Goal: Task Accomplishment & Management: Contribute content

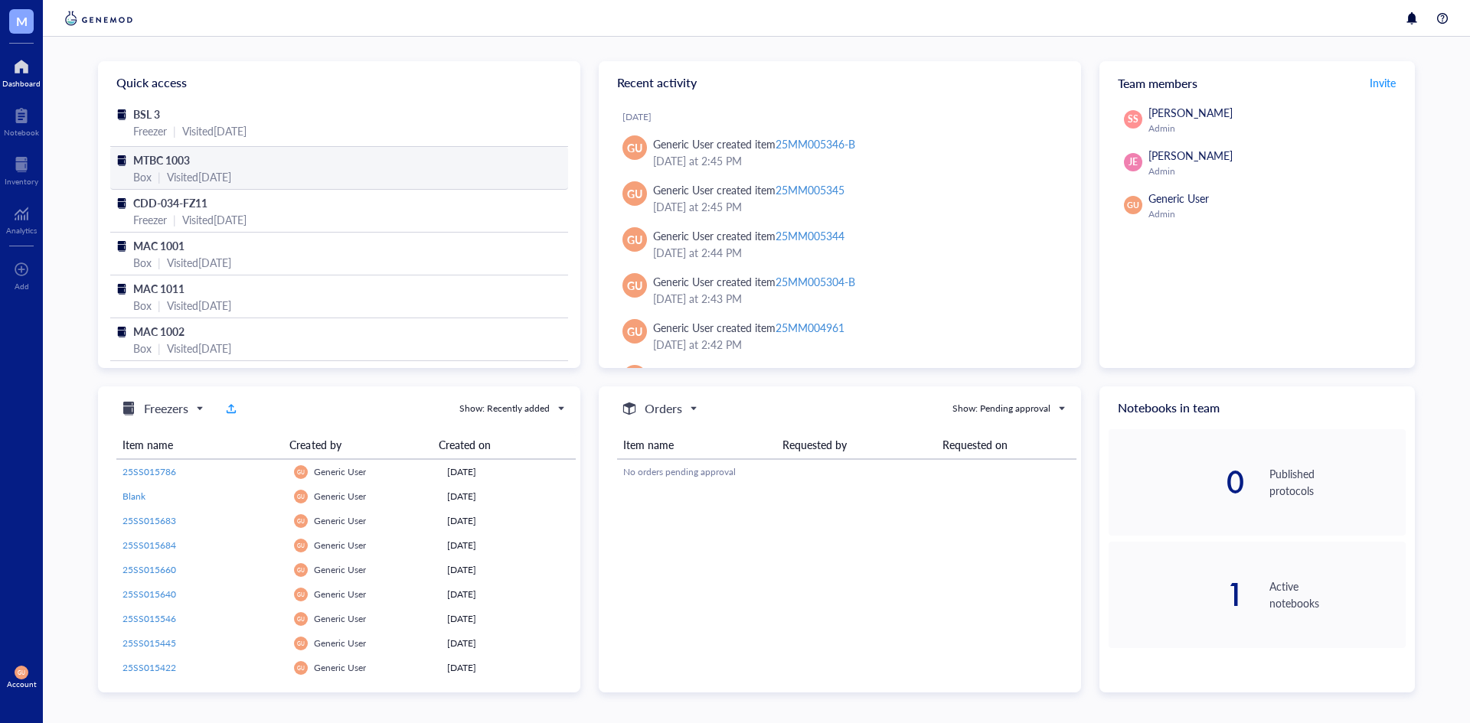
click at [198, 157] on div "MTBC 1003" at bounding box center [339, 160] width 412 height 17
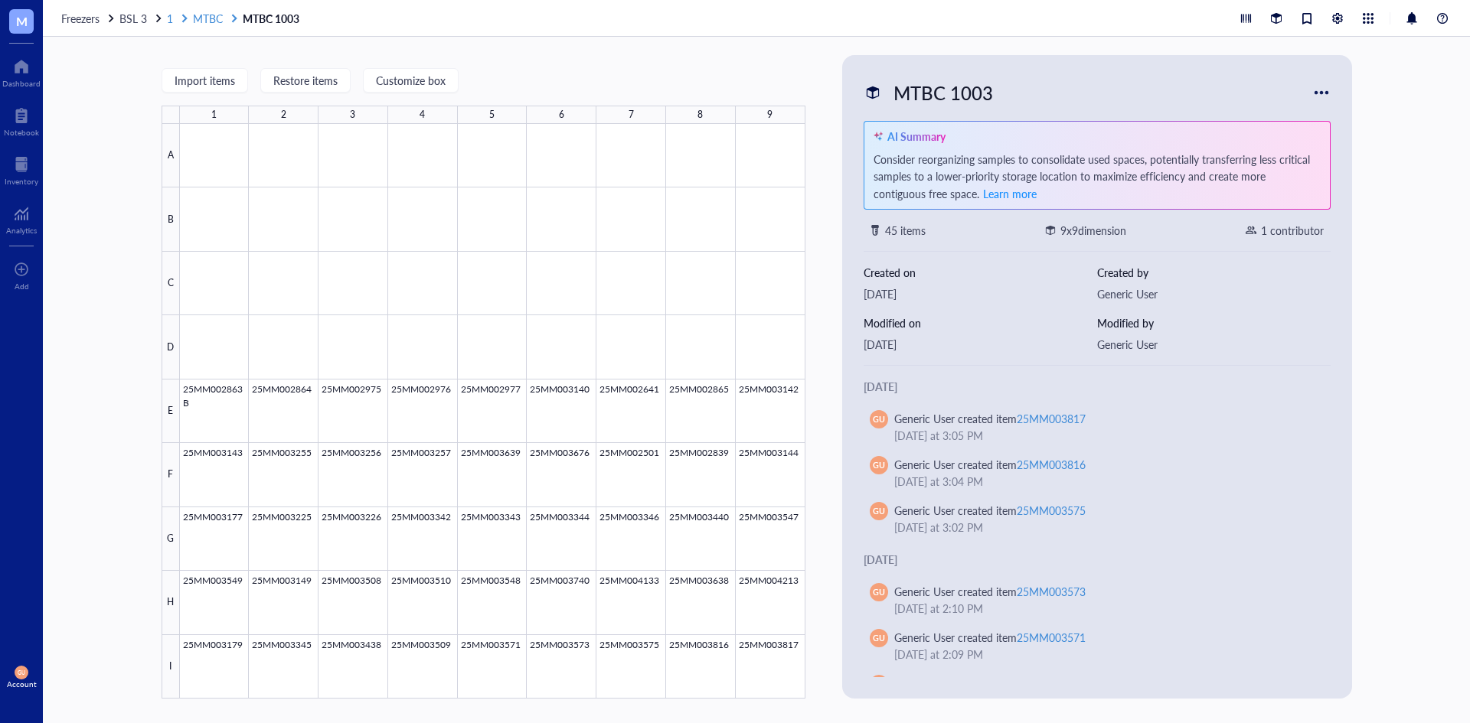
click at [205, 19] on span "MTBC" at bounding box center [208, 18] width 30 height 15
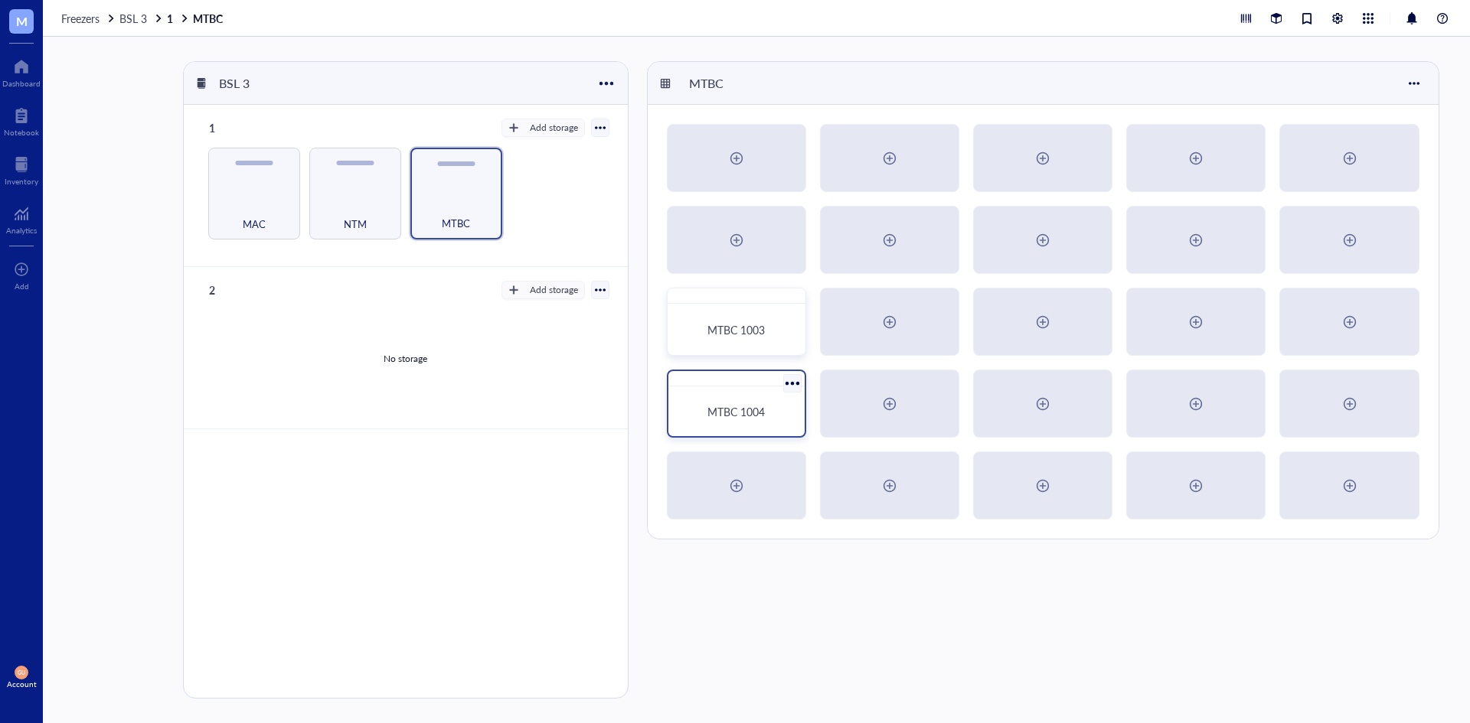
click at [730, 403] on div "MTBC 1004" at bounding box center [736, 412] width 124 height 38
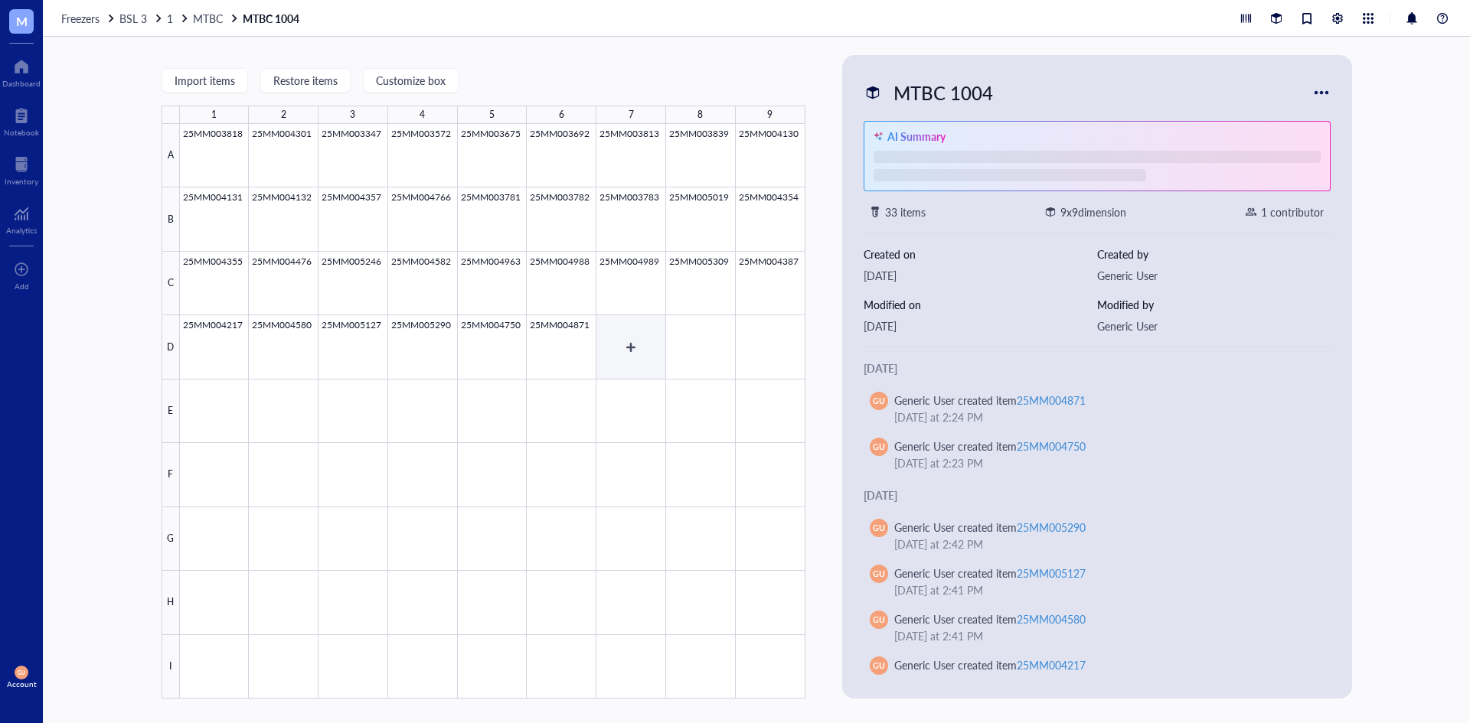
click at [636, 333] on div at bounding box center [492, 411] width 625 height 575
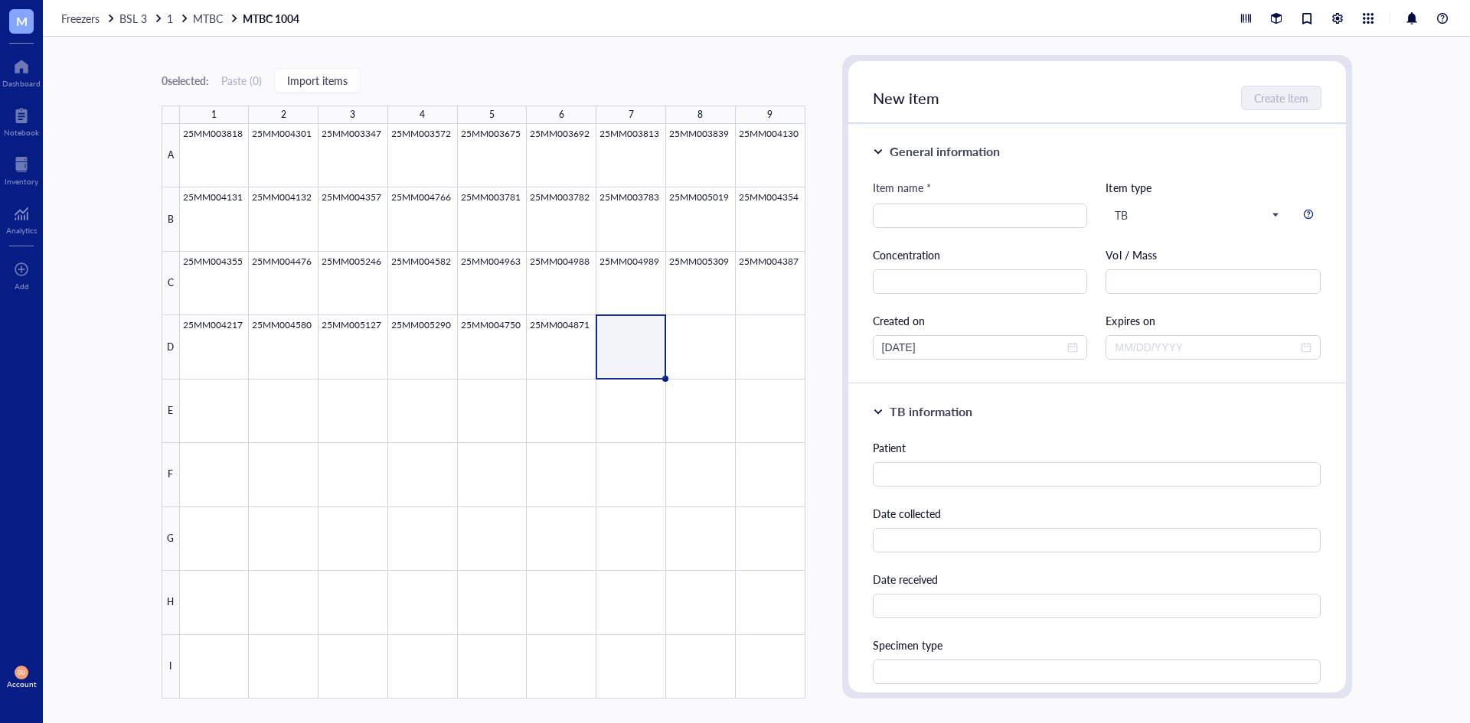
click at [1102, 103] on div "New item Create item" at bounding box center [1097, 92] width 498 height 63
click at [939, 220] on input "search" at bounding box center [980, 215] width 197 height 23
type input "25MM004802"
click at [935, 489] on div "Patient Date collected Date received Specimen type Test Species" at bounding box center [1097, 627] width 449 height 377
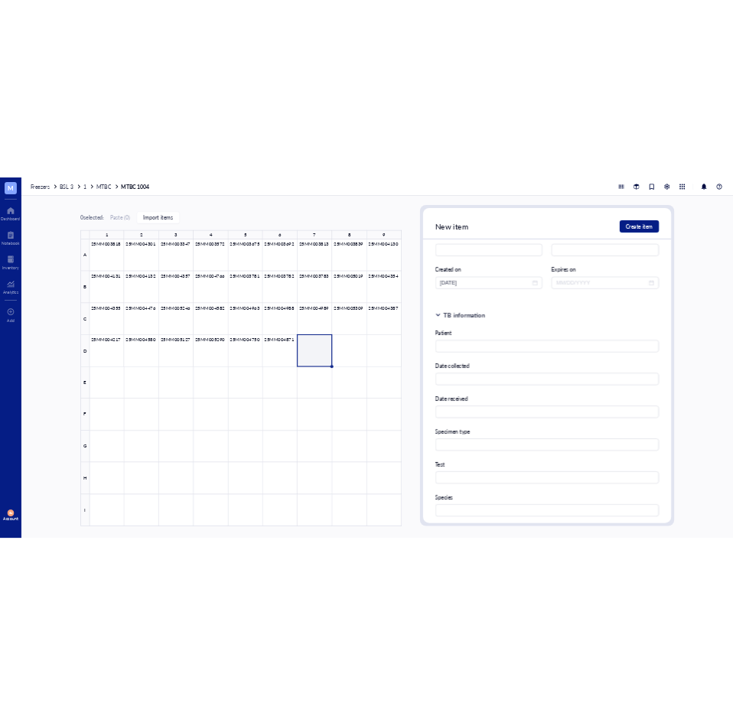
scroll to position [230, 0]
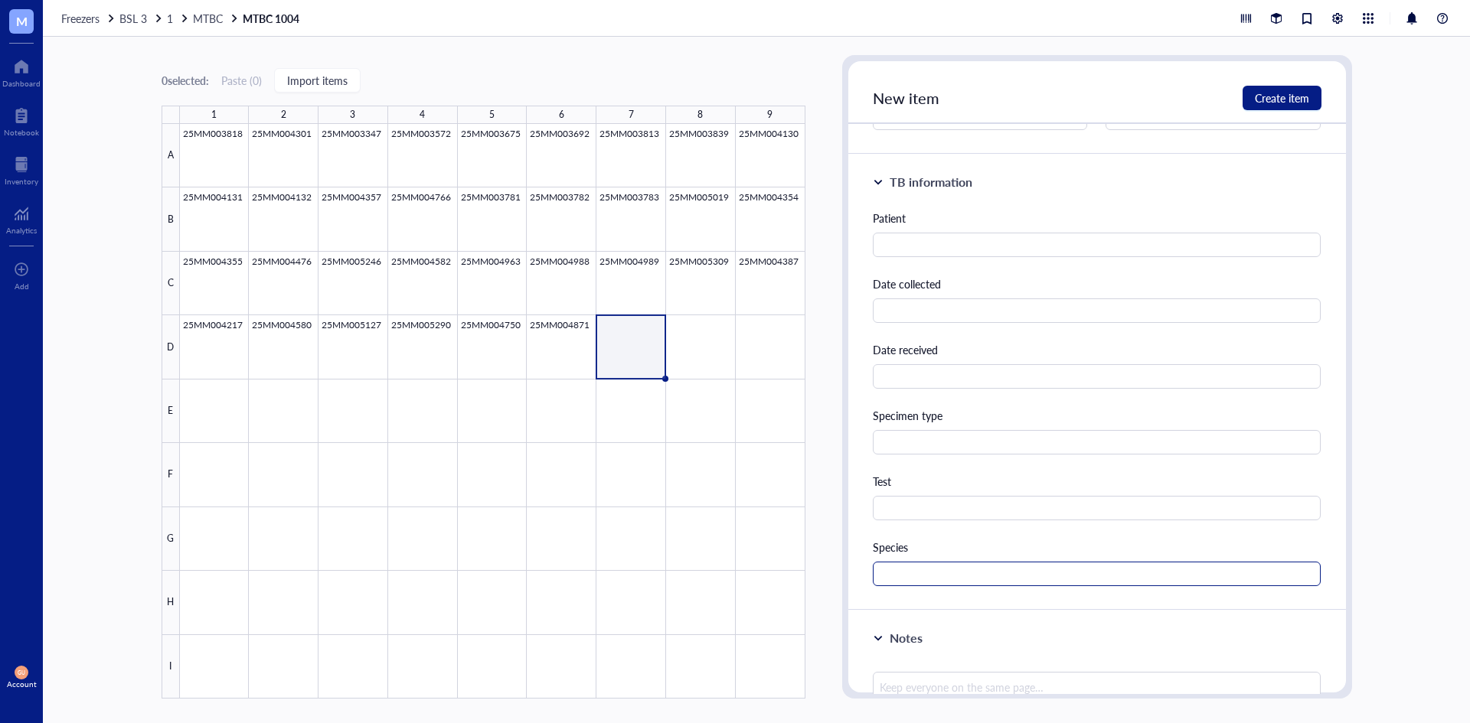
click at [942, 585] on div "TB information Patient Date collected Date received Specimen type Test Species" at bounding box center [1097, 383] width 498 height 456
click at [945, 583] on input "text" at bounding box center [1097, 574] width 449 height 24
type input "MTBC"
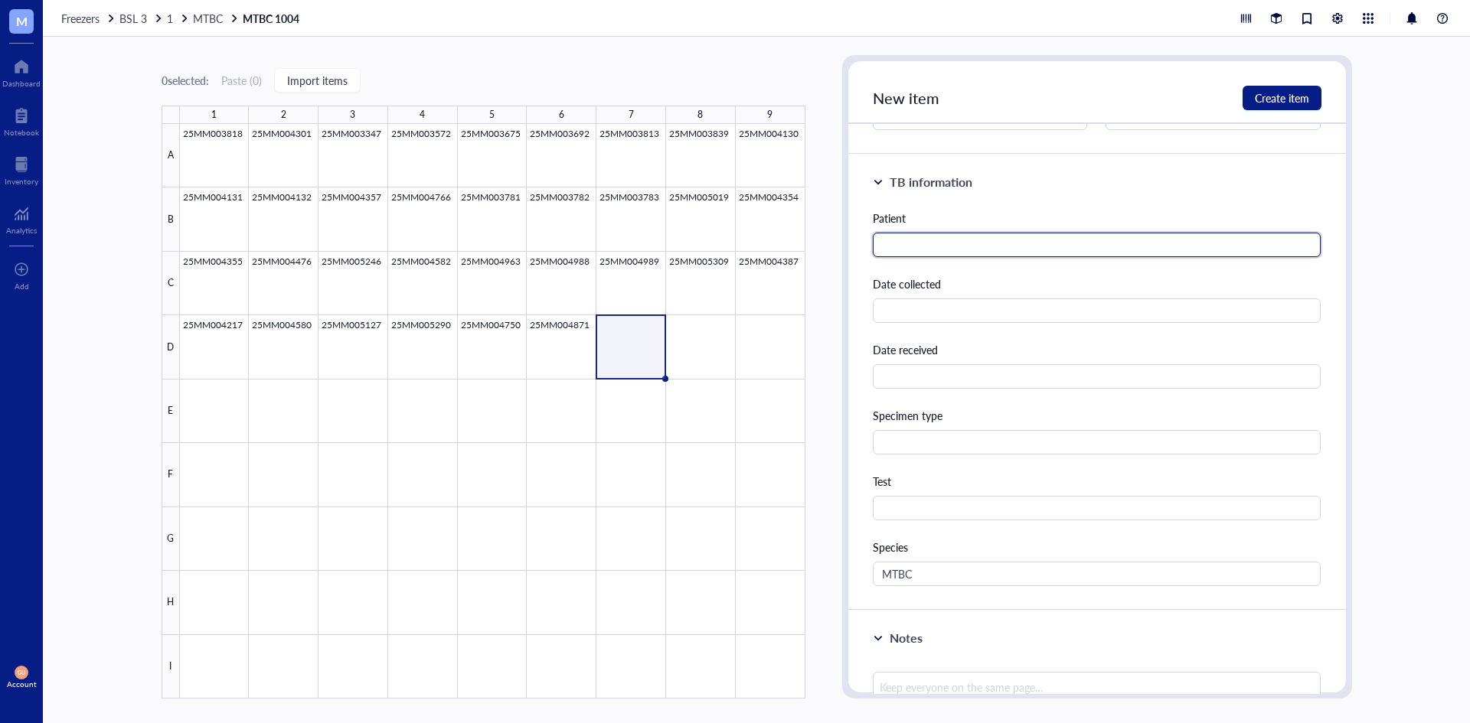
drag, startPoint x: 940, startPoint y: 239, endPoint x: 951, endPoint y: 240, distance: 10.8
click at [941, 240] on input "text" at bounding box center [1097, 245] width 449 height 24
paste input "[PERSON_NAME]"
type input "[PERSON_NAME]"
click at [1286, 96] on span "Create item" at bounding box center [1282, 98] width 54 height 12
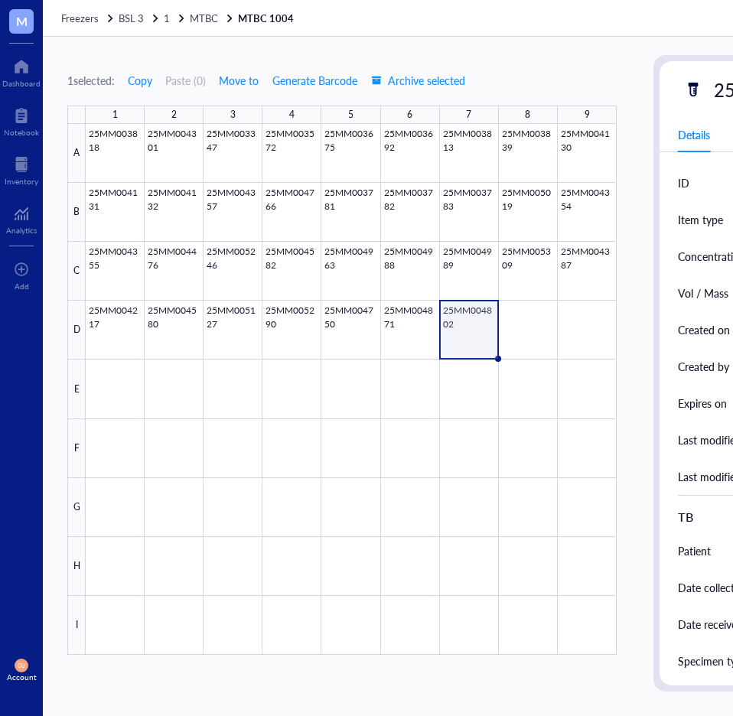
click at [679, 327] on div "Created on" at bounding box center [704, 329] width 52 height 17
click at [726, 173] on div "ID" at bounding box center [734, 183] width 113 height 37
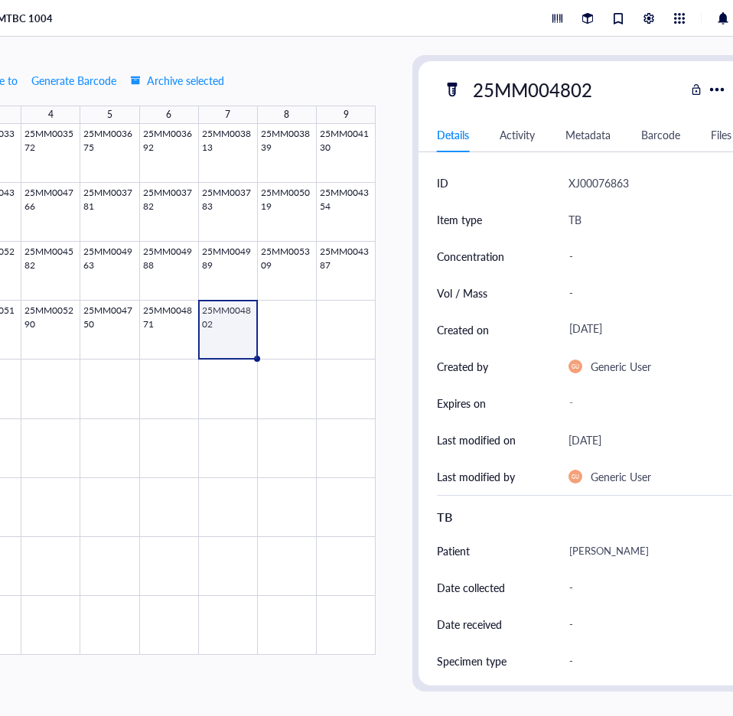
scroll to position [0, 246]
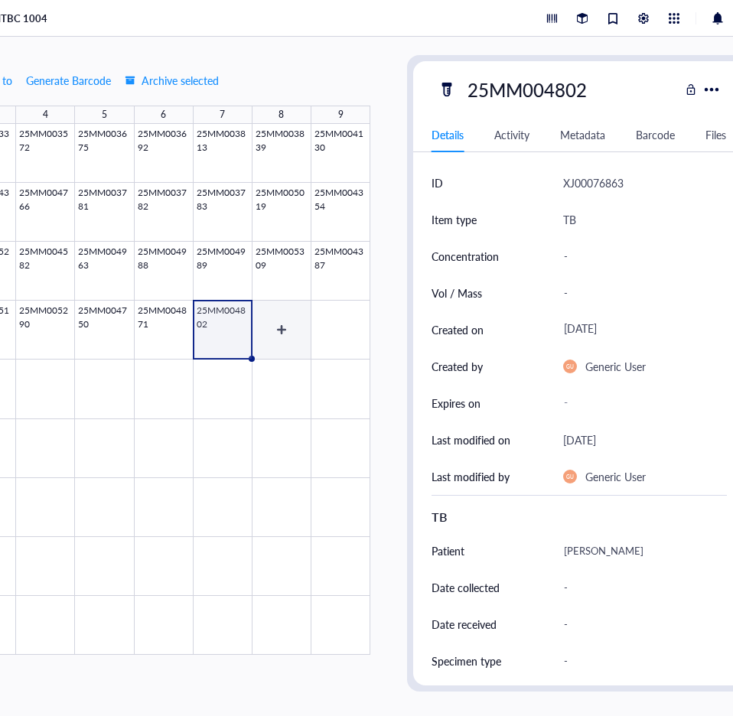
click at [282, 327] on div at bounding box center [104, 389] width 531 height 531
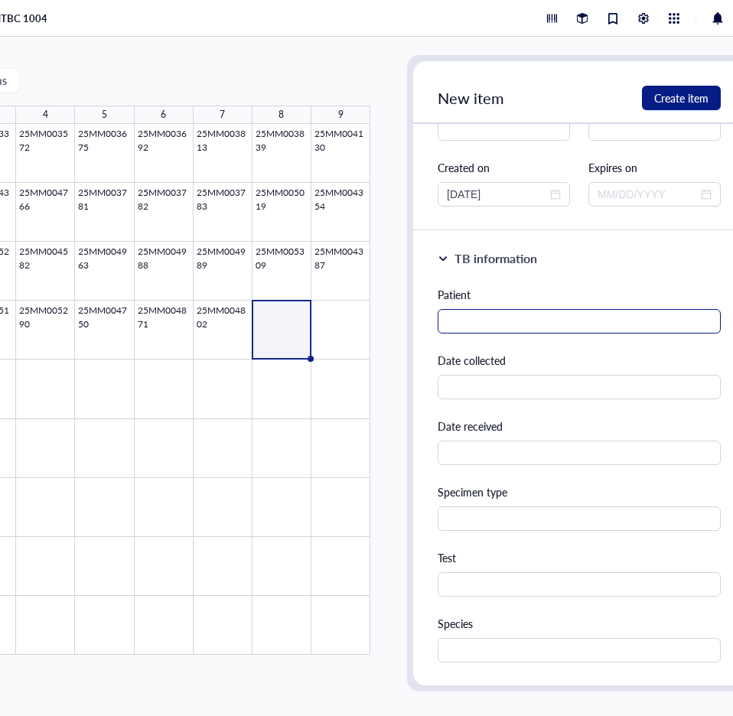
type input "25MM004964"
click at [530, 318] on input "text" at bounding box center [579, 321] width 283 height 24
paste input "[PERSON_NAME]"
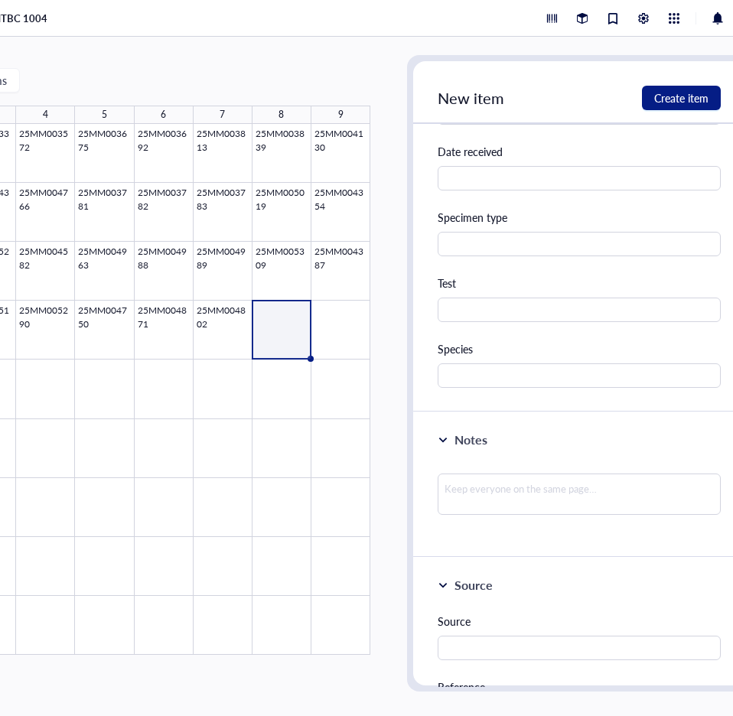
scroll to position [459, 0]
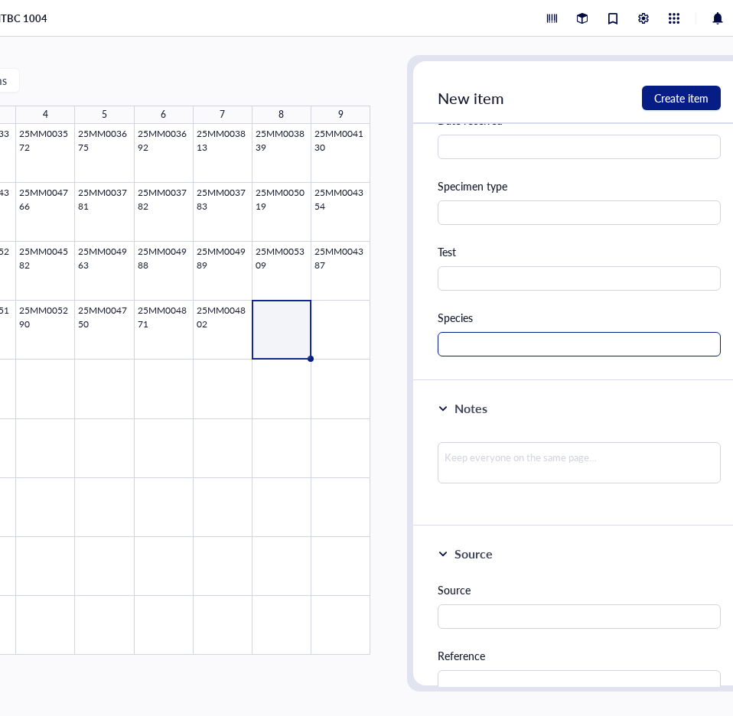
type input "[PERSON_NAME]"
click at [488, 351] on input "text" at bounding box center [579, 344] width 283 height 24
type input "MTBC"
click at [681, 102] on span "Create item" at bounding box center [681, 98] width 54 height 12
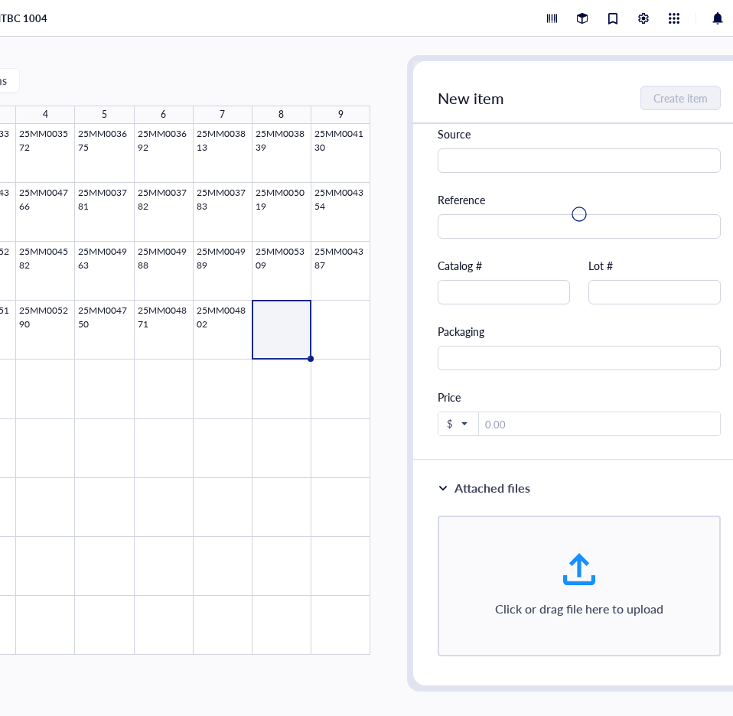
scroll to position [3, 0]
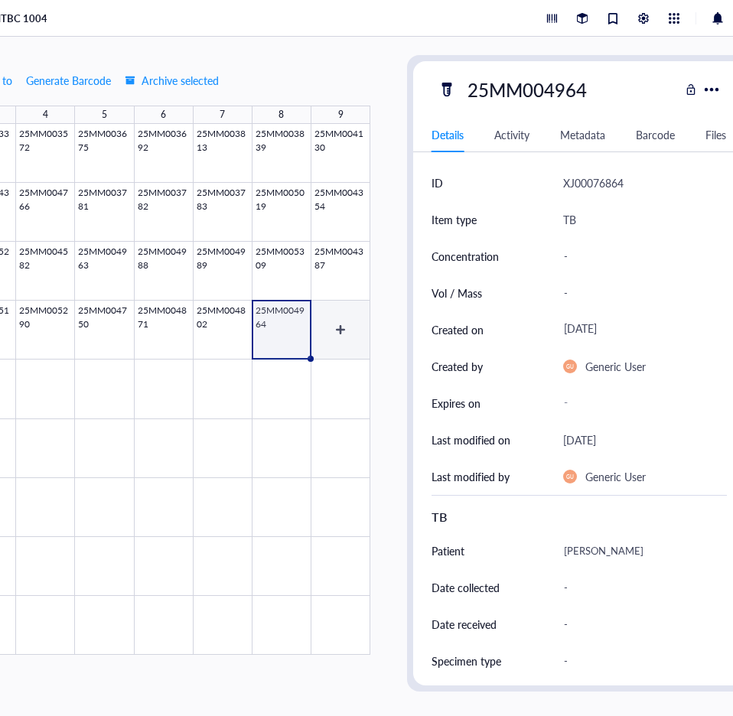
drag, startPoint x: 332, startPoint y: 312, endPoint x: 351, endPoint y: 295, distance: 25.4
click at [332, 312] on div at bounding box center [104, 389] width 531 height 531
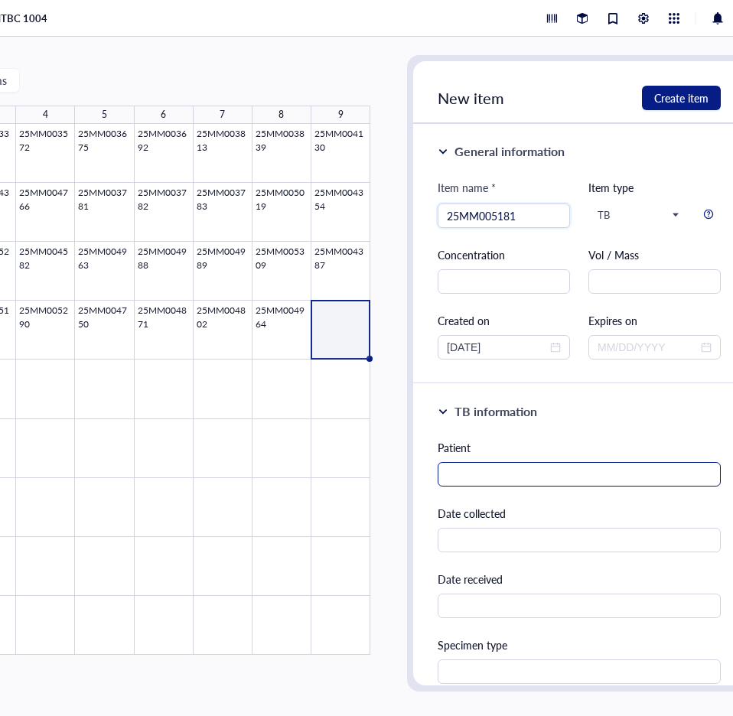
type input "25MM005181"
click at [515, 481] on input "text" at bounding box center [579, 474] width 283 height 24
paste input "[PERSON_NAME]"
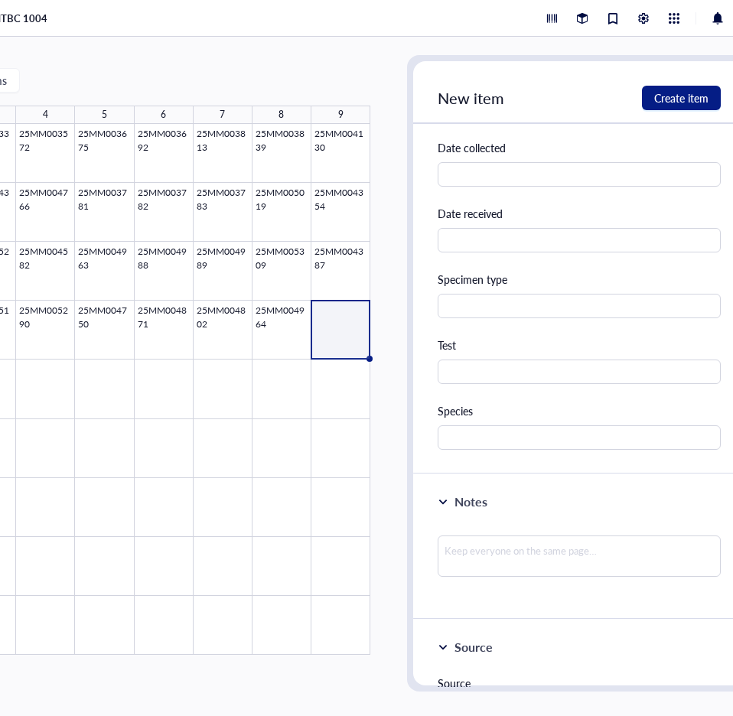
scroll to position [383, 0]
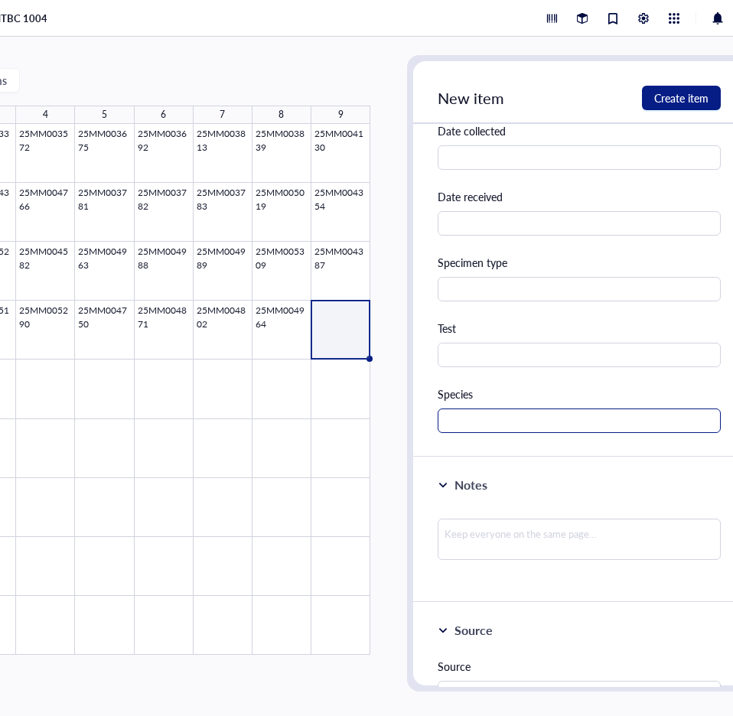
type input "[PERSON_NAME]"
click at [494, 432] on input "text" at bounding box center [579, 421] width 283 height 24
type input "MTBC"
click at [681, 85] on div "New item Create item" at bounding box center [579, 92] width 332 height 63
click at [692, 95] on span "Create item" at bounding box center [681, 98] width 54 height 12
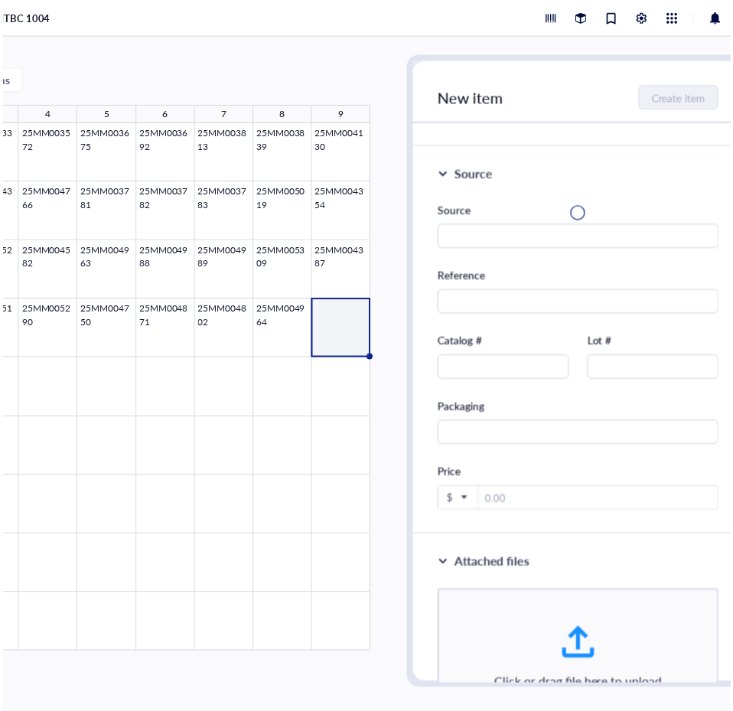
scroll to position [0, 0]
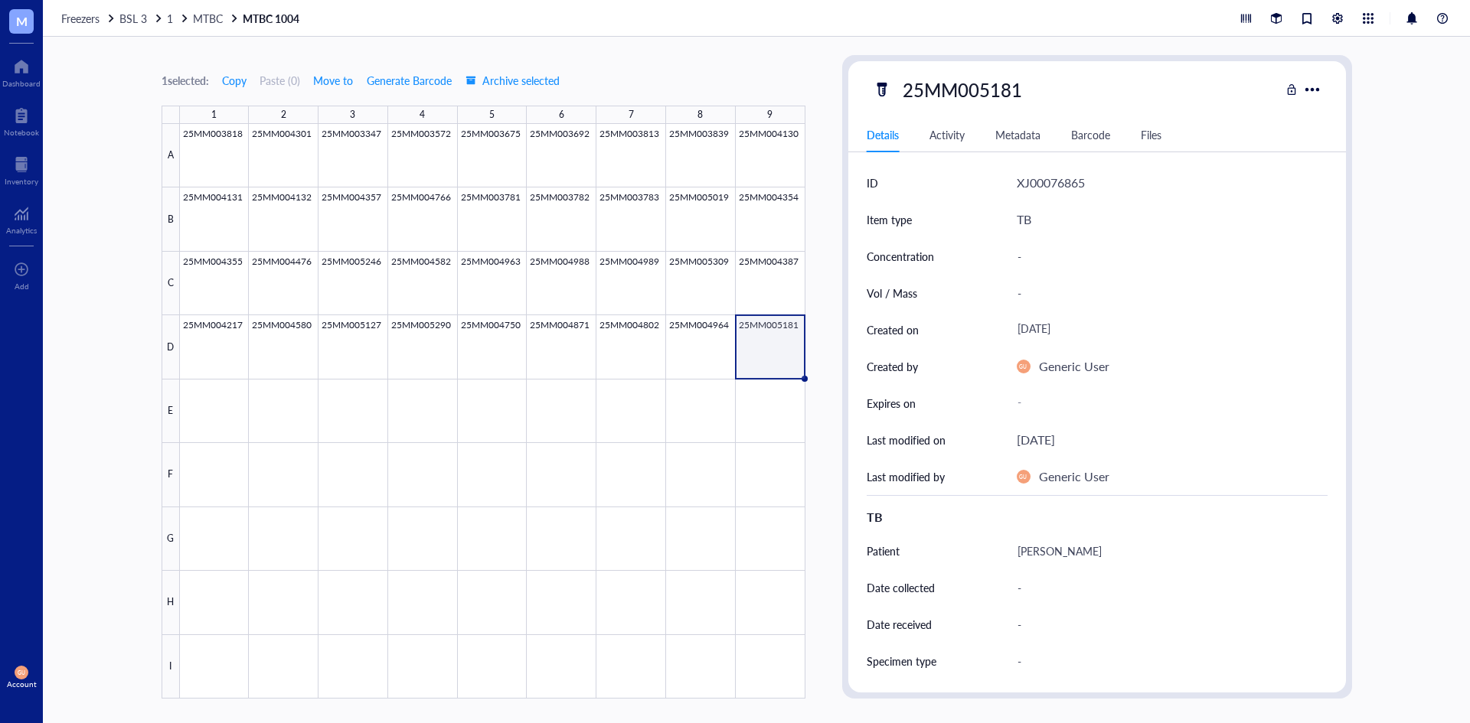
click at [135, 16] on span "BSL 3" at bounding box center [133, 18] width 28 height 15
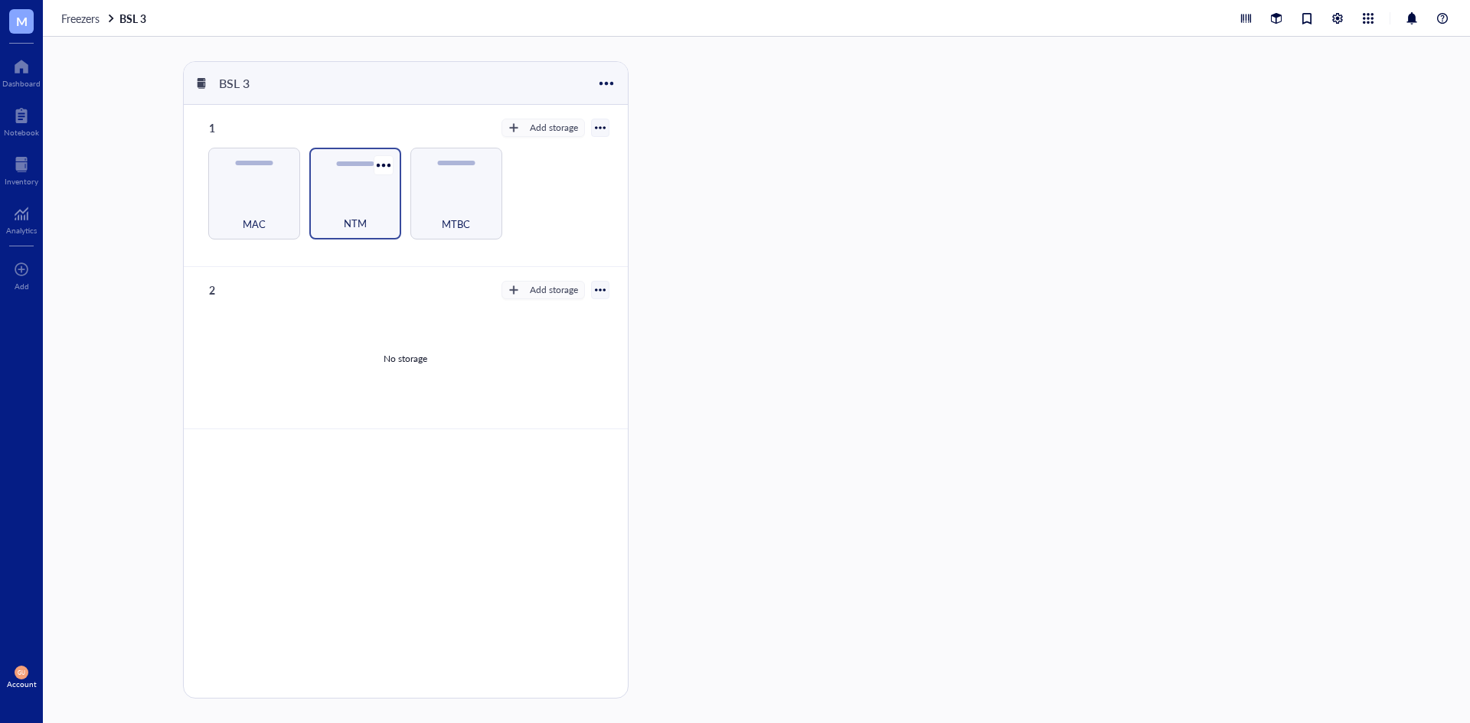
click at [367, 188] on div "NTM" at bounding box center [355, 194] width 92 height 92
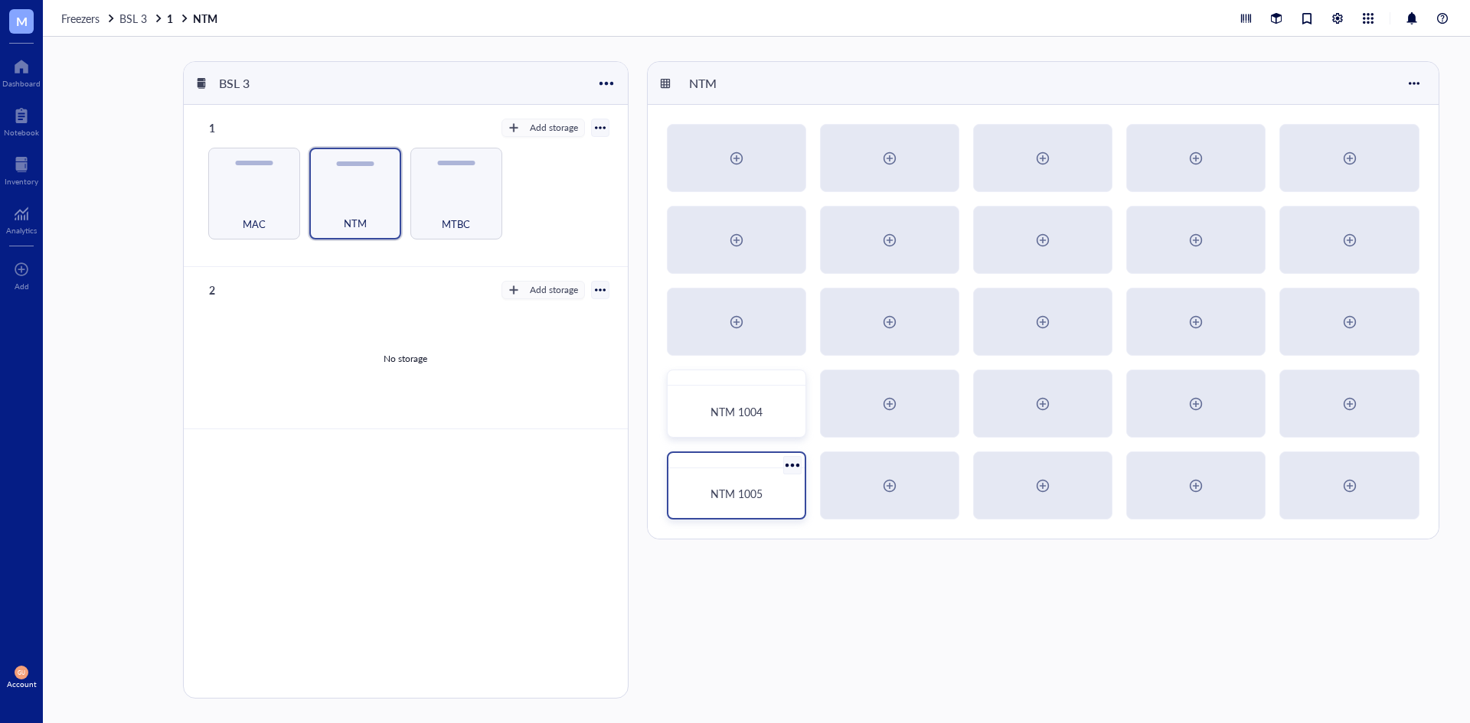
click at [747, 468] on div at bounding box center [736, 460] width 136 height 15
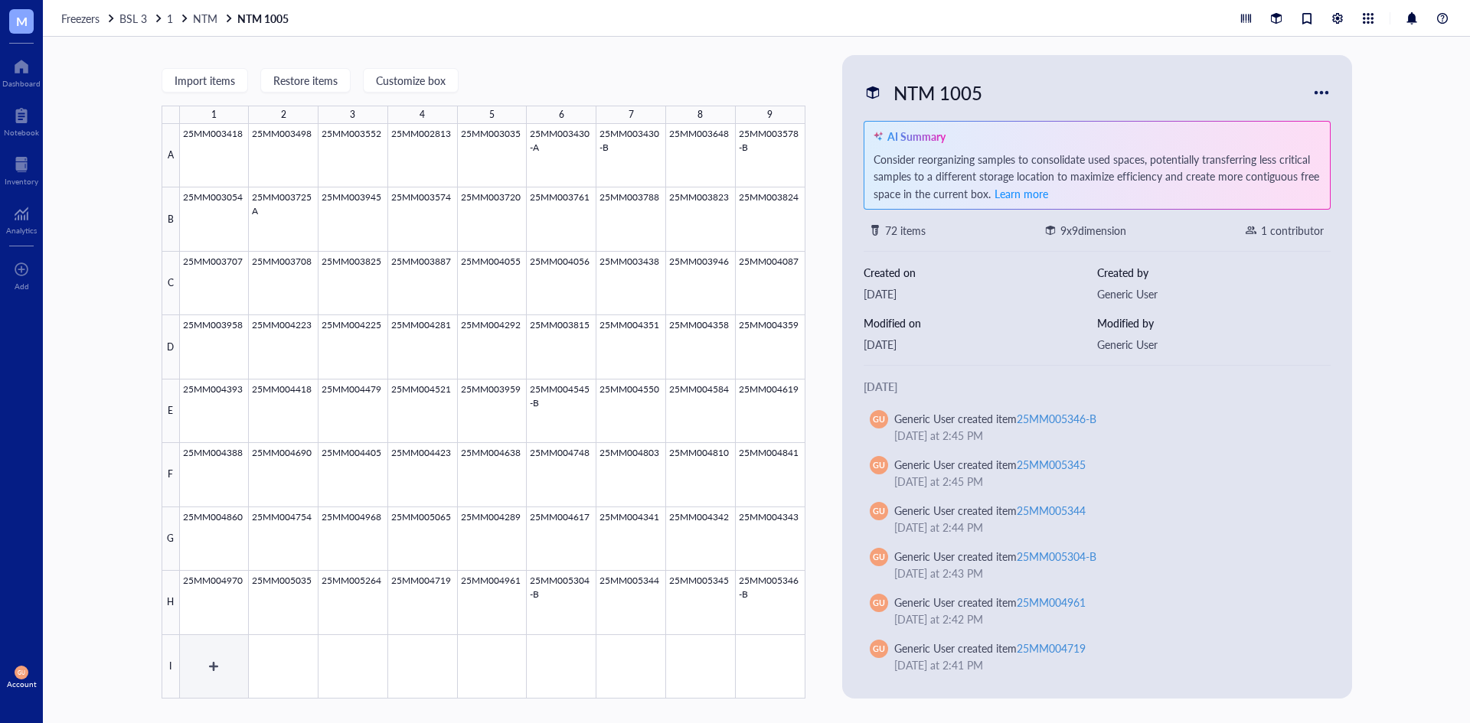
click at [207, 652] on div at bounding box center [492, 411] width 625 height 575
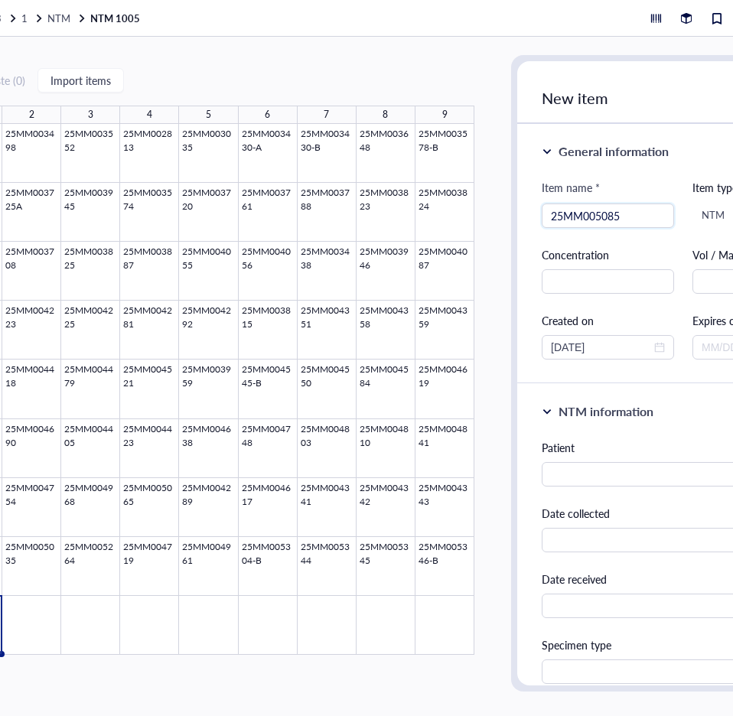
scroll to position [0, 143]
type input "25MM005085"
click at [612, 477] on input "text" at bounding box center [682, 474] width 283 height 24
paste input "[PERSON_NAME]"
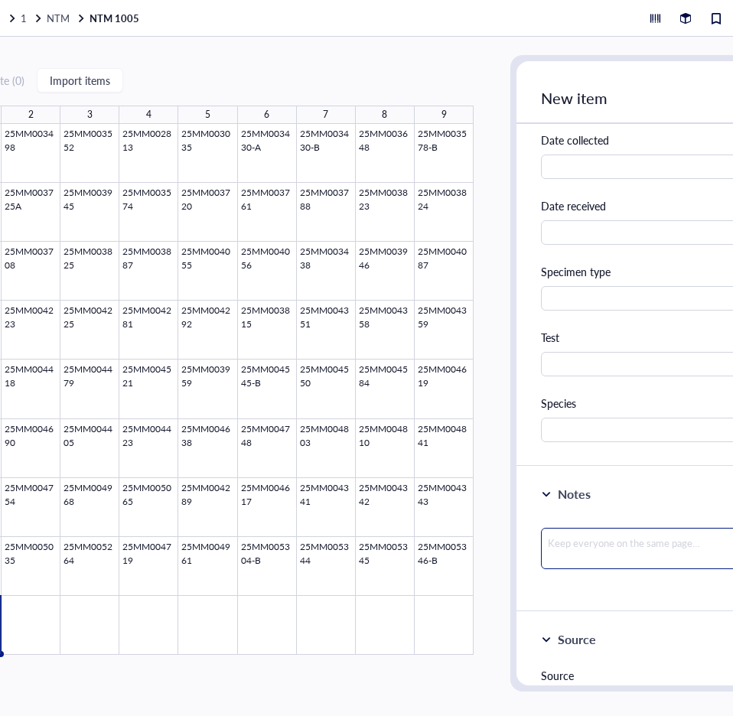
scroll to position [383, 0]
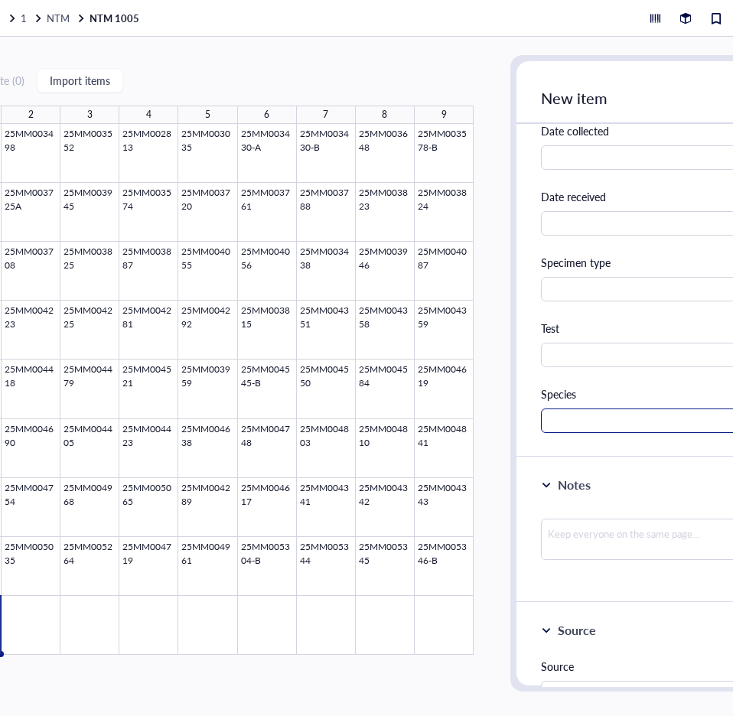
type input "[PERSON_NAME]"
click at [593, 421] on input "text" at bounding box center [682, 421] width 283 height 24
type input "m"
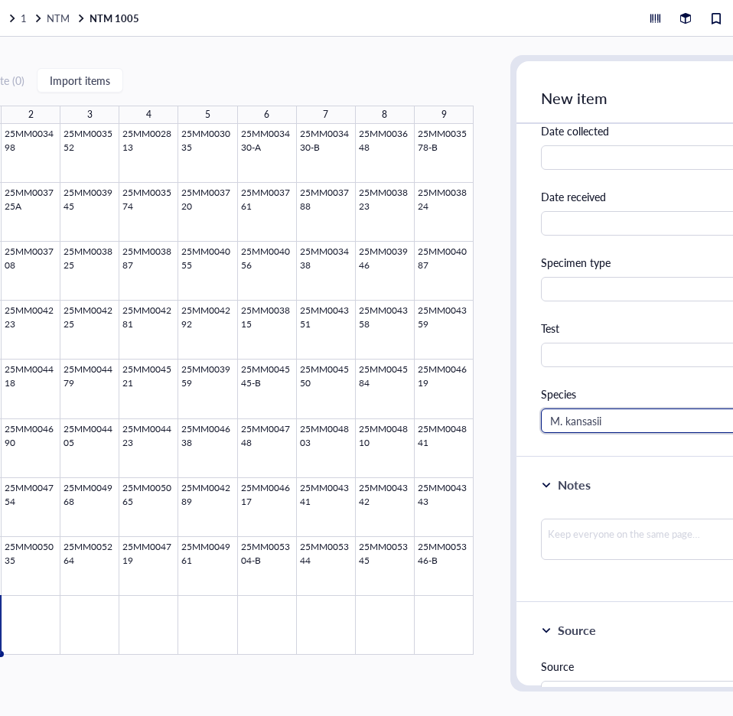
scroll to position [0, 246]
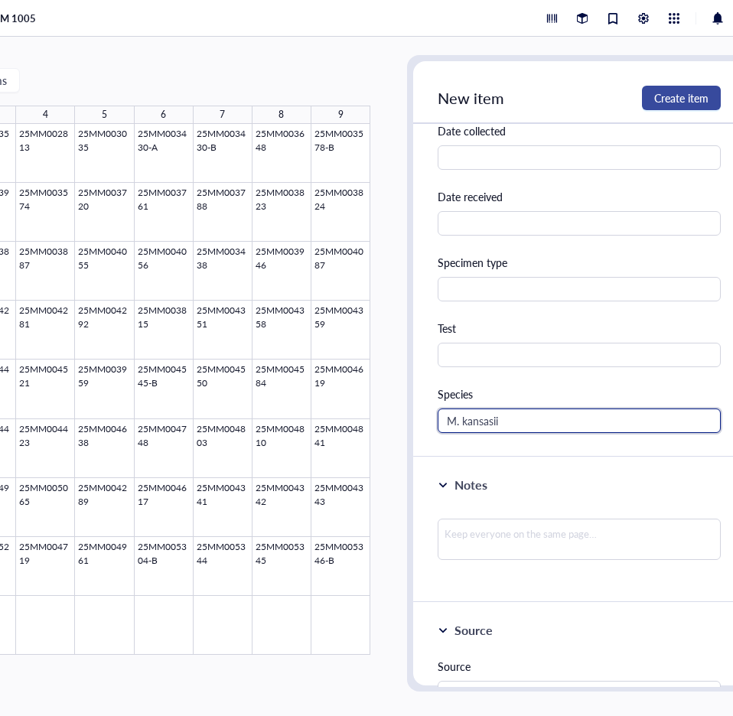
type input "M. kansasii"
click at [689, 92] on span "Create item" at bounding box center [681, 98] width 54 height 12
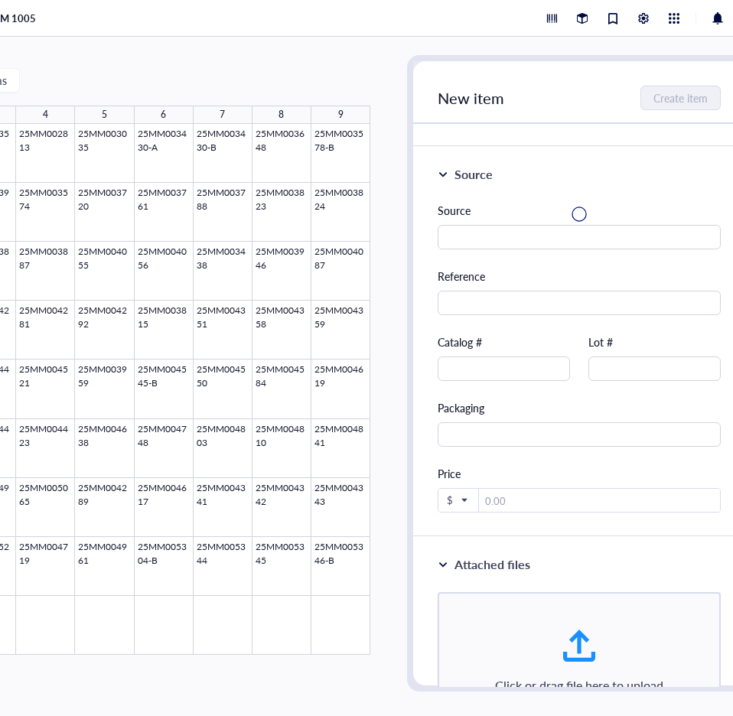
scroll to position [0, 0]
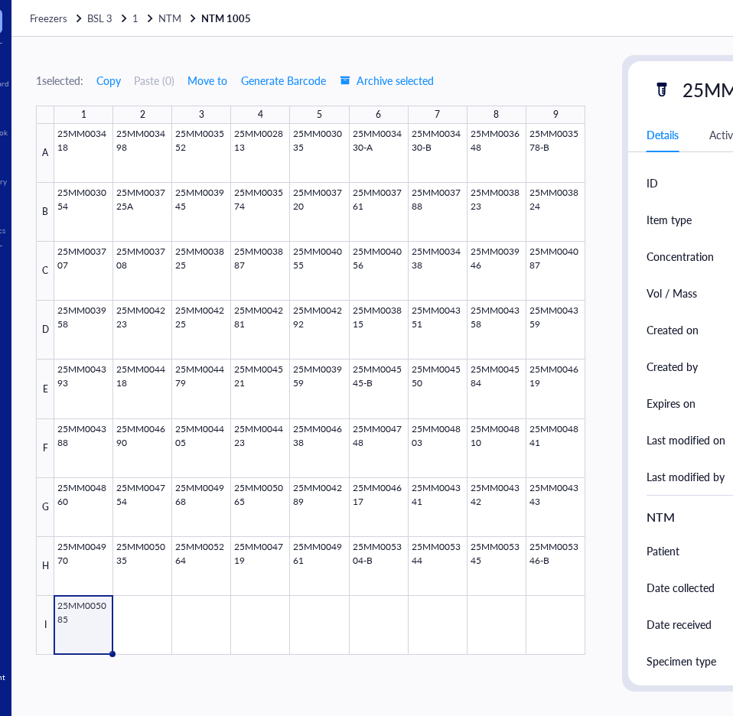
scroll to position [0, 38]
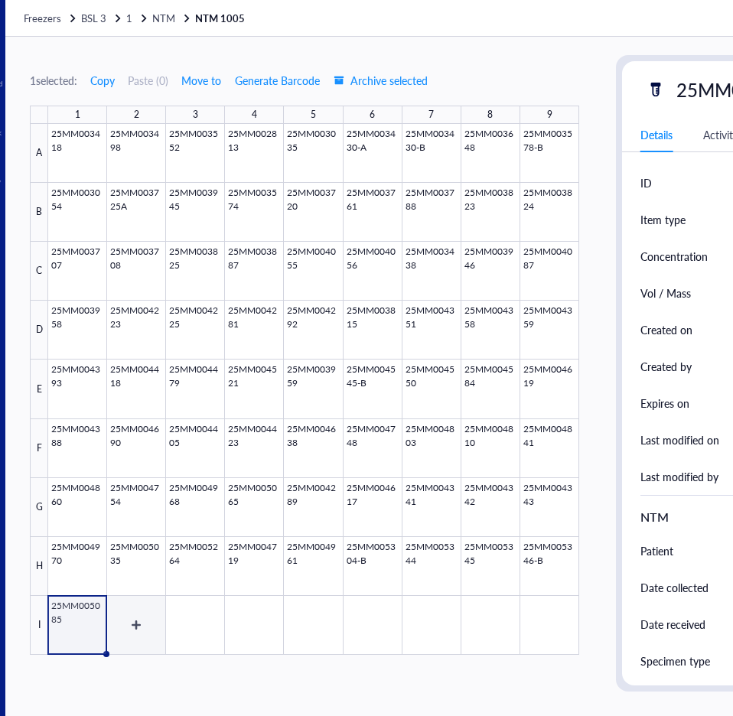
click at [137, 622] on div at bounding box center [313, 389] width 531 height 531
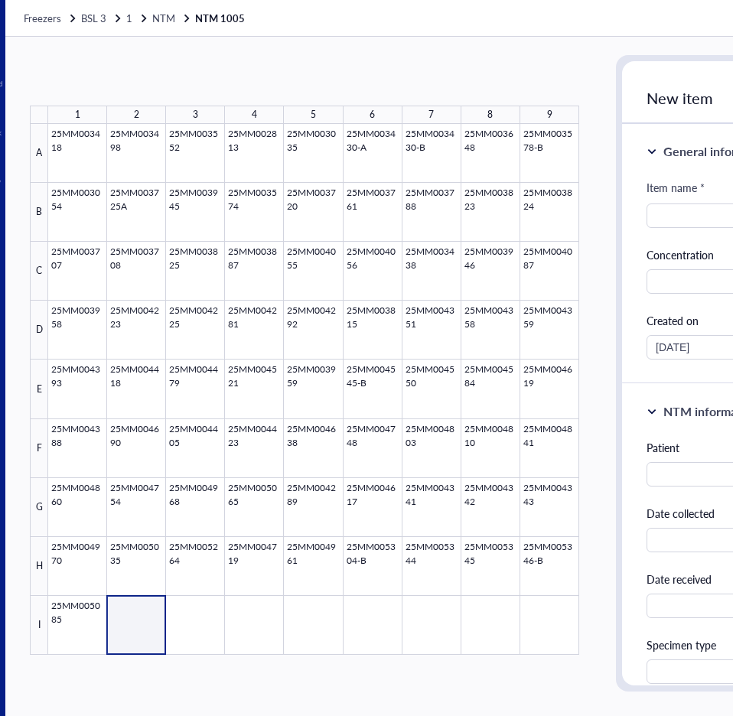
scroll to position [0, 71]
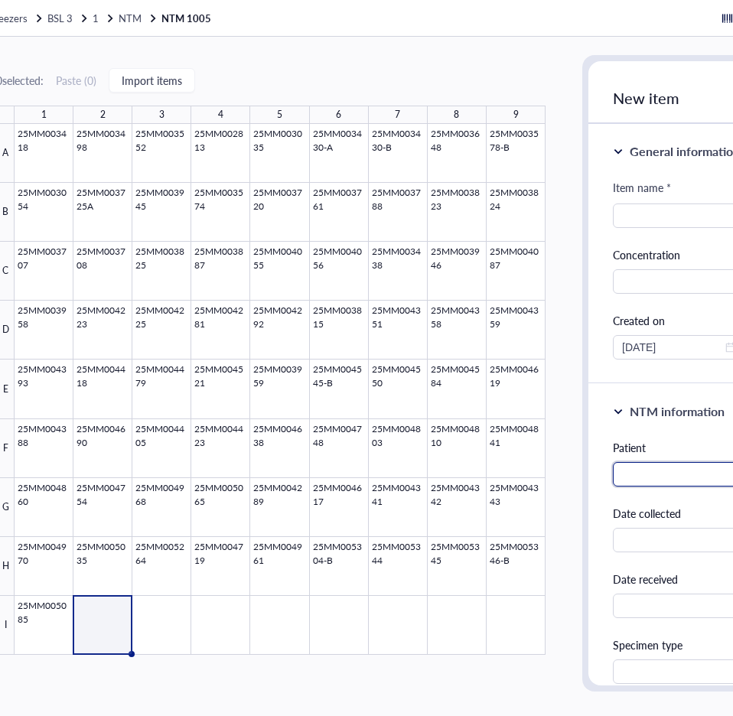
paste input "[PERSON_NAME]"
type input "[PERSON_NAME]"
click at [648, 207] on input "search" at bounding box center [679, 215] width 114 height 23
type input "25MM005314"
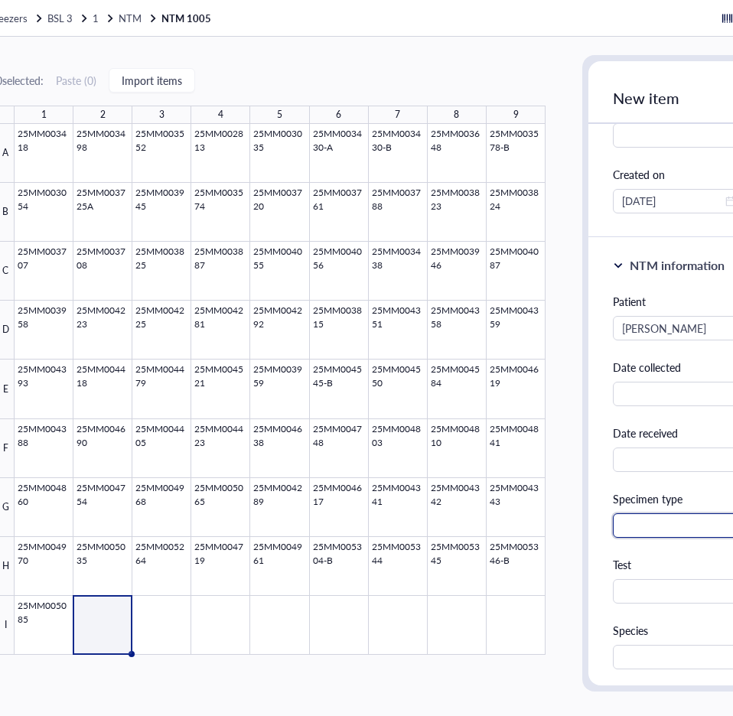
scroll to position [153, 0]
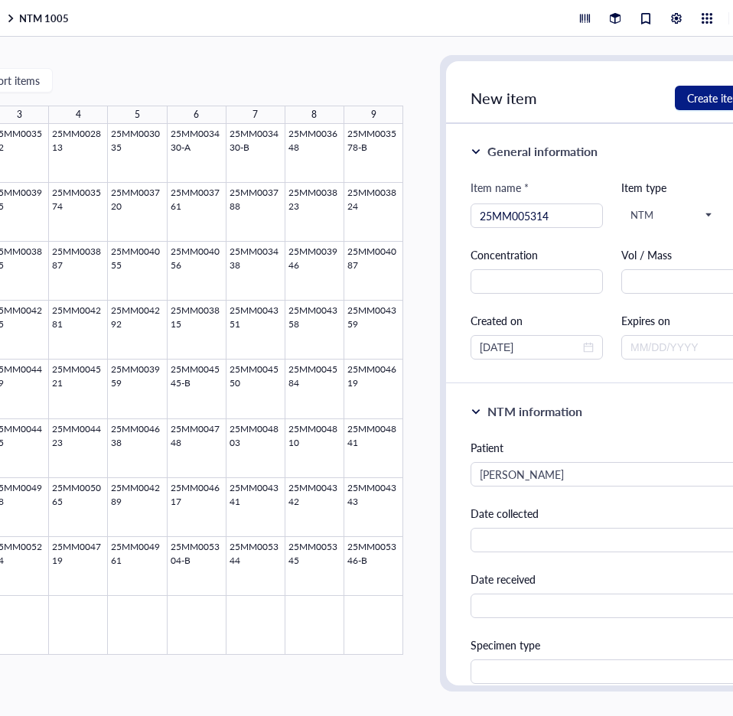
scroll to position [0, 246]
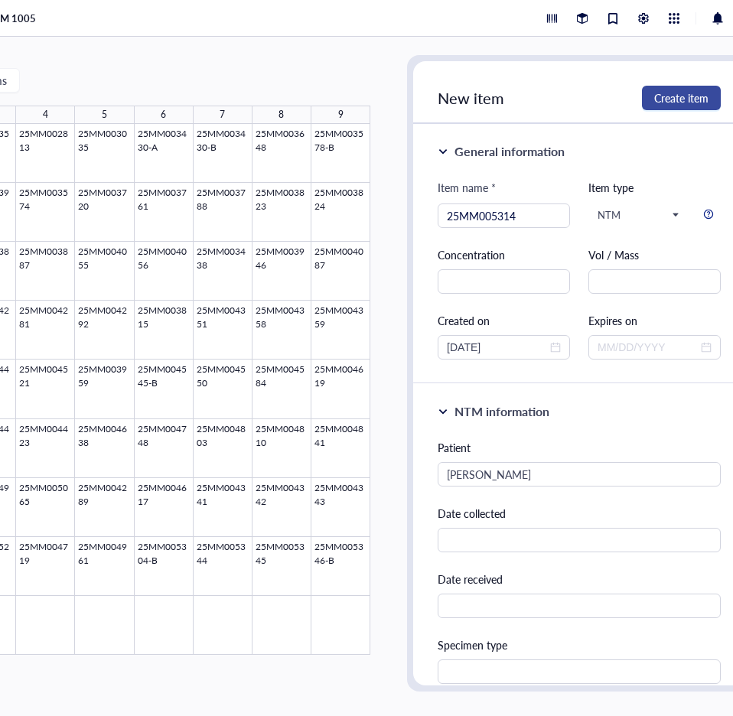
type input "M. species not MTBC"
click at [696, 92] on span "Create item" at bounding box center [681, 98] width 54 height 12
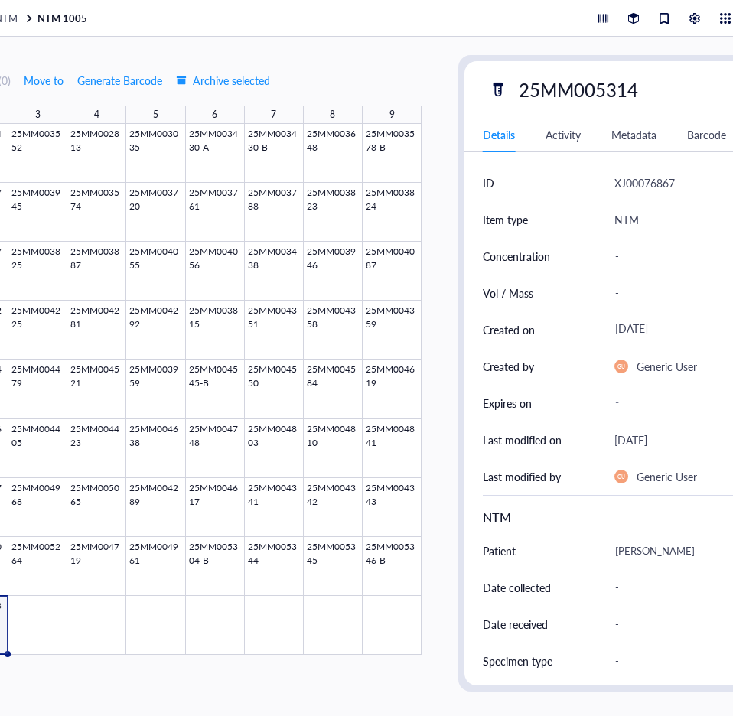
scroll to position [0, 155]
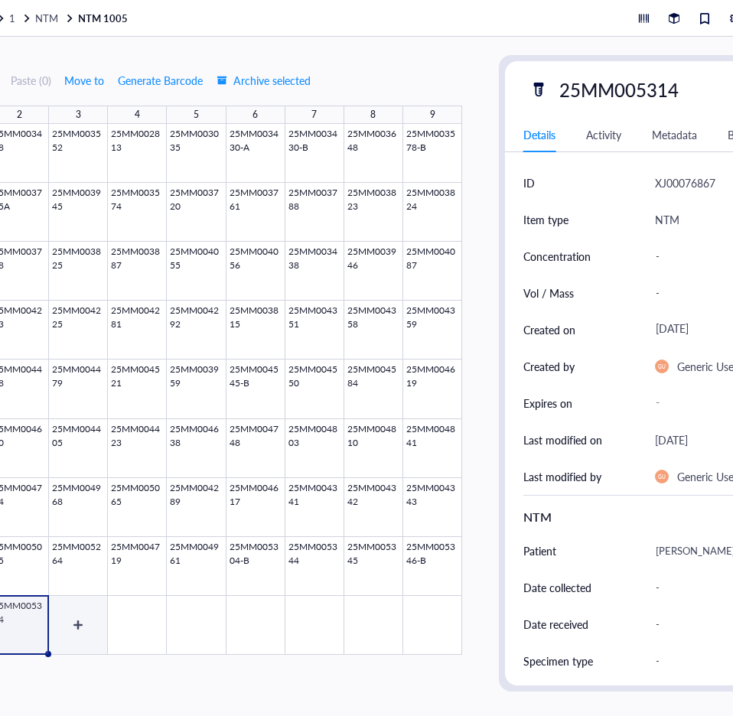
click at [73, 624] on div at bounding box center [196, 389] width 531 height 531
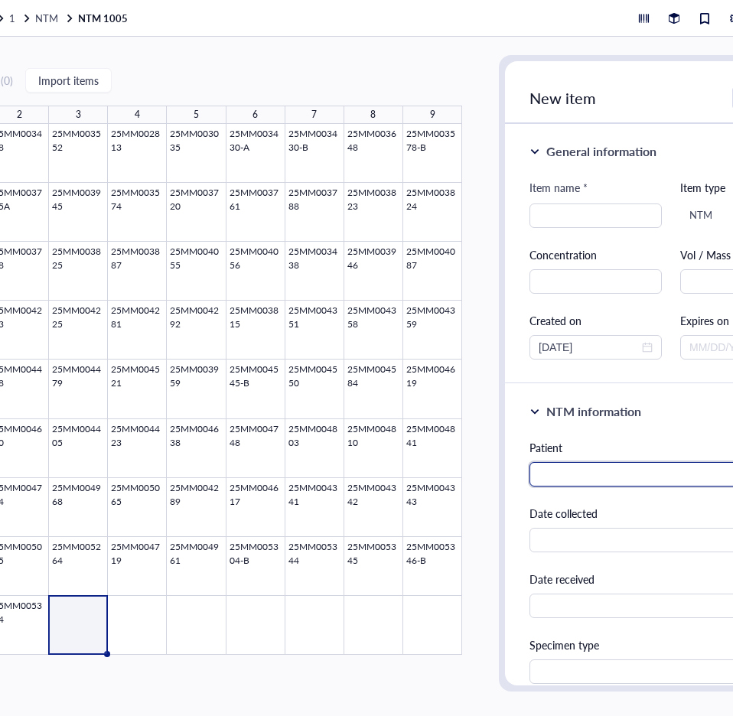
click at [576, 469] on input "text" at bounding box center [671, 474] width 283 height 24
paste input "[PERSON_NAME]"
type input "[PERSON_NAME]"
click at [575, 208] on input "search" at bounding box center [596, 215] width 114 height 23
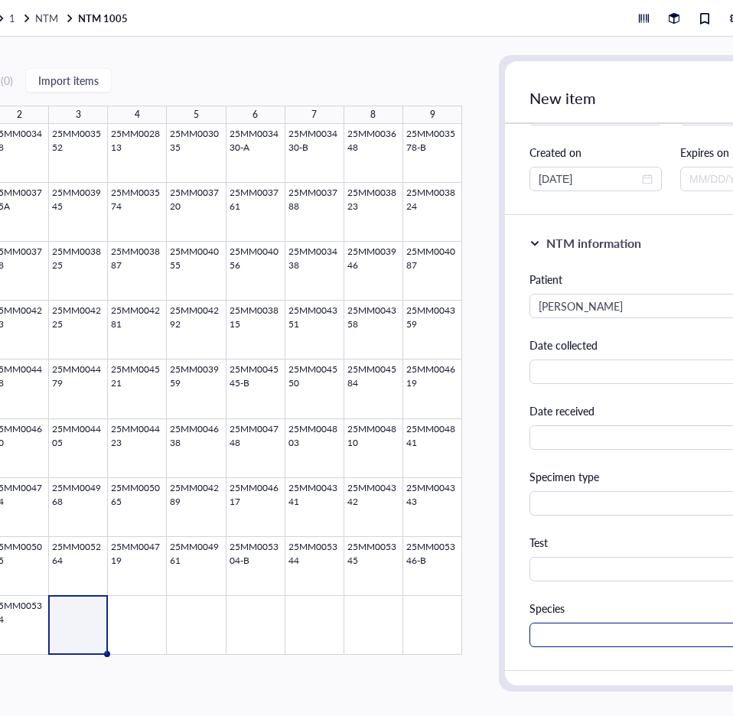
scroll to position [230, 0]
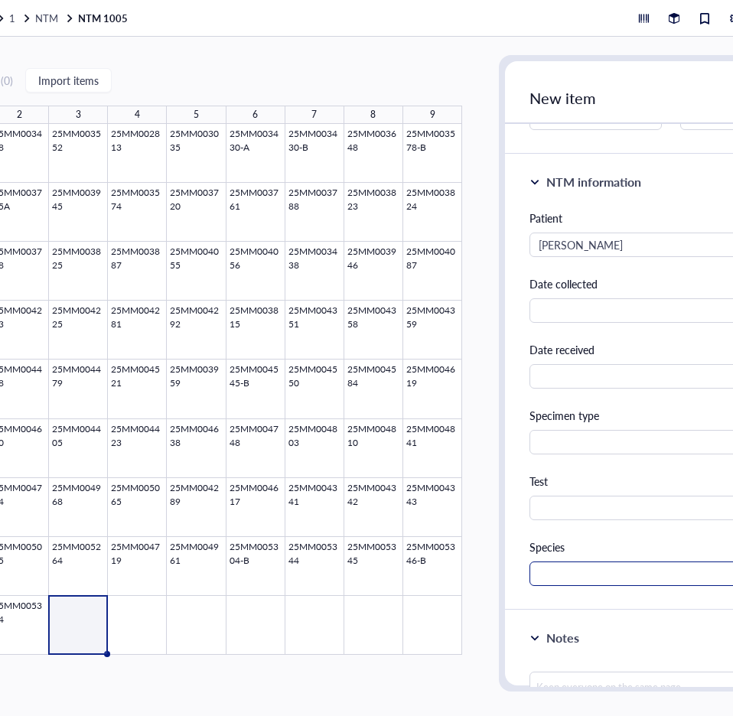
type input "25MM005339"
click at [565, 562] on input "text" at bounding box center [671, 574] width 283 height 24
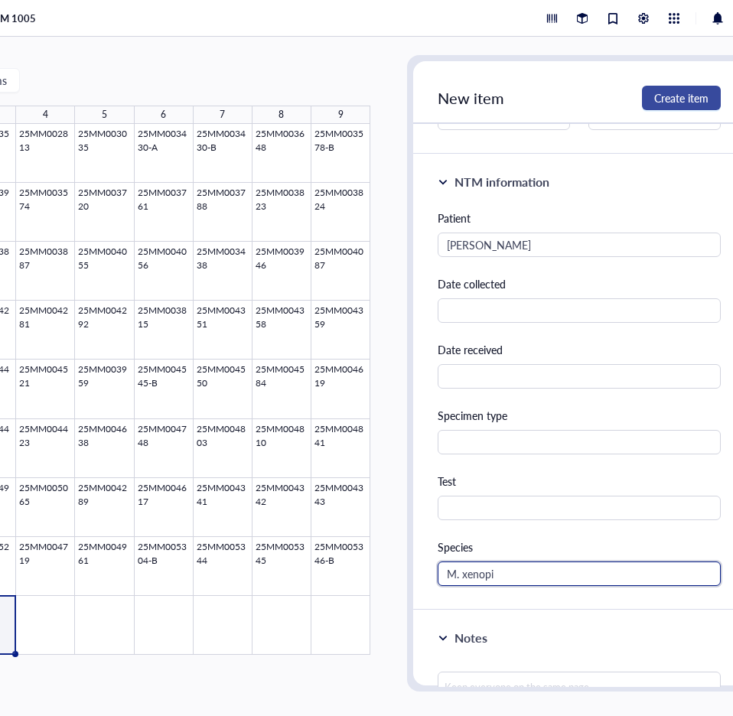
type input "M. xenopi"
click at [688, 92] on span "Create item" at bounding box center [681, 98] width 54 height 12
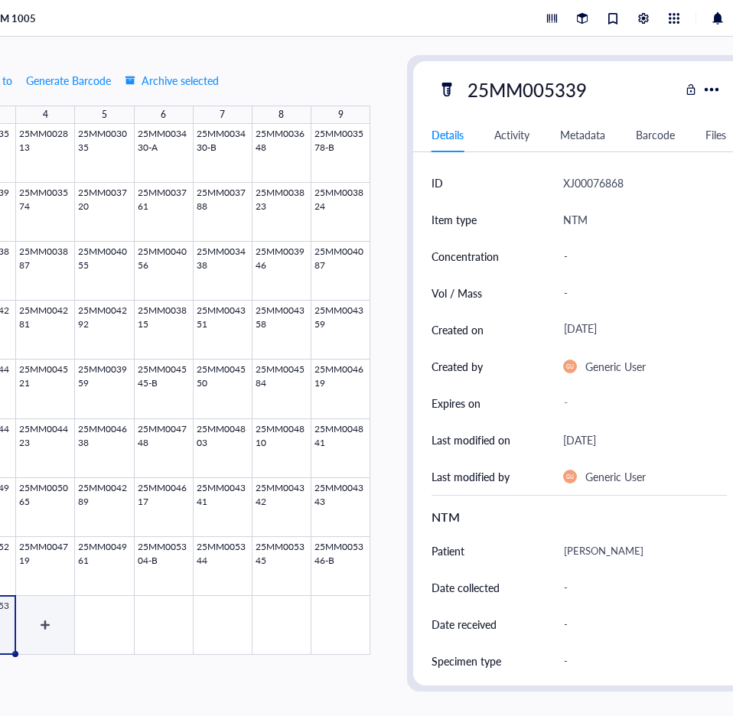
click at [57, 600] on div at bounding box center [104, 389] width 531 height 531
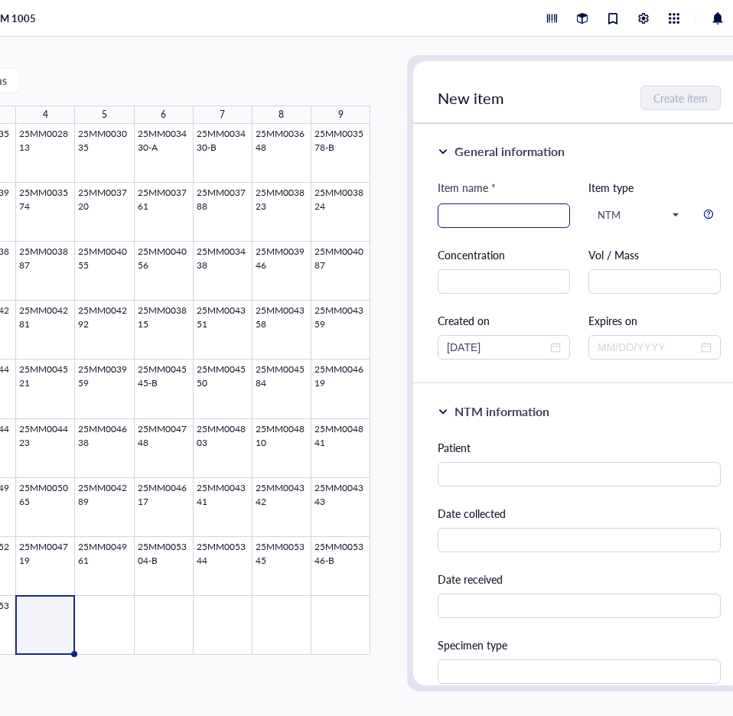
click at [475, 212] on input "search" at bounding box center [504, 215] width 114 height 23
type input "25MM005389"
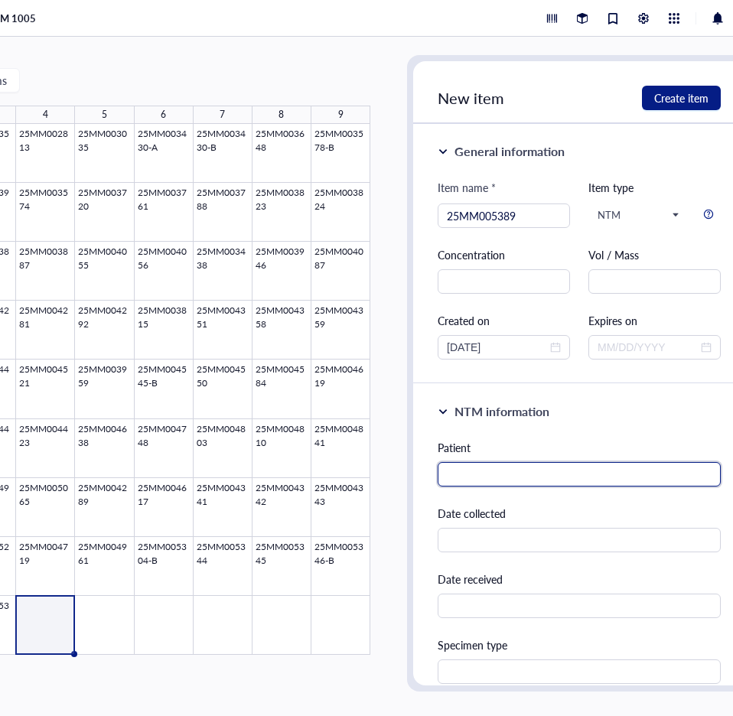
click at [531, 468] on input "text" at bounding box center [579, 474] width 283 height 24
paste input "[PERSON_NAME]"
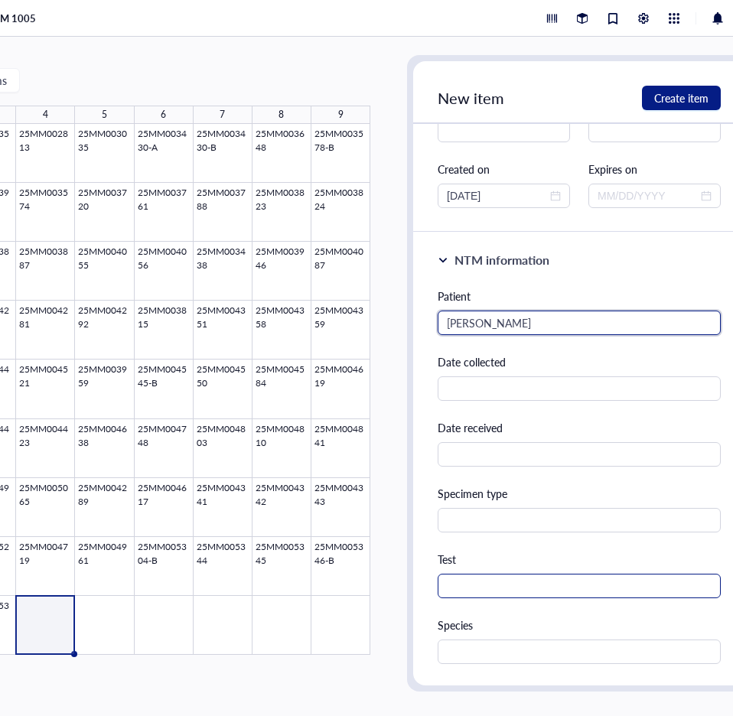
scroll to position [153, 0]
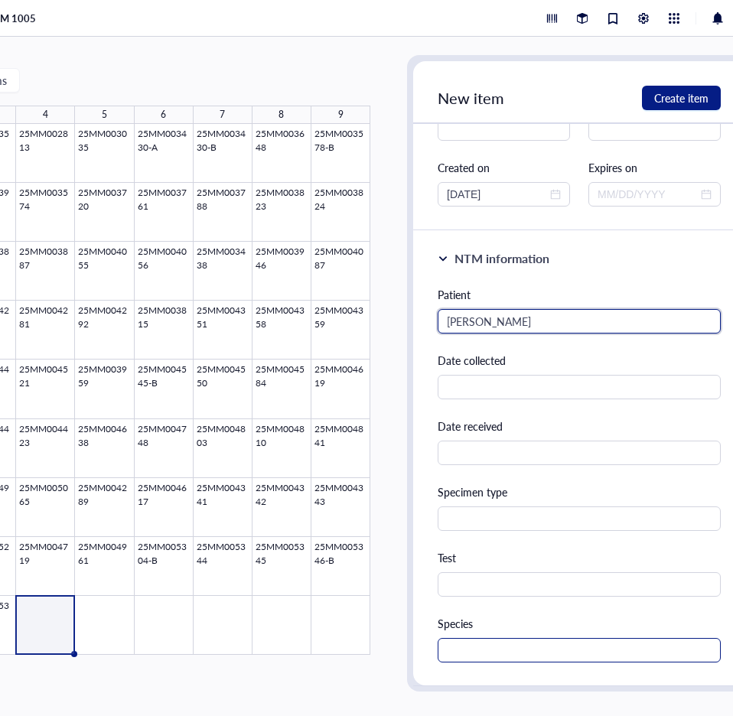
type input "[PERSON_NAME]"
click at [475, 648] on input "text" at bounding box center [579, 650] width 283 height 24
type input "[MEDICAL_DATA] sp."
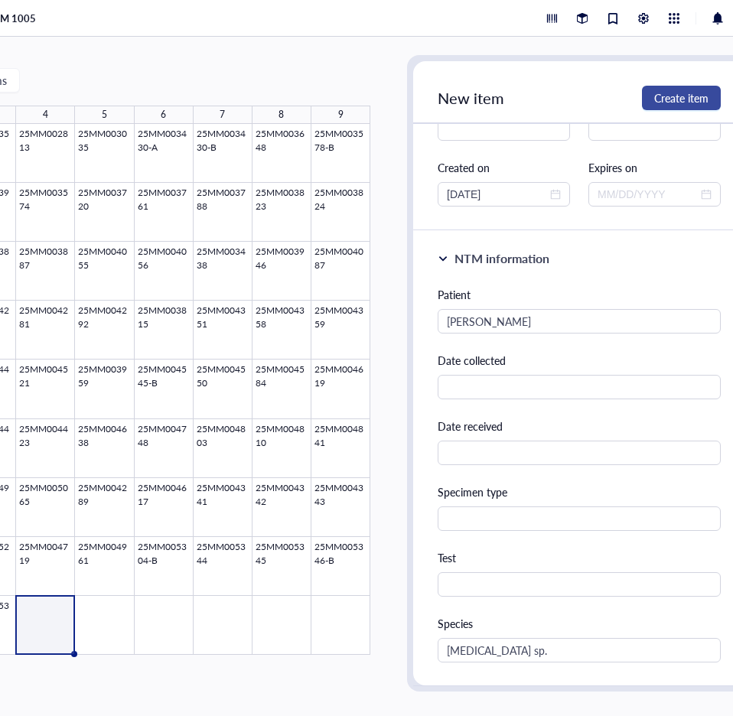
click at [690, 92] on span "Create item" at bounding box center [681, 98] width 54 height 12
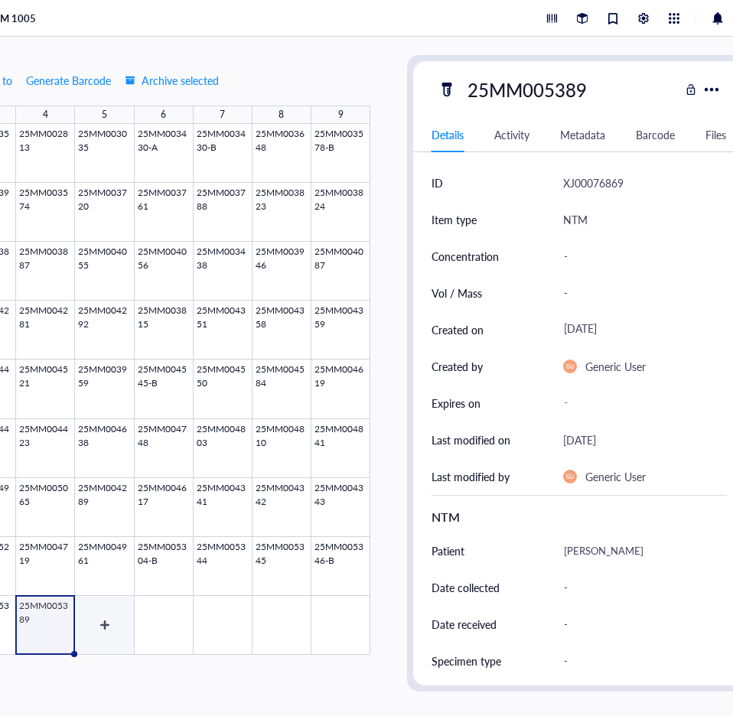
drag, startPoint x: 118, startPoint y: 602, endPoint x: 235, endPoint y: 542, distance: 131.8
click at [118, 602] on div at bounding box center [104, 389] width 531 height 531
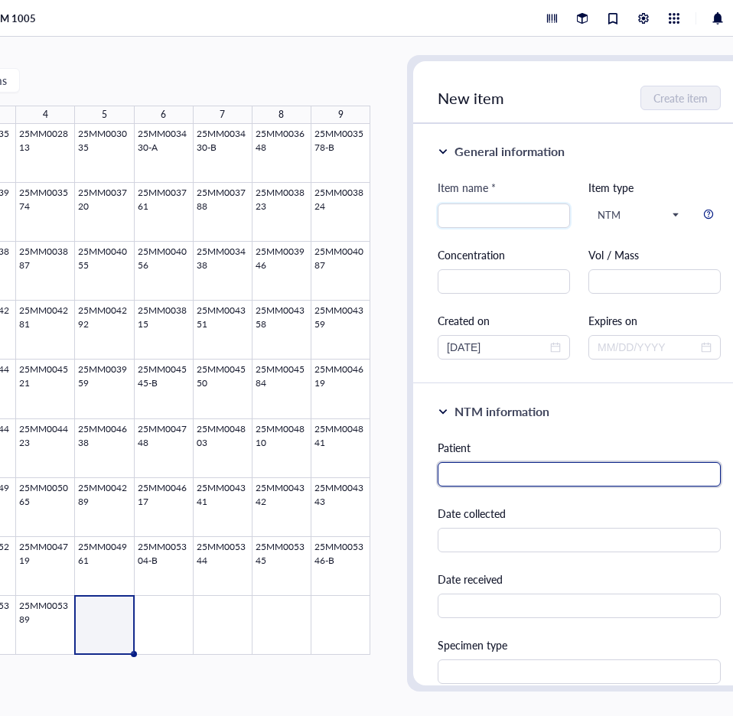
click at [523, 480] on input "text" at bounding box center [579, 474] width 283 height 24
paste input "[PERSON_NAME]"
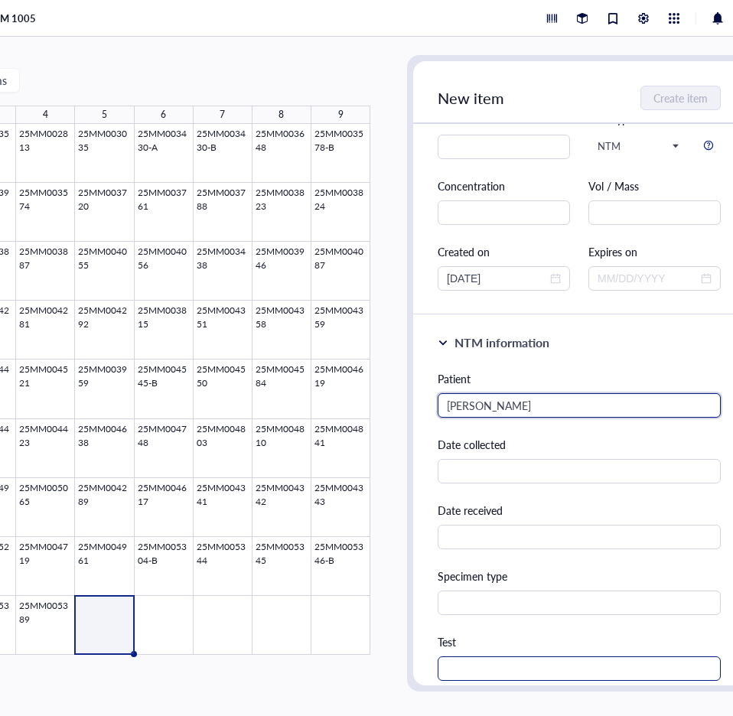
scroll to position [153, 0]
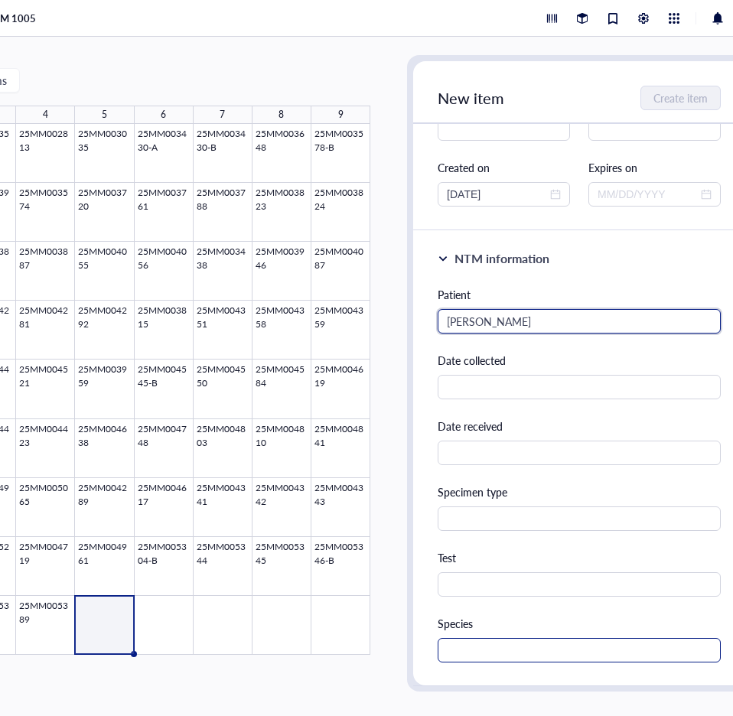
type input "[PERSON_NAME]"
click at [472, 639] on input "text" at bounding box center [579, 650] width 283 height 24
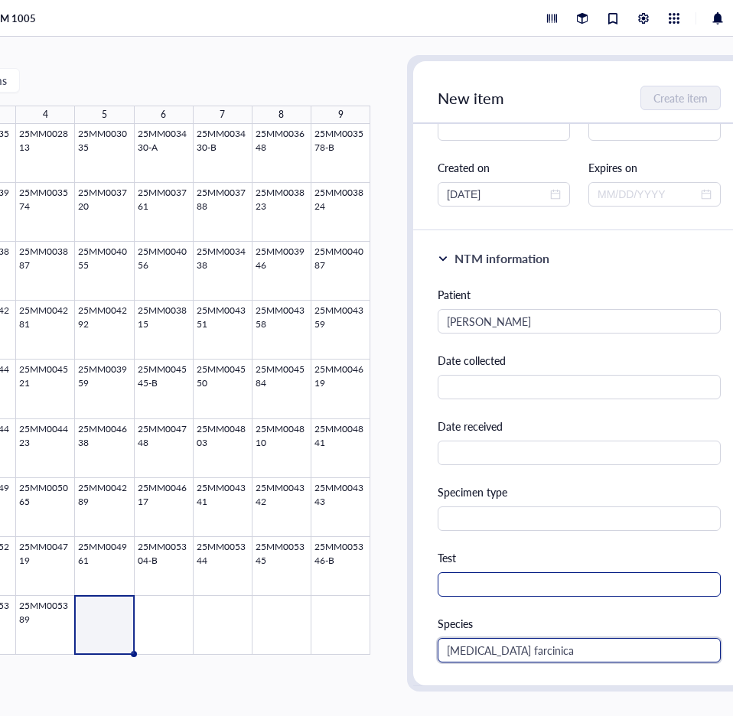
type input "[MEDICAL_DATA] farcinica"
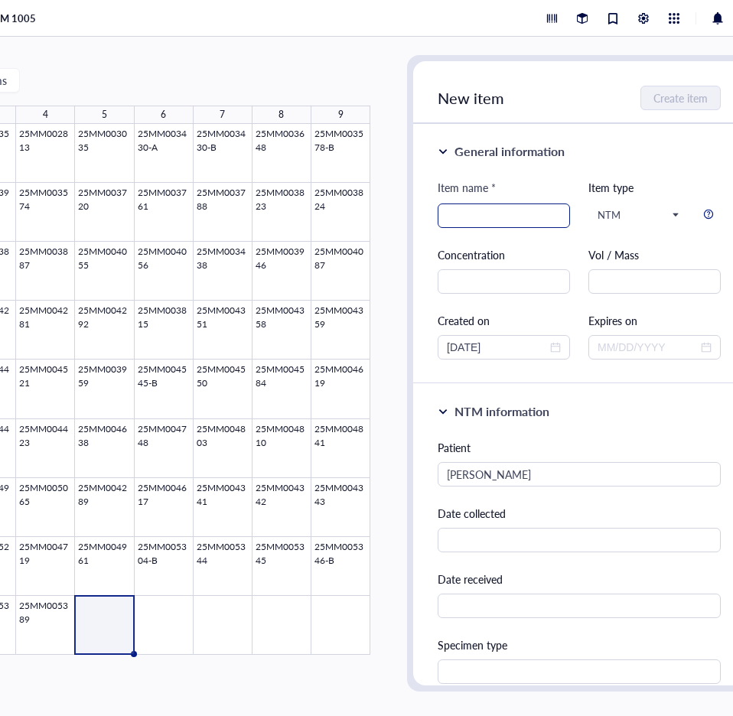
scroll to position [0, 0]
click at [504, 223] on input "search" at bounding box center [504, 215] width 114 height 23
type input "25MM005391"
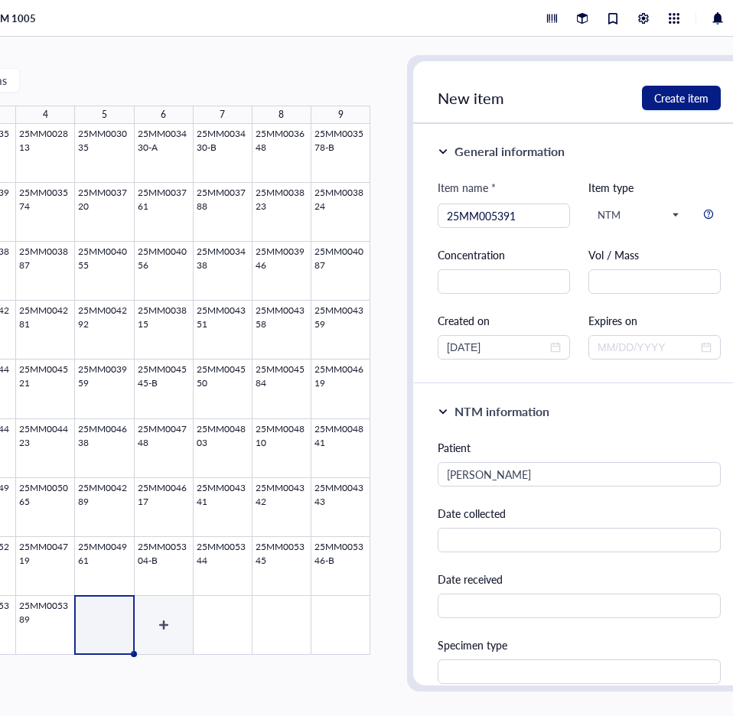
click at [164, 618] on div at bounding box center [104, 389] width 531 height 531
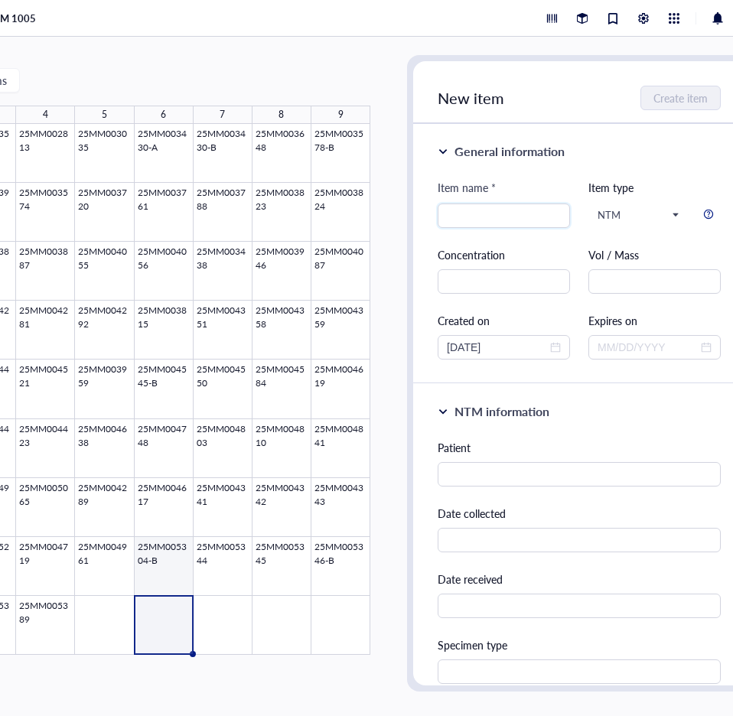
click at [104, 605] on div at bounding box center [104, 389] width 531 height 531
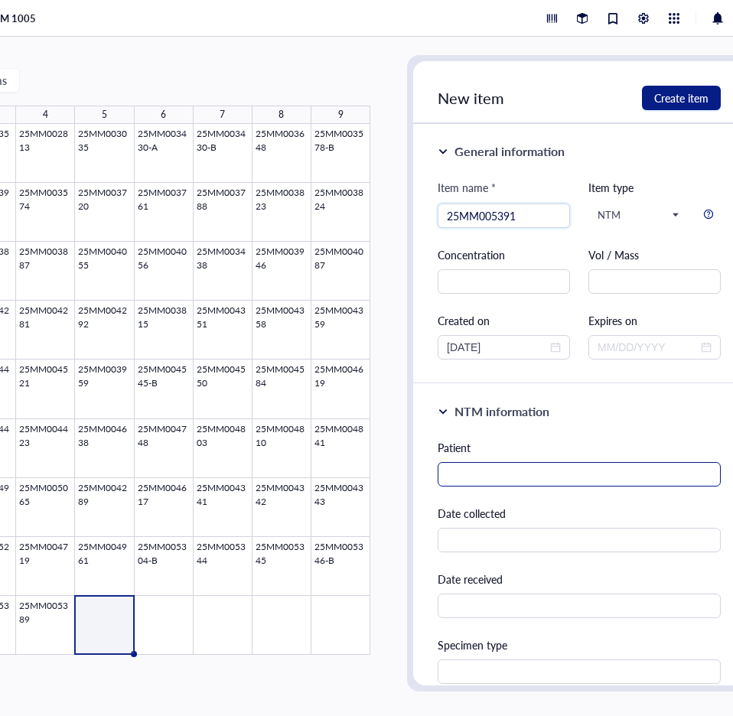
type input "25MM005391"
click at [504, 472] on input "text" at bounding box center [579, 474] width 283 height 24
paste input "[PERSON_NAME]"
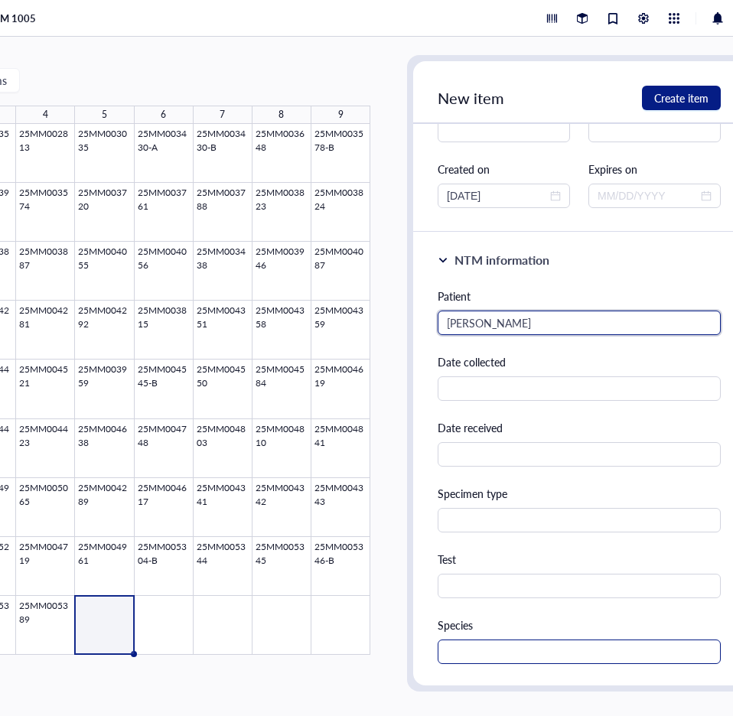
scroll to position [153, 0]
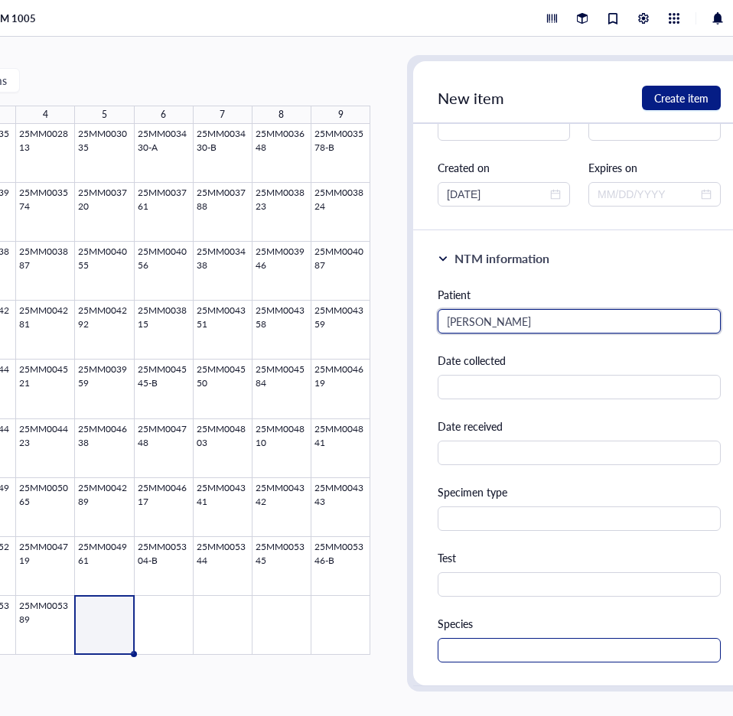
type input "[PERSON_NAME]"
click at [472, 645] on input "text" at bounding box center [579, 650] width 283 height 24
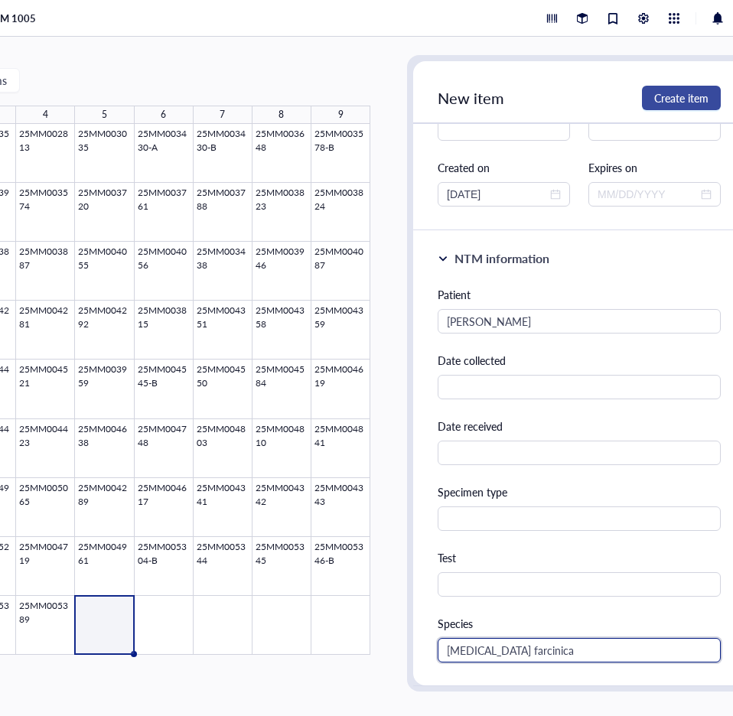
type input "[MEDICAL_DATA] farcinica"
click at [684, 93] on span "Create item" at bounding box center [681, 98] width 54 height 12
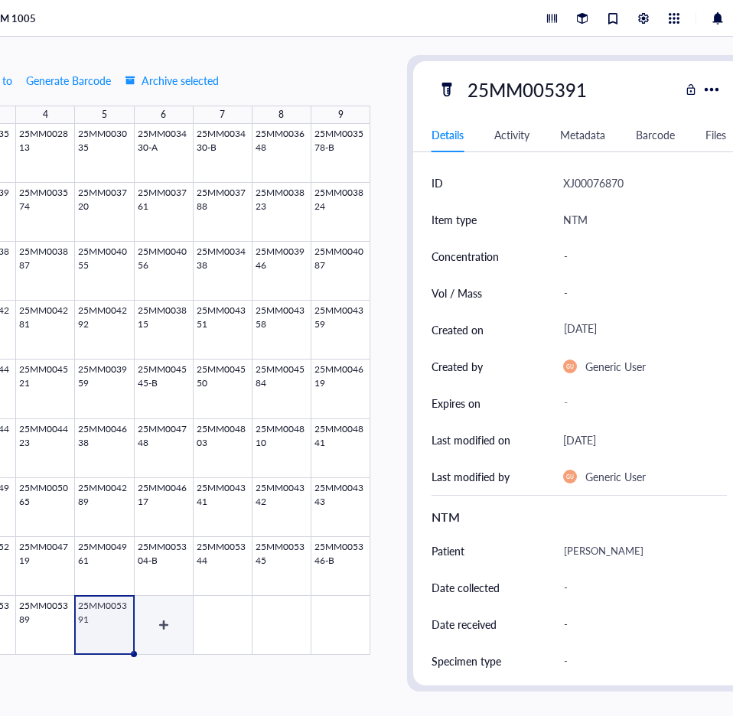
click at [162, 618] on div at bounding box center [104, 389] width 531 height 531
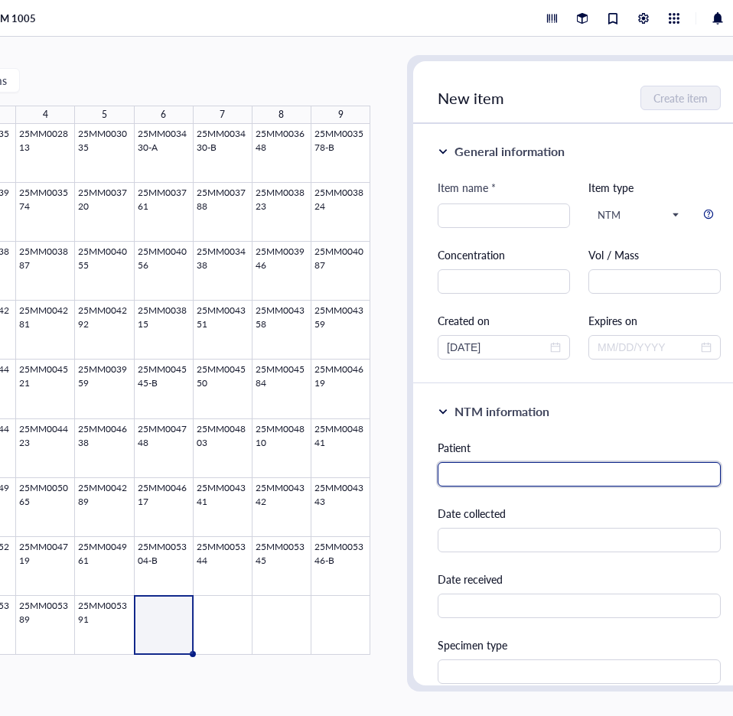
drag, startPoint x: 527, startPoint y: 475, endPoint x: 527, endPoint y: 462, distance: 12.2
click at [527, 473] on input "text" at bounding box center [579, 474] width 283 height 24
paste input "[PERSON_NAME]"
type input "[PERSON_NAME]"
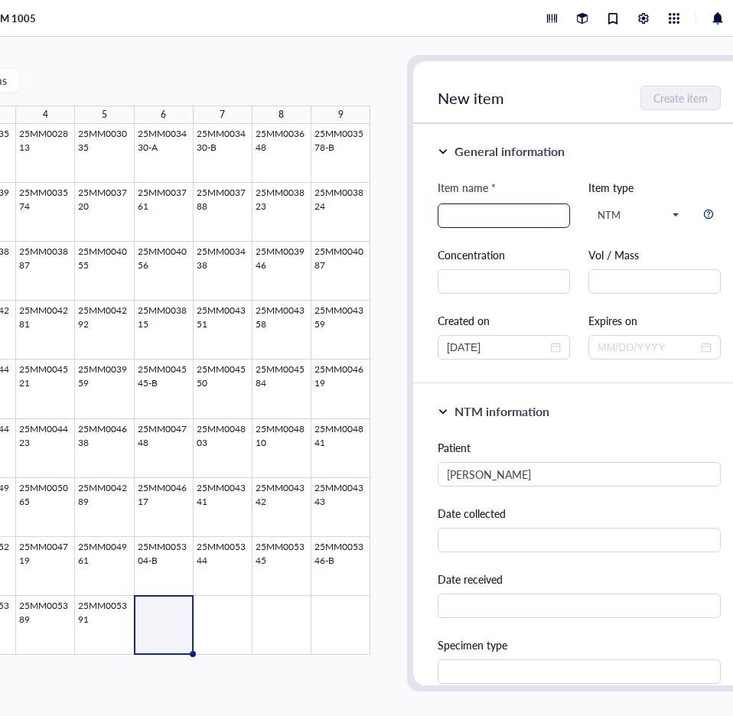
click at [486, 218] on input "search" at bounding box center [504, 215] width 114 height 23
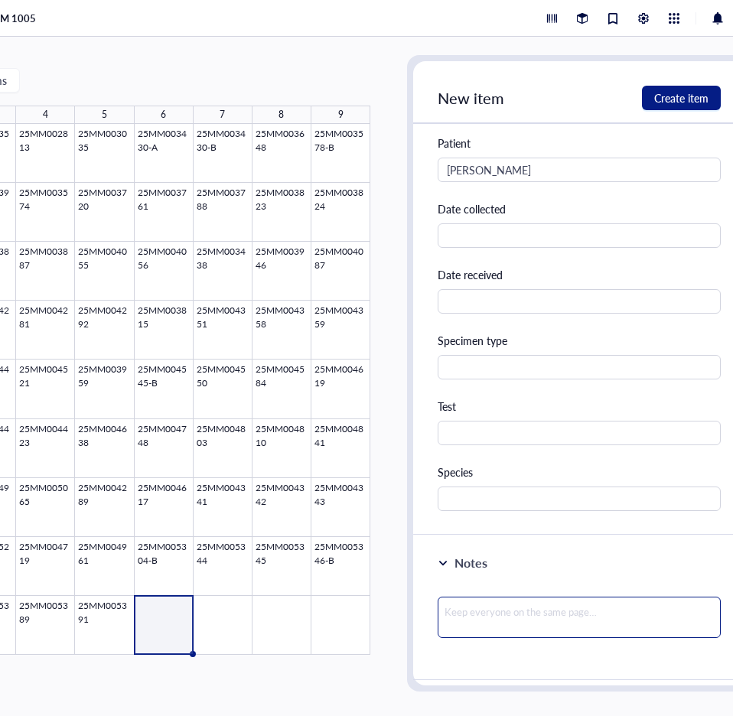
scroll to position [306, 0]
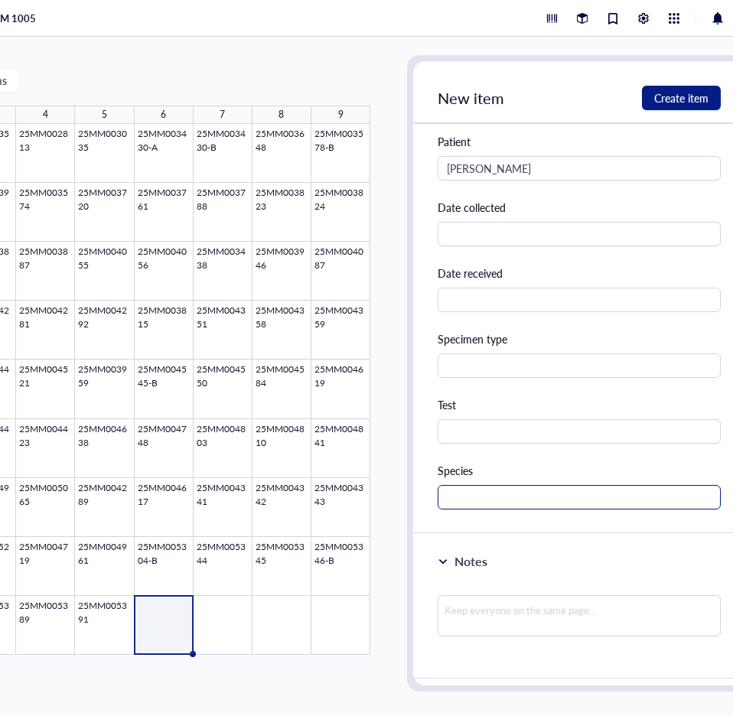
type input "25MM005410"
click at [477, 492] on input "text" at bounding box center [579, 497] width 283 height 24
type input "M. chelonae"
click at [674, 99] on span "Create item" at bounding box center [681, 98] width 54 height 12
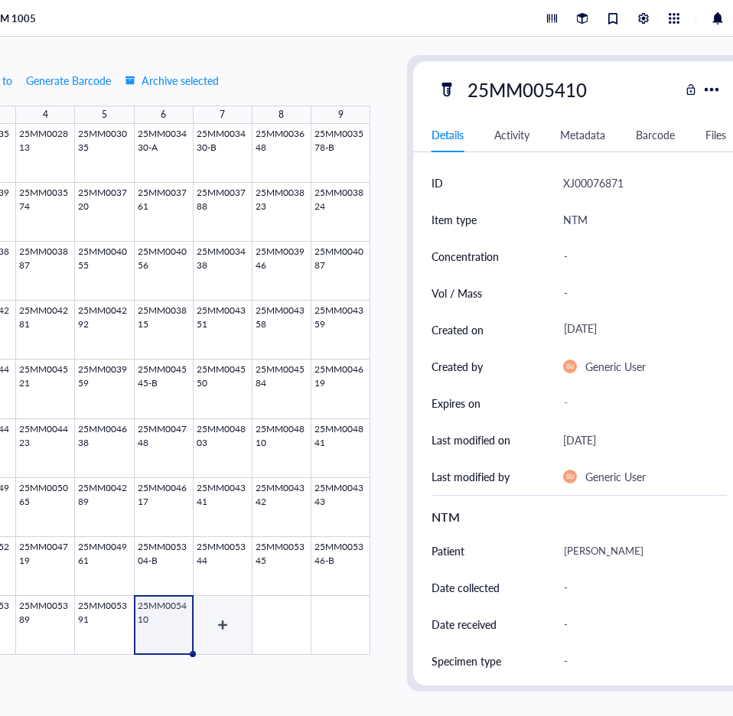
click at [228, 627] on div at bounding box center [104, 389] width 531 height 531
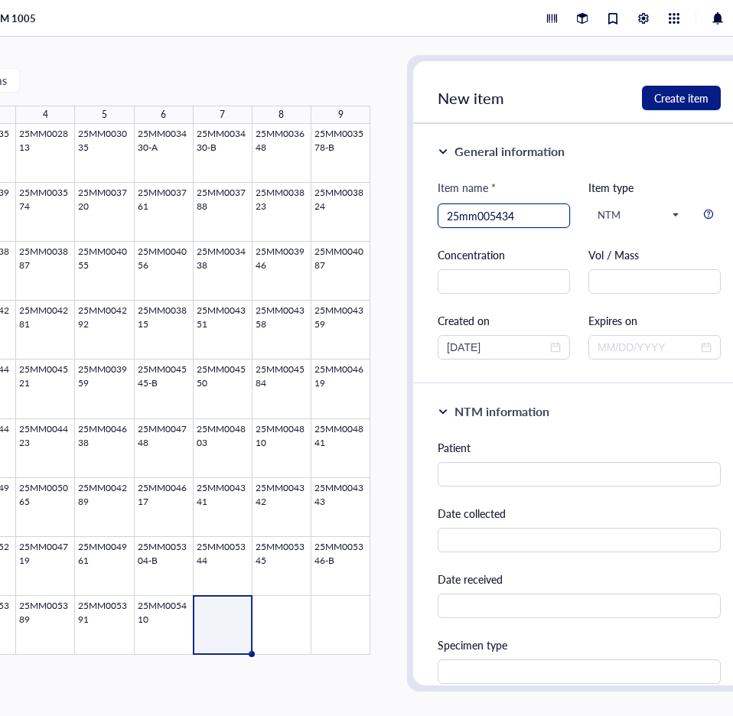
drag, startPoint x: 479, startPoint y: 217, endPoint x: 461, endPoint y: 218, distance: 18.4
click at [461, 218] on input "25mm005434" at bounding box center [504, 215] width 114 height 23
type input "25MM005434"
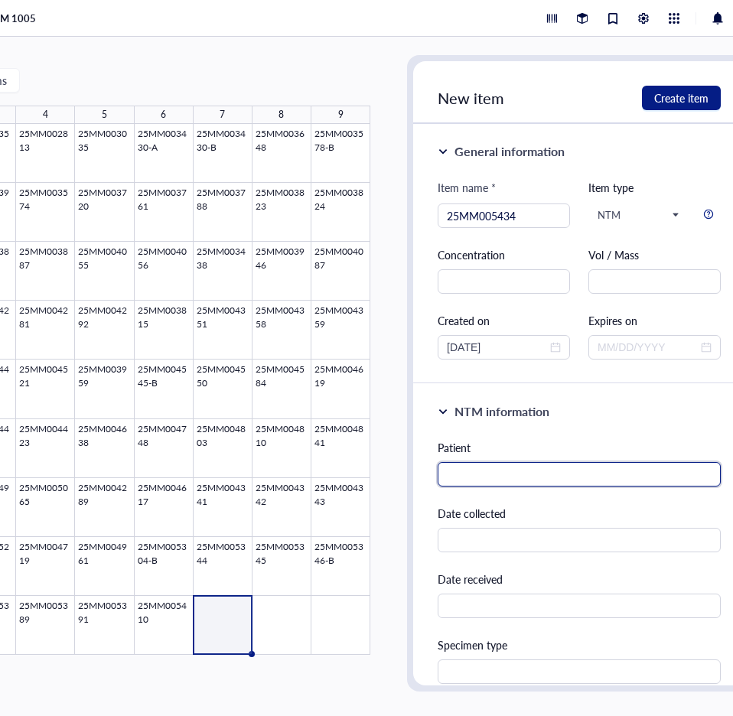
click at [574, 471] on input "text" at bounding box center [579, 474] width 283 height 24
paste input "[PERSON_NAME]"
type input "[PERSON_NAME]"
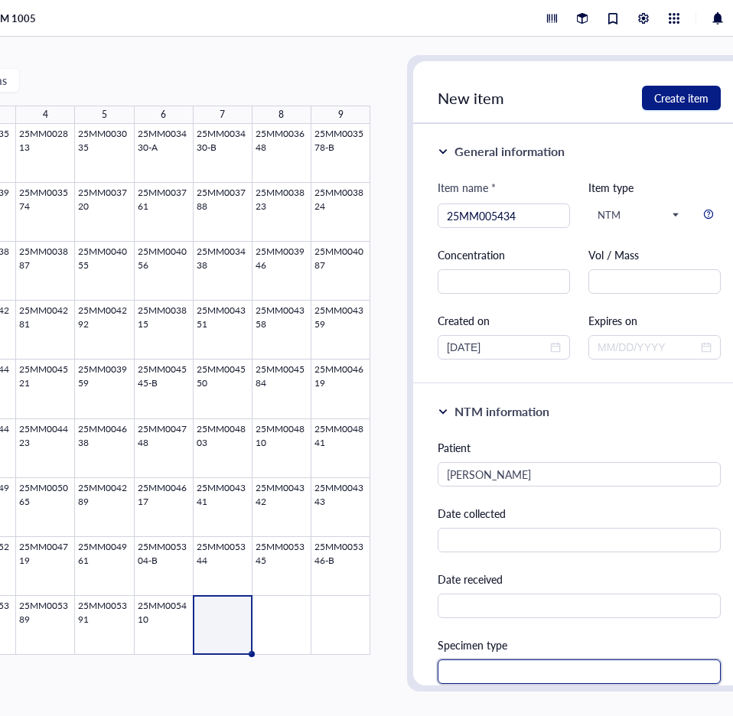
click at [476, 675] on input "text" at bounding box center [579, 672] width 283 height 24
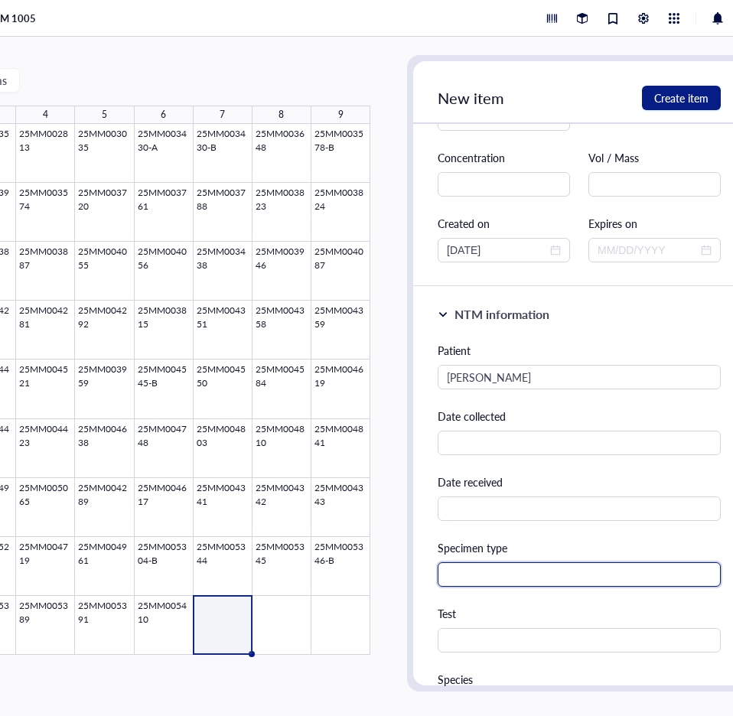
scroll to position [306, 0]
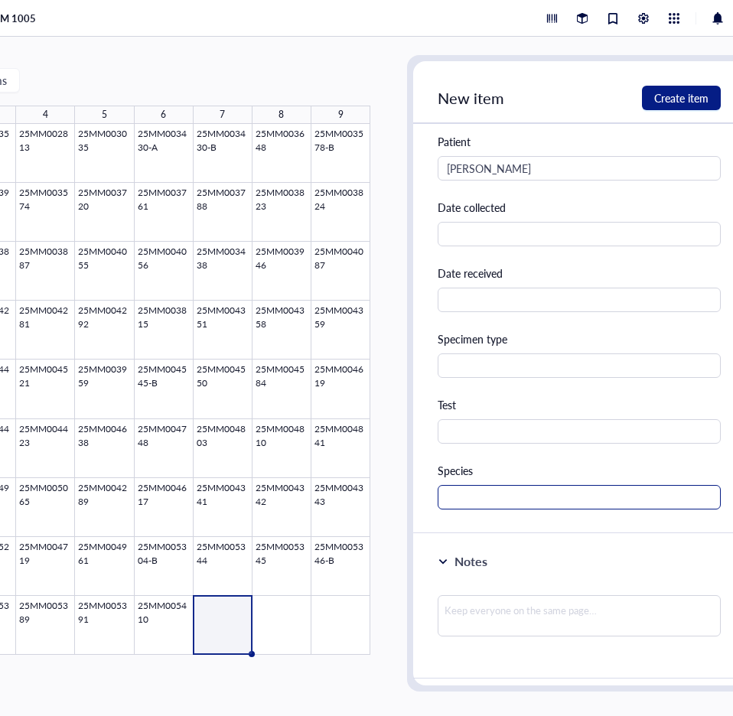
drag, startPoint x: 477, startPoint y: 515, endPoint x: 481, endPoint y: 502, distance: 13.8
click at [478, 512] on div "NTM information [PERSON_NAME] Date collected Date received Specimen type Test S…" at bounding box center [579, 306] width 332 height 456
click at [483, 498] on input "text" at bounding box center [579, 497] width 283 height 24
type input "M. chelonae"
click at [693, 98] on span "Create item" at bounding box center [681, 98] width 54 height 12
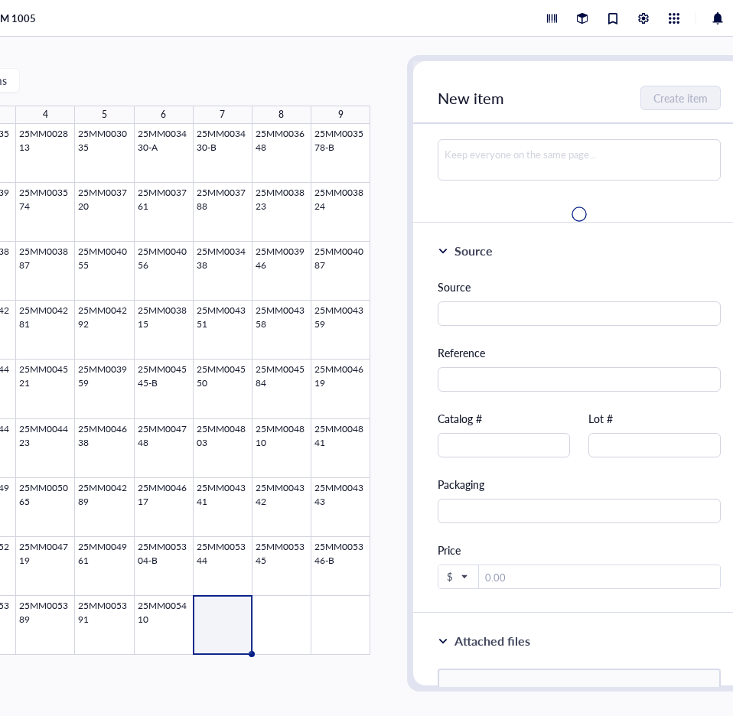
scroll to position [0, 0]
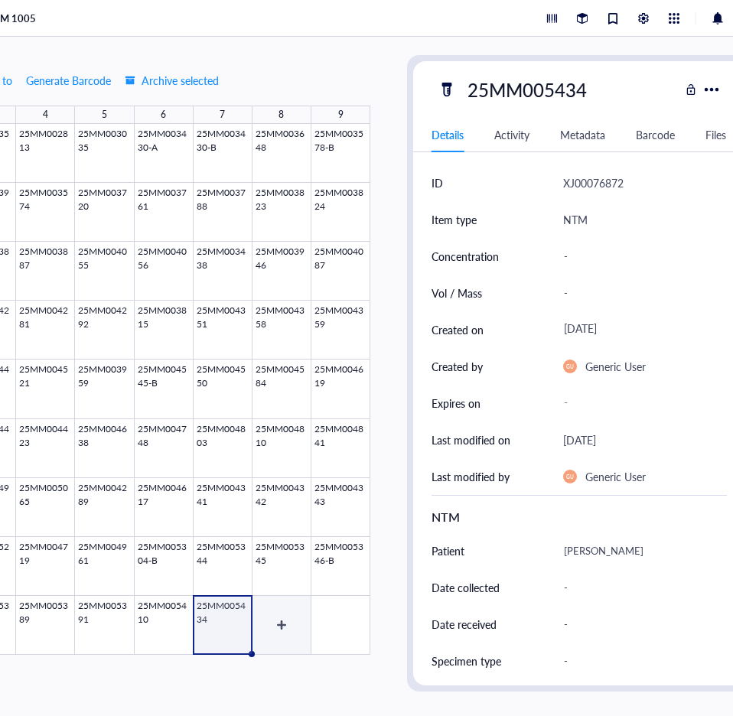
click at [286, 615] on div at bounding box center [104, 389] width 531 height 531
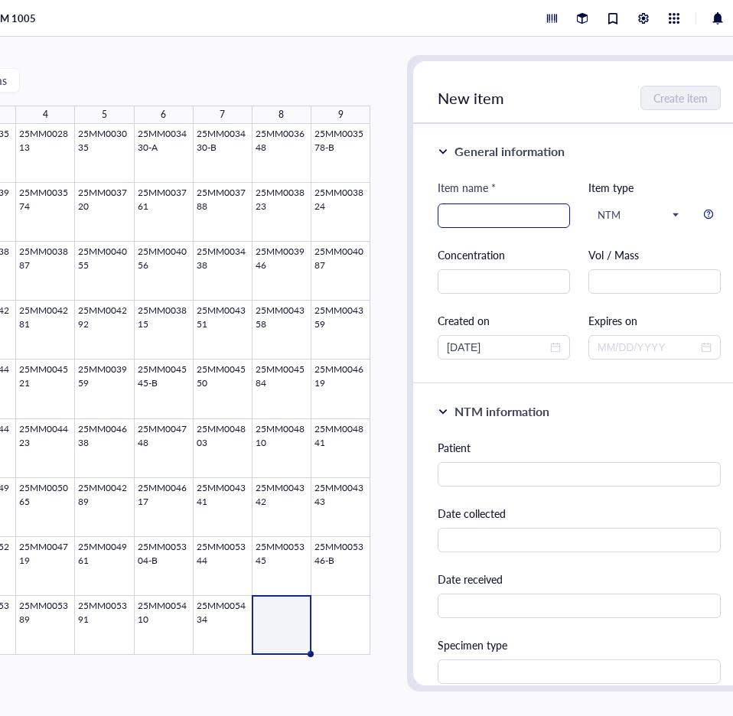
click at [513, 217] on input "search" at bounding box center [504, 215] width 114 height 23
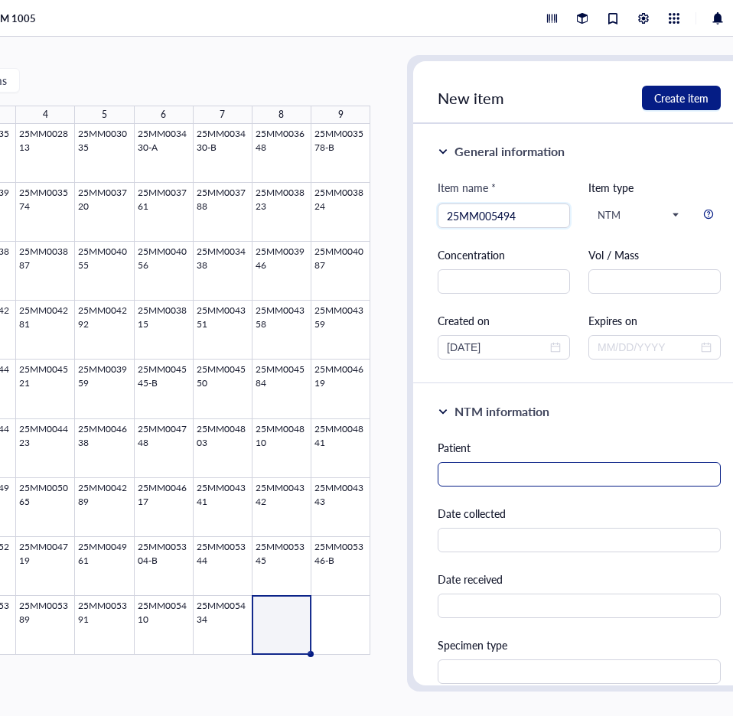
type input "25MM005494"
click at [450, 465] on input "text" at bounding box center [579, 474] width 283 height 24
click at [480, 477] on input "text" at bounding box center [579, 474] width 283 height 24
paste input "[PERSON_NAME]"
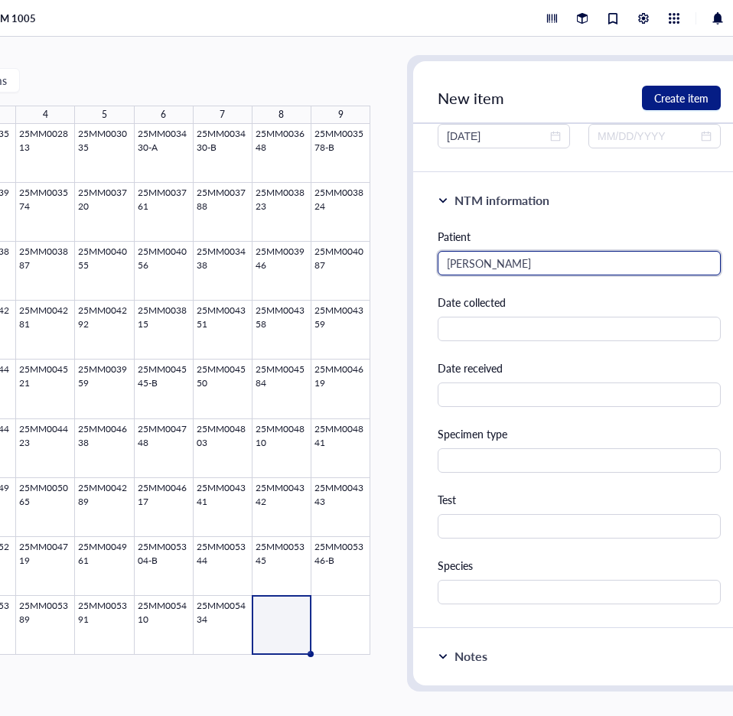
scroll to position [230, 0]
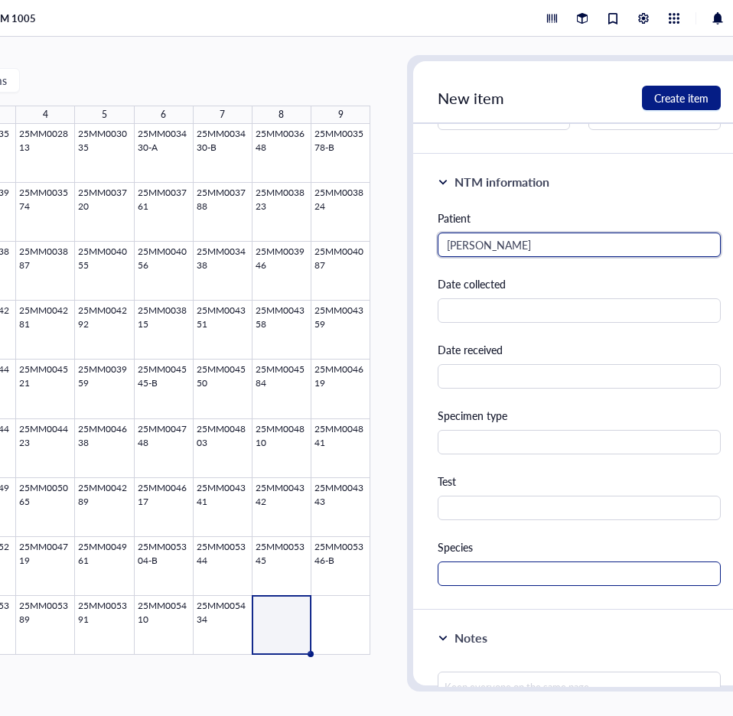
type input "[PERSON_NAME]"
click at [473, 564] on input "text" at bounding box center [579, 574] width 283 height 24
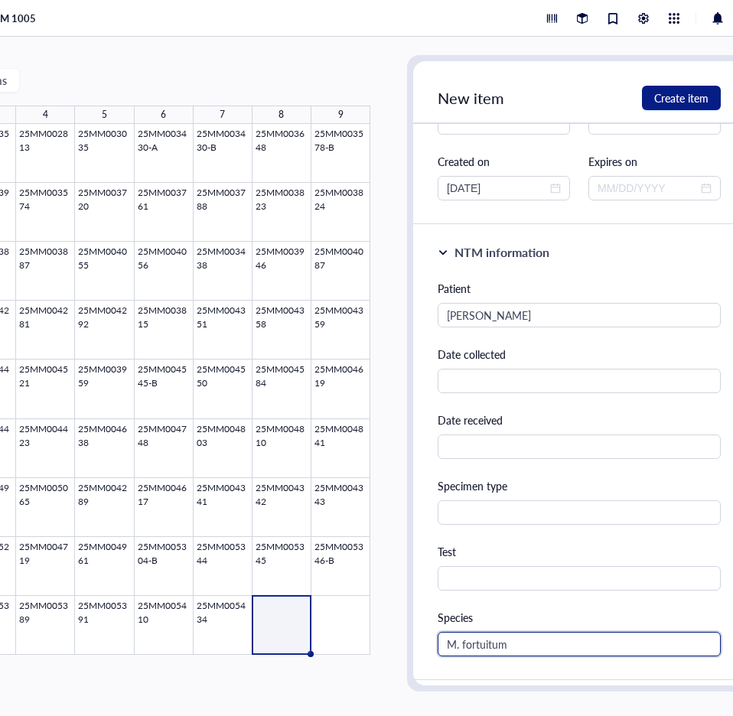
scroll to position [0, 0]
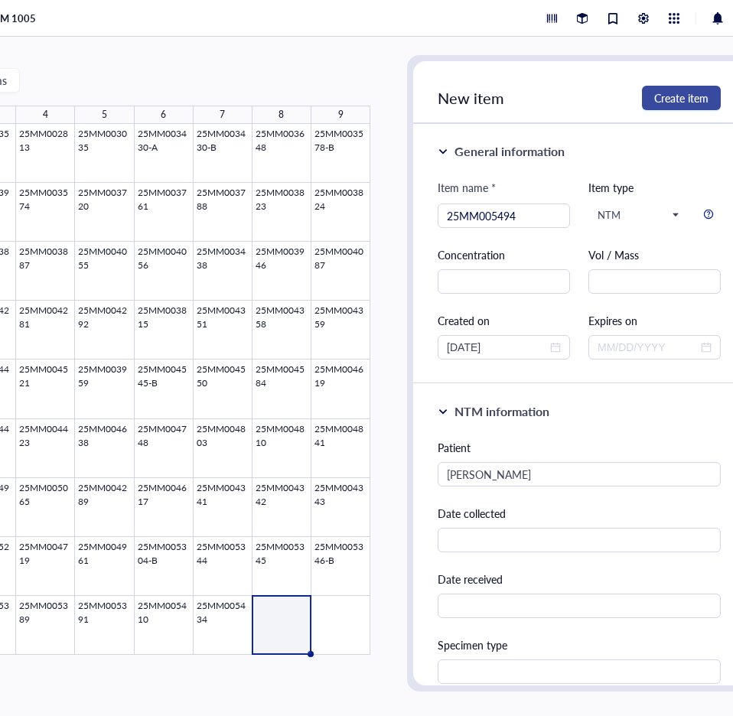
type input "M. fortuitum"
click at [674, 93] on span "Create item" at bounding box center [681, 98] width 54 height 12
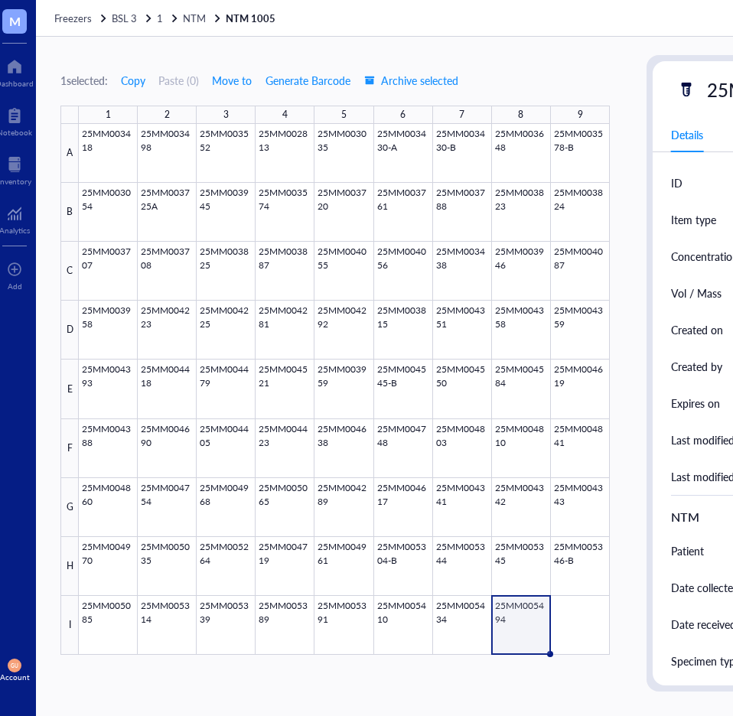
scroll to position [0, 5]
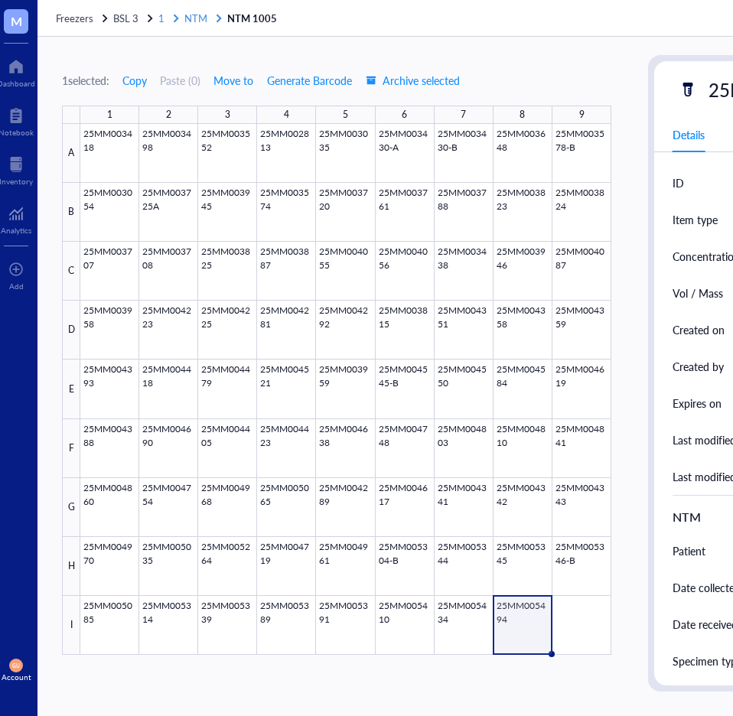
click at [163, 18] on span "1" at bounding box center [161, 18] width 6 height 15
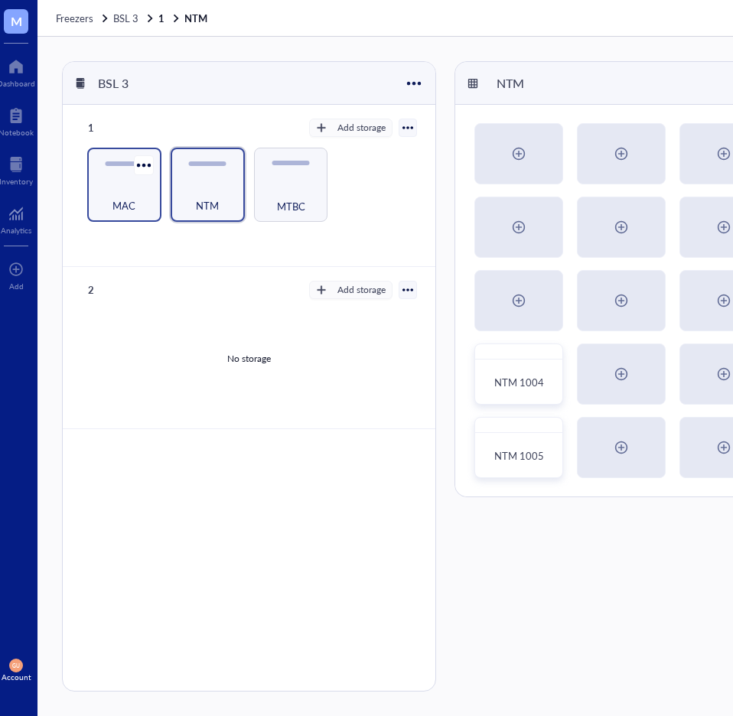
click at [122, 181] on div "MAC" at bounding box center [124, 198] width 59 height 34
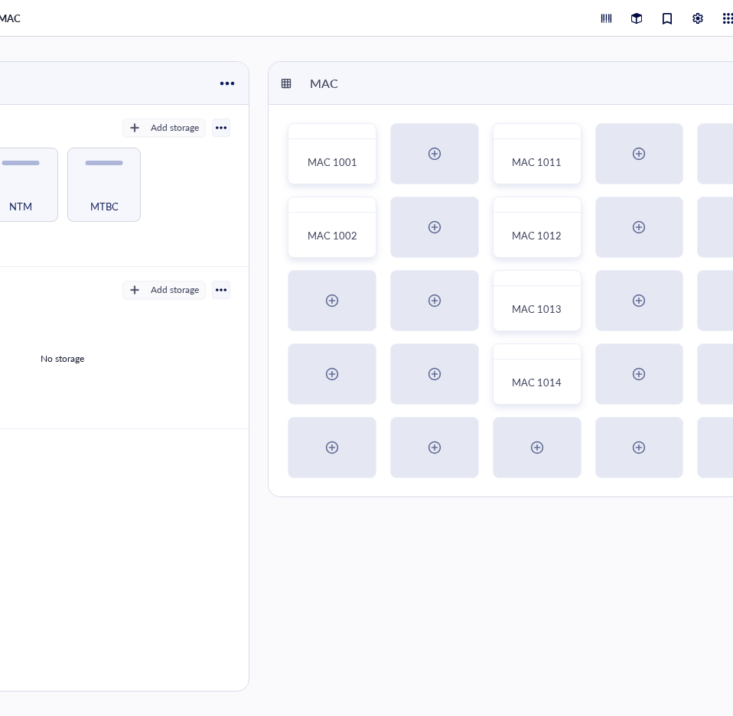
scroll to position [0, 194]
click at [534, 367] on div "MAC 1014" at bounding box center [535, 384] width 73 height 34
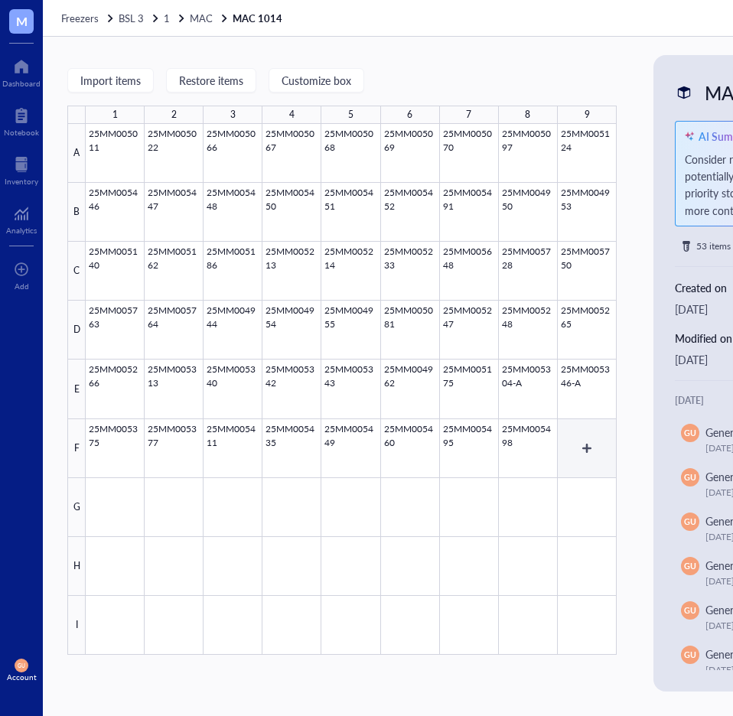
click at [583, 445] on div "Import items Restore items Customize box 1 2 3 4 5 6 7 8 9 A B C D E F G H I 25…" at bounding box center [533, 377] width 980 height 680
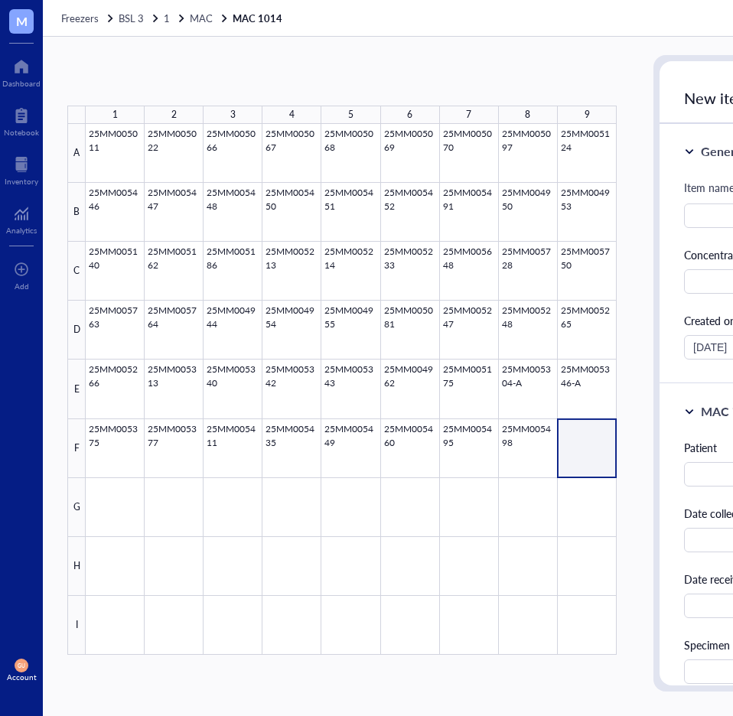
scroll to position [0, 71]
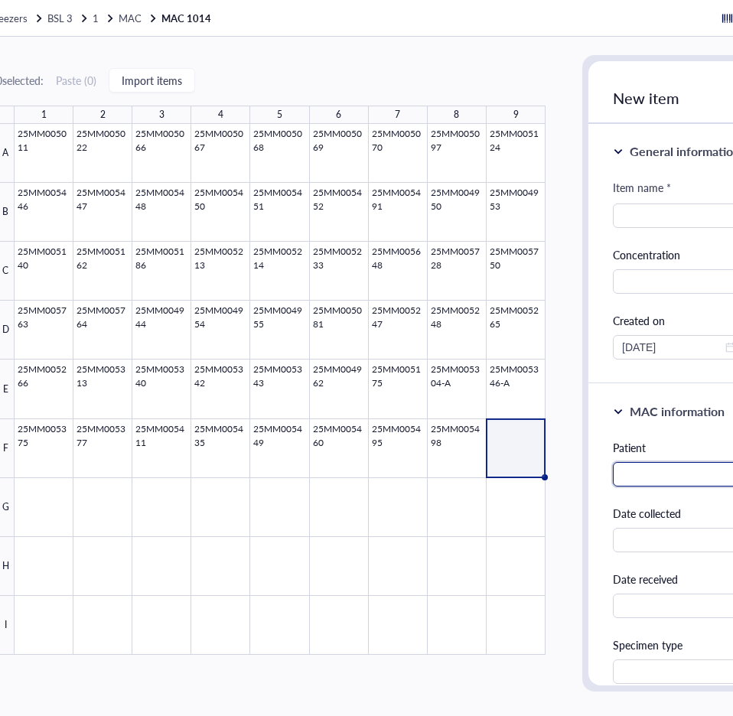
paste input "[PERSON_NAME]"
type input "[PERSON_NAME]"
click at [630, 222] on input "search" at bounding box center [679, 215] width 114 height 23
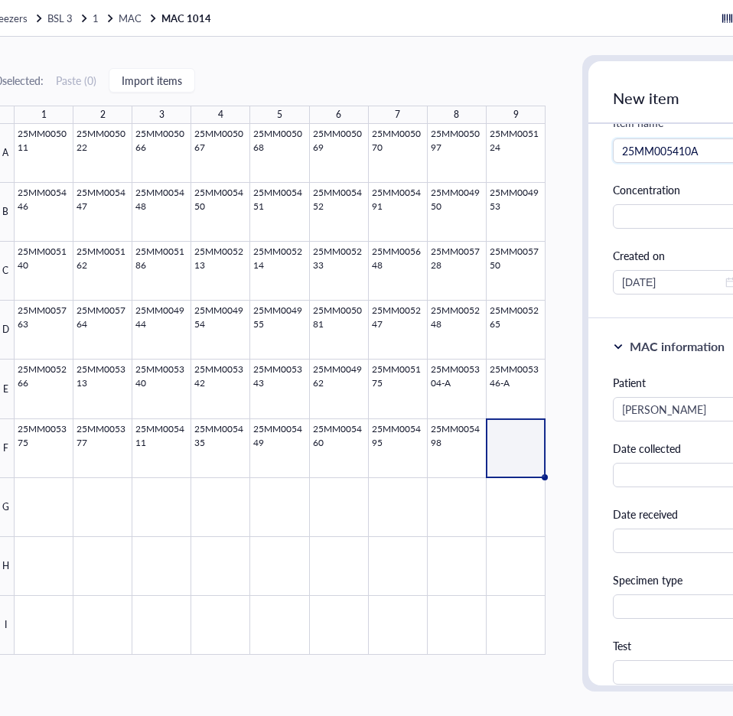
scroll to position [153, 0]
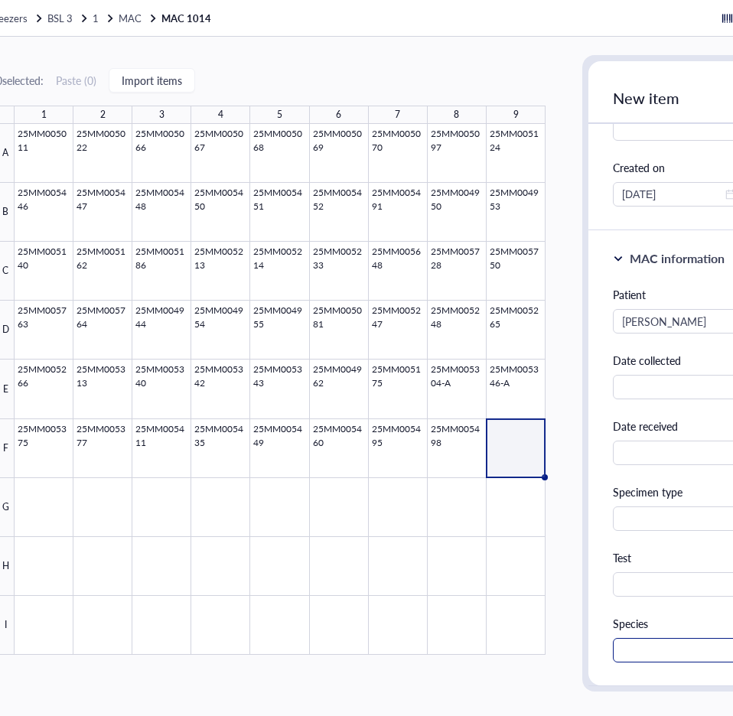
type input "25MM005410A"
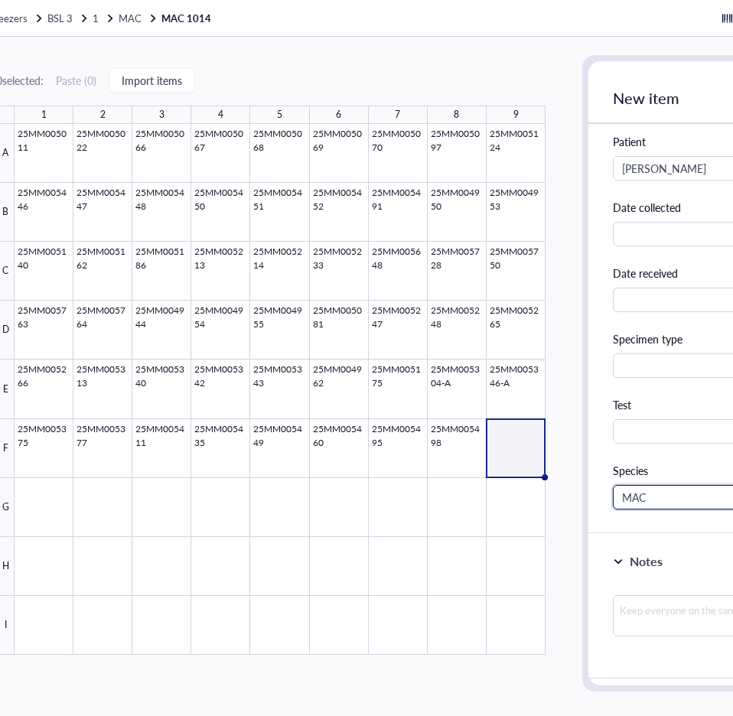
scroll to position [0, 246]
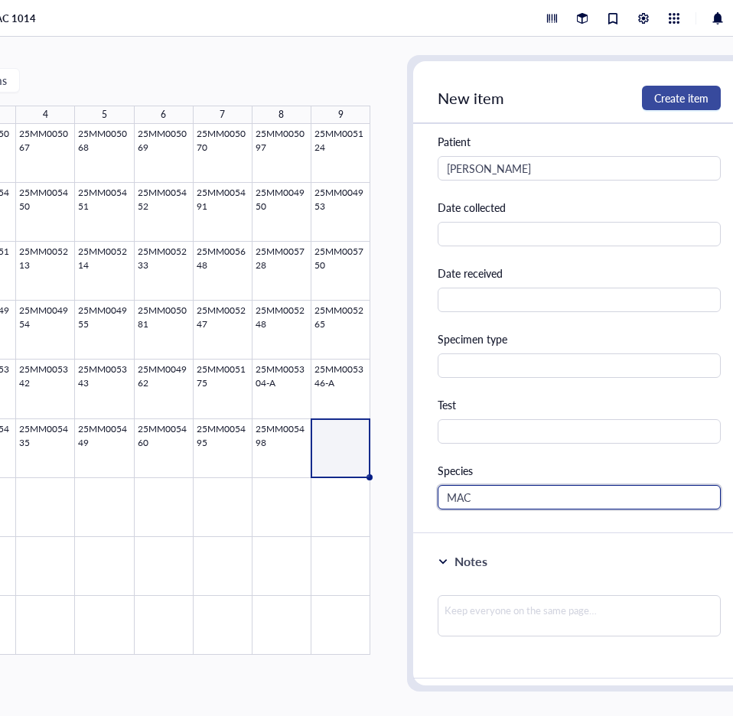
type input "MAC"
click at [691, 93] on span "Create item" at bounding box center [681, 98] width 54 height 12
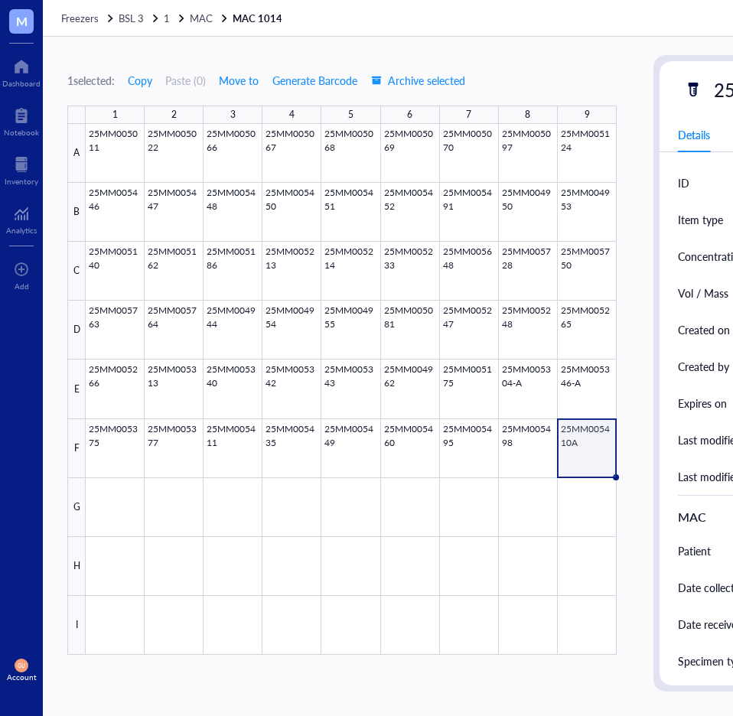
click at [165, 18] on span "1" at bounding box center [167, 18] width 6 height 15
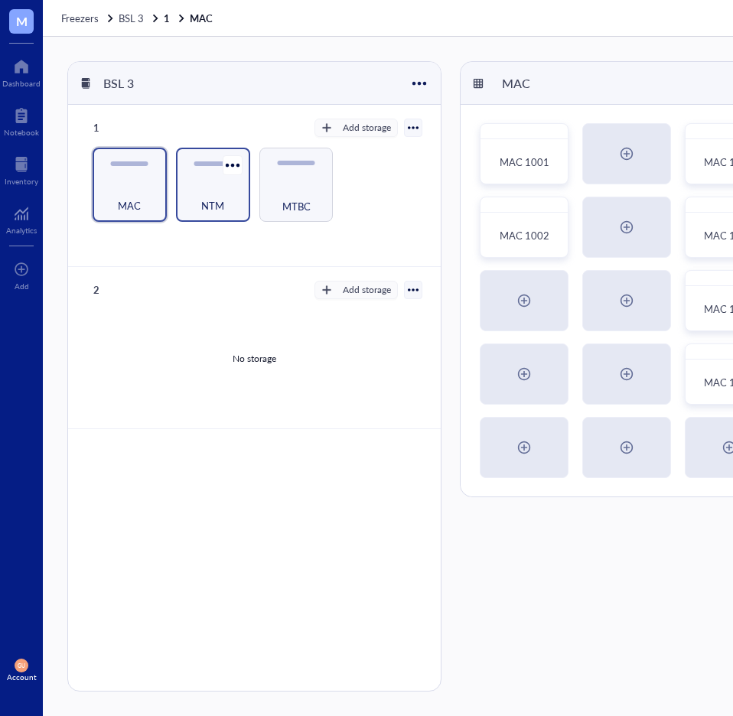
click at [218, 191] on div "NTM" at bounding box center [213, 198] width 59 height 34
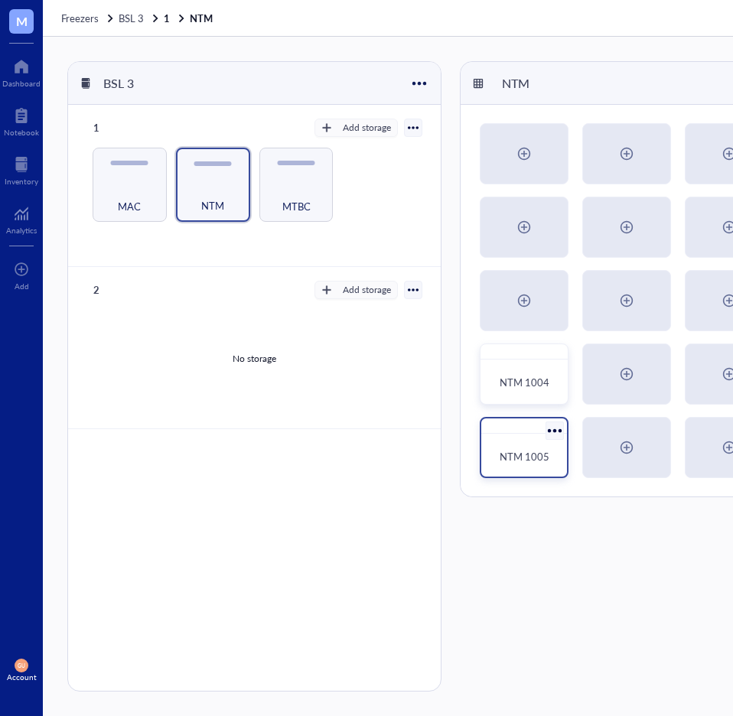
click at [514, 449] on div "NTM 1005" at bounding box center [524, 457] width 73 height 34
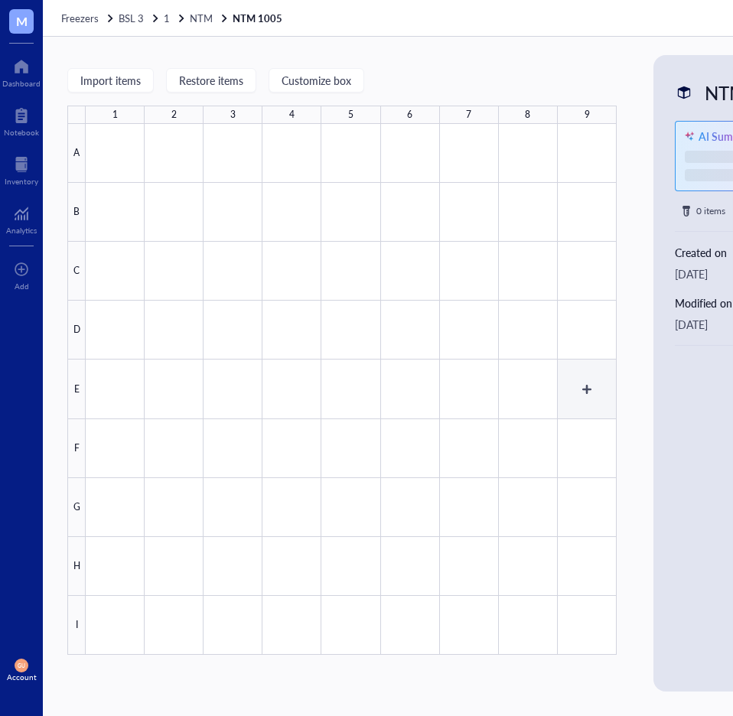
scroll to position [0, 71]
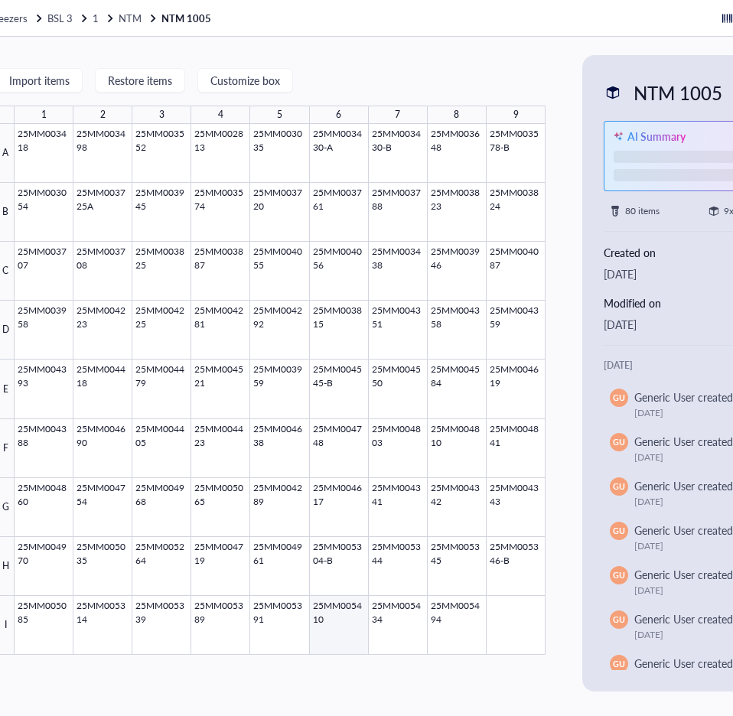
click at [335, 624] on div at bounding box center [280, 389] width 531 height 531
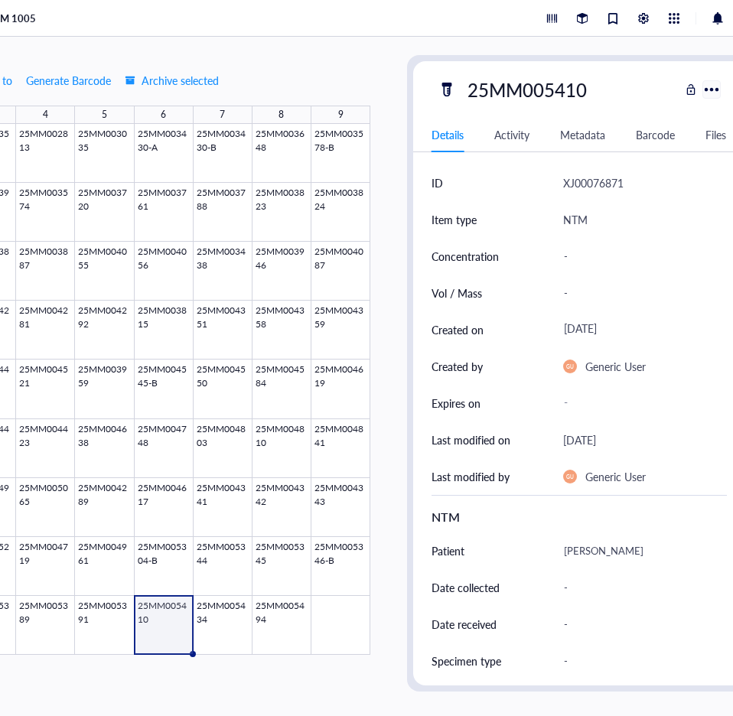
click at [710, 90] on div at bounding box center [711, 89] width 22 height 22
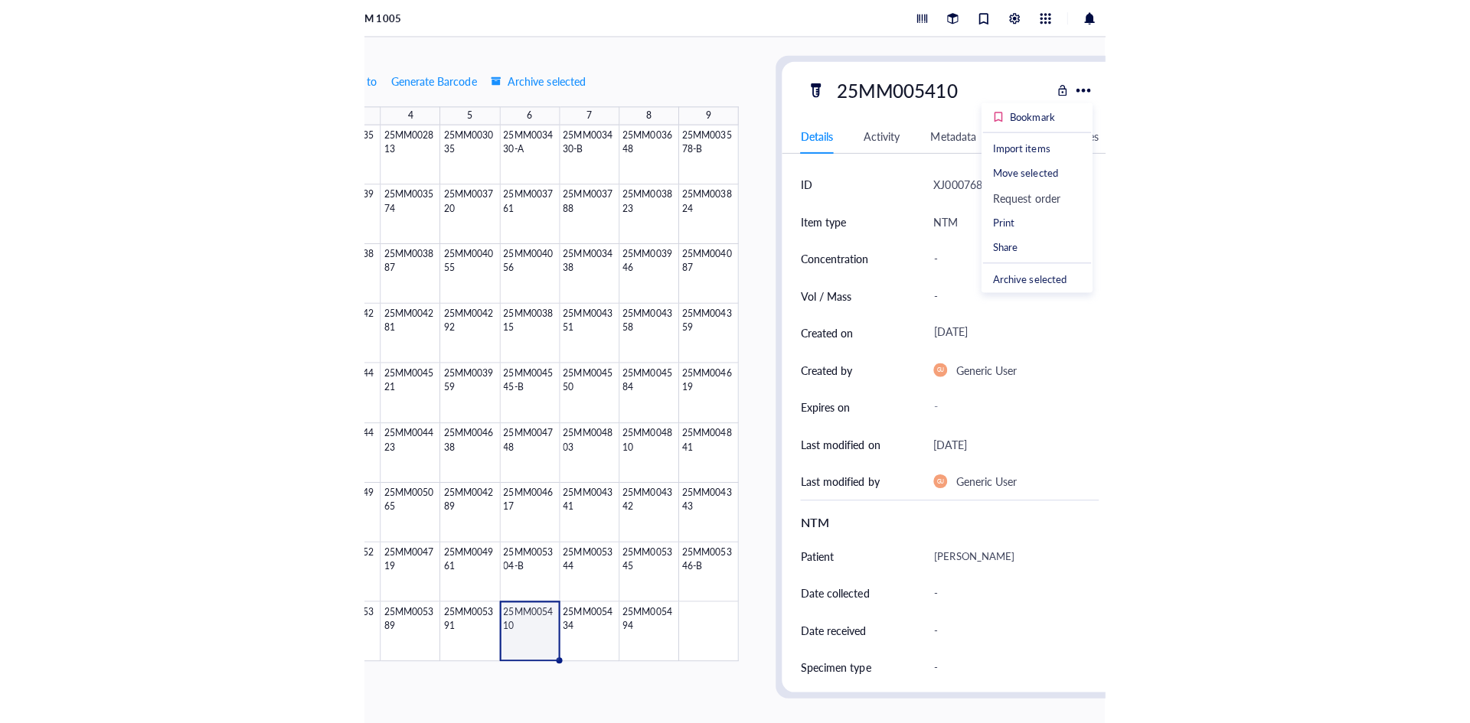
scroll to position [0, 0]
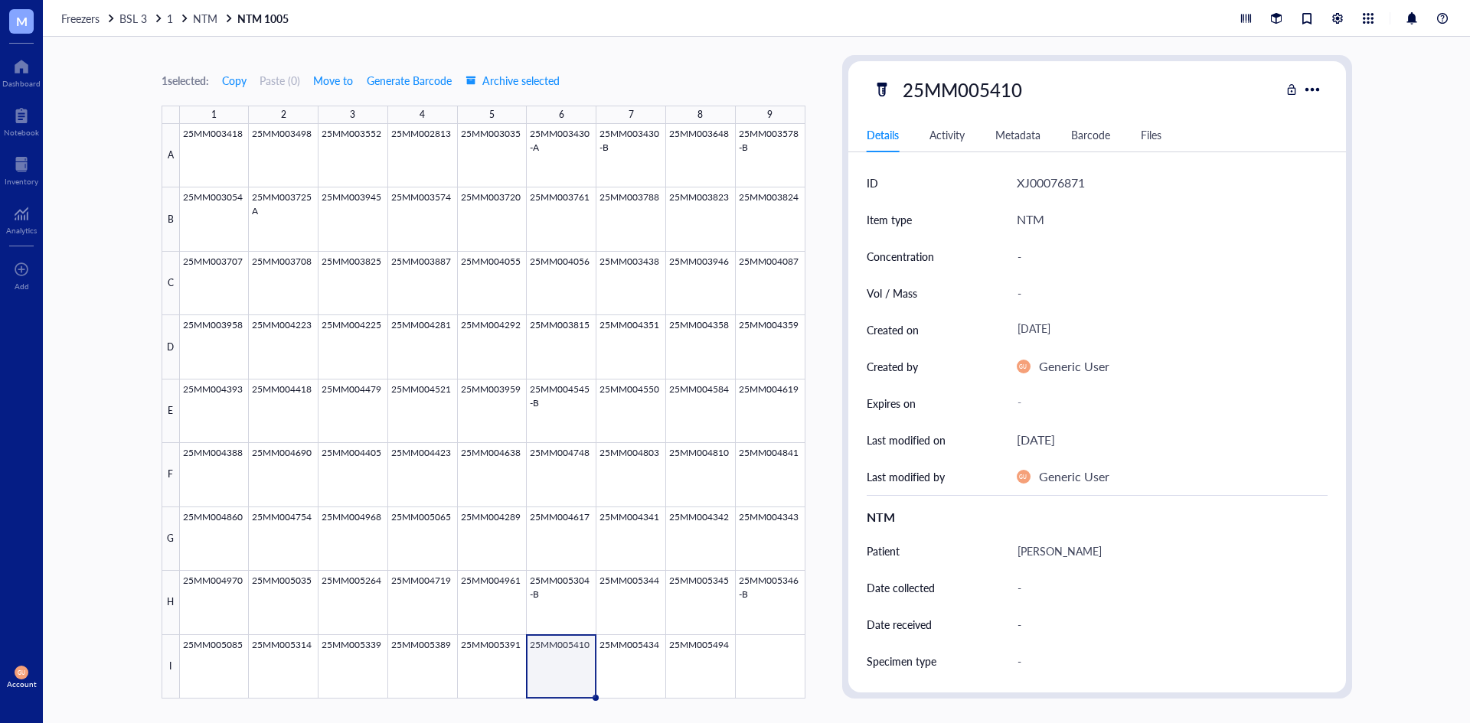
drag, startPoint x: 1278, startPoint y: 442, endPoint x: 1269, endPoint y: 434, distance: 11.4
click at [1278, 440] on div "[DATE]" at bounding box center [1172, 440] width 311 height 37
click at [563, 649] on div at bounding box center [492, 411] width 625 height 575
click at [563, 648] on div at bounding box center [492, 411] width 625 height 575
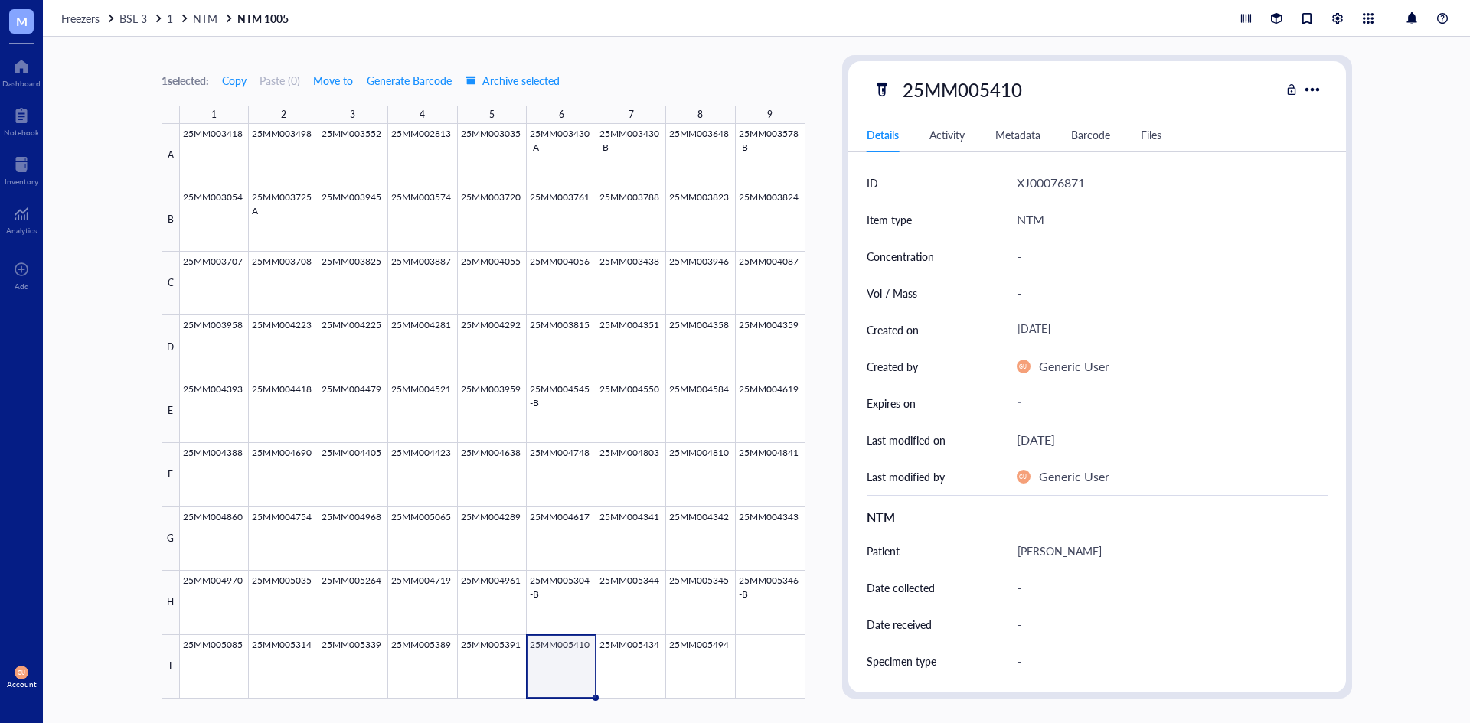
click at [563, 647] on div at bounding box center [492, 411] width 625 height 575
click at [1028, 221] on div "NTM" at bounding box center [1031, 220] width 28 height 20
drag, startPoint x: 867, startPoint y: 87, endPoint x: 882, endPoint y: 86, distance: 14.6
click at [880, 86] on div "25MM005410" at bounding box center [1097, 89] width 498 height 32
click at [882, 86] on div at bounding box center [882, 89] width 24 height 24
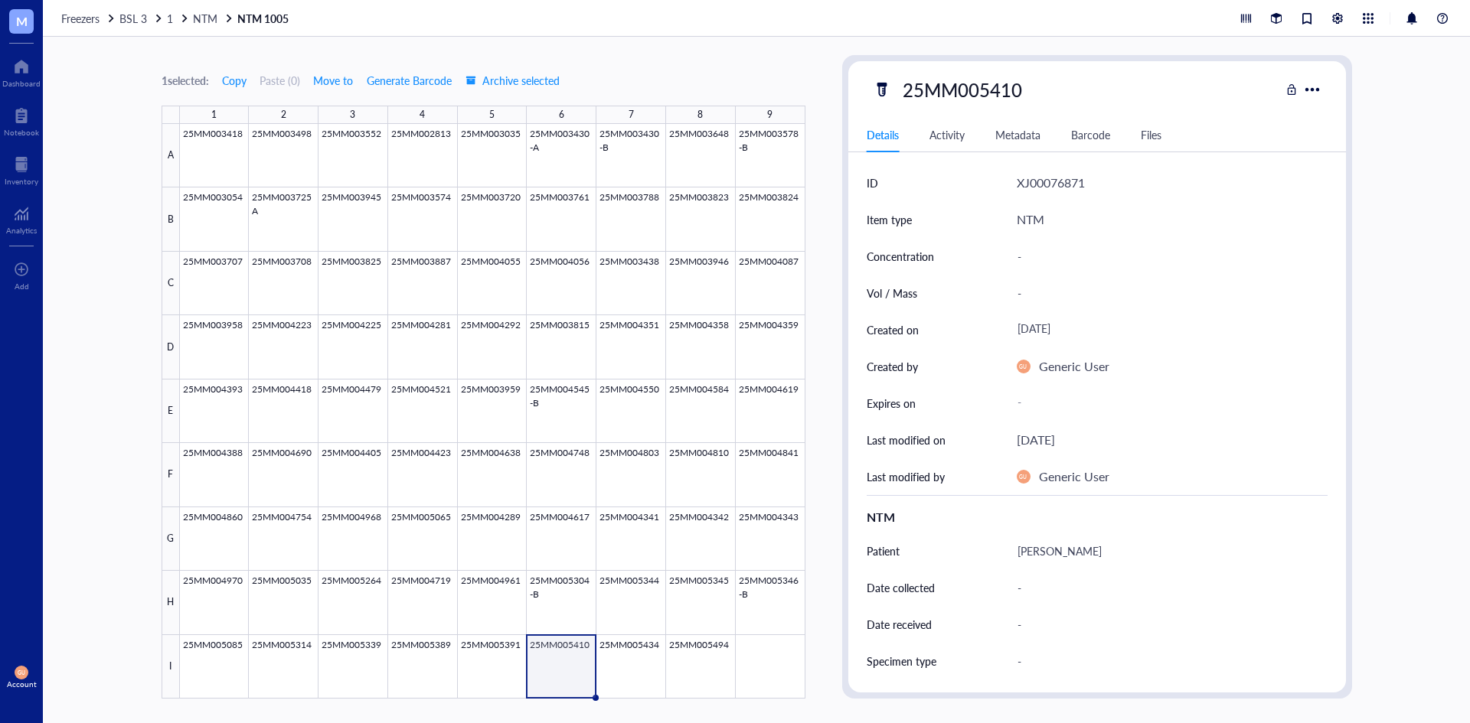
click at [936, 85] on div "25MM005410" at bounding box center [962, 89] width 133 height 32
type input "25MM005410B"
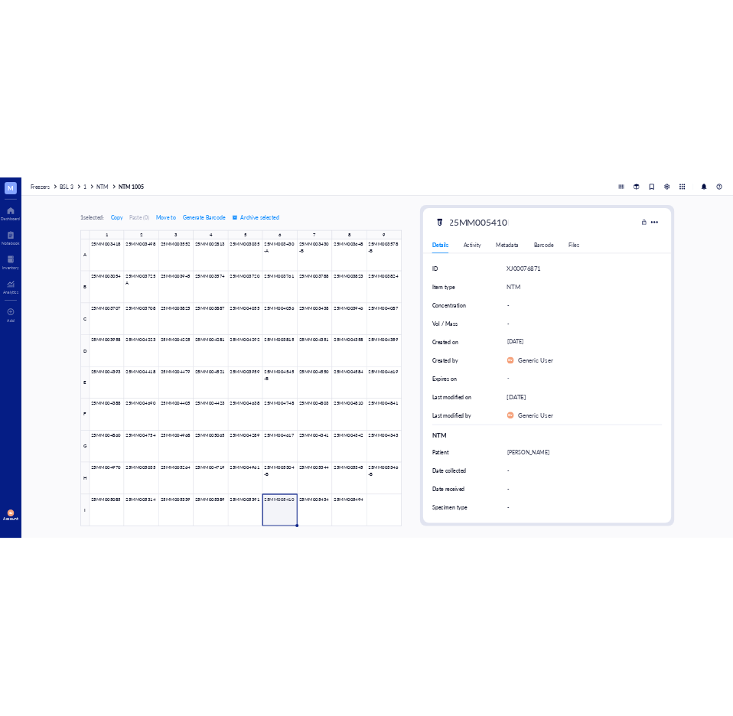
scroll to position [0, 5]
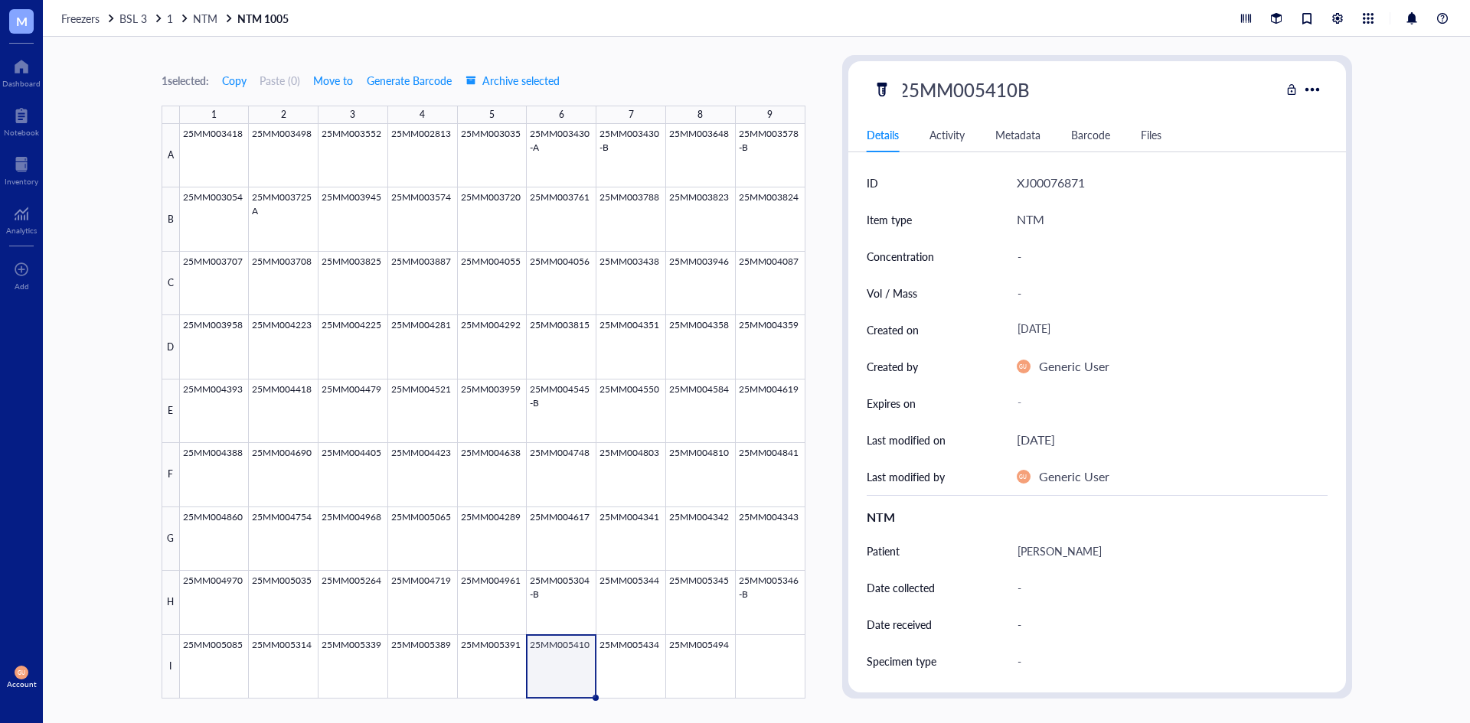
click at [1389, 138] on div "1 selected: Copy Paste ( 0 ) Move to Generate Barcode Archive selected 1 2 3 4 …" at bounding box center [756, 380] width 1427 height 687
click at [173, 18] on span "1" at bounding box center [170, 18] width 6 height 15
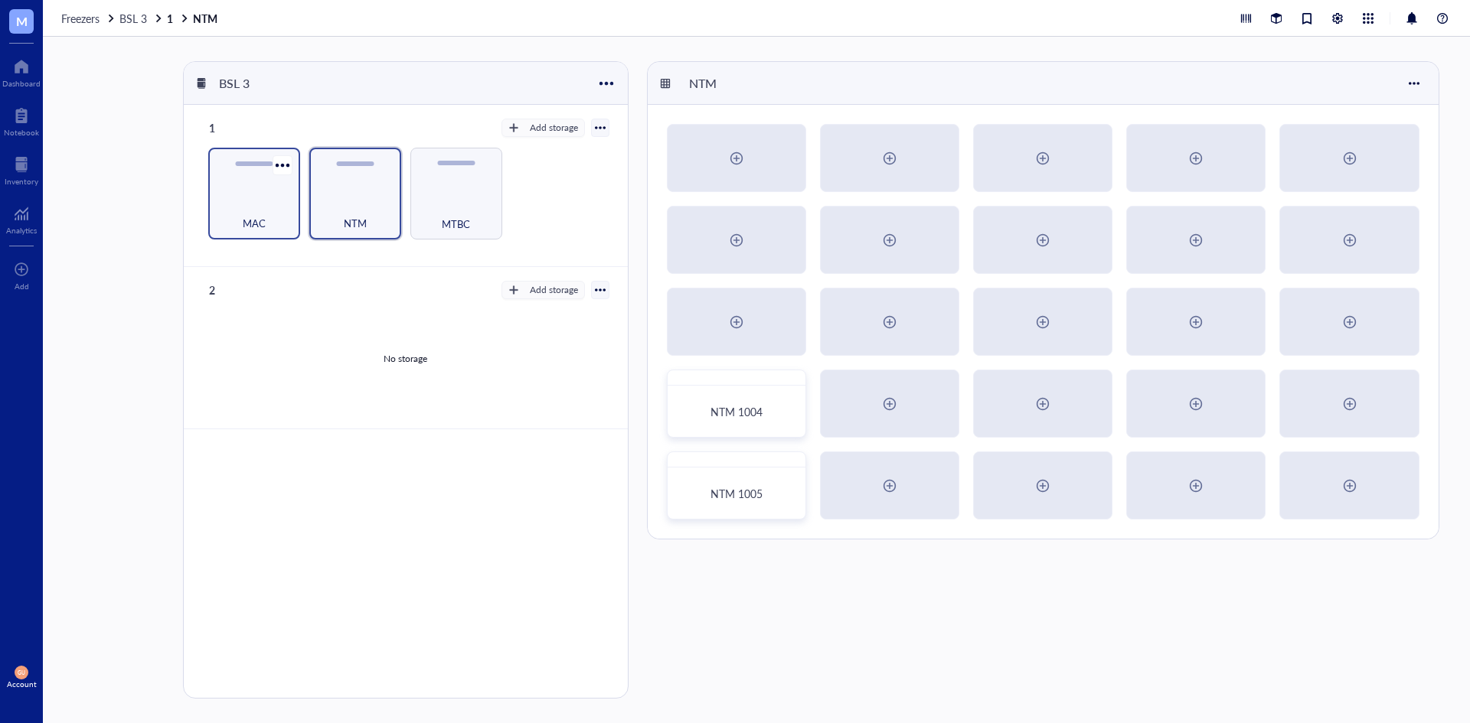
click at [253, 191] on div "MAC" at bounding box center [254, 194] width 92 height 92
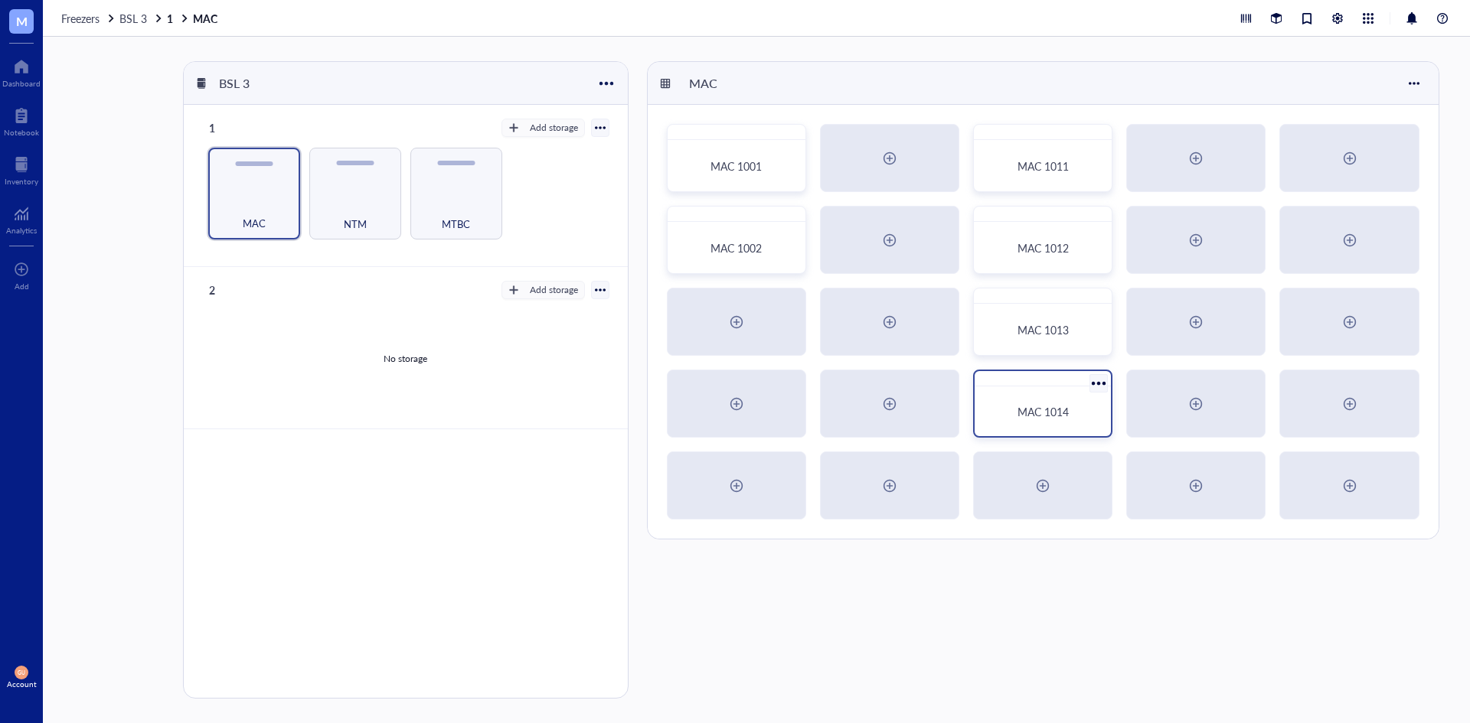
click at [1039, 409] on span "MAC 1014" at bounding box center [1042, 411] width 51 height 15
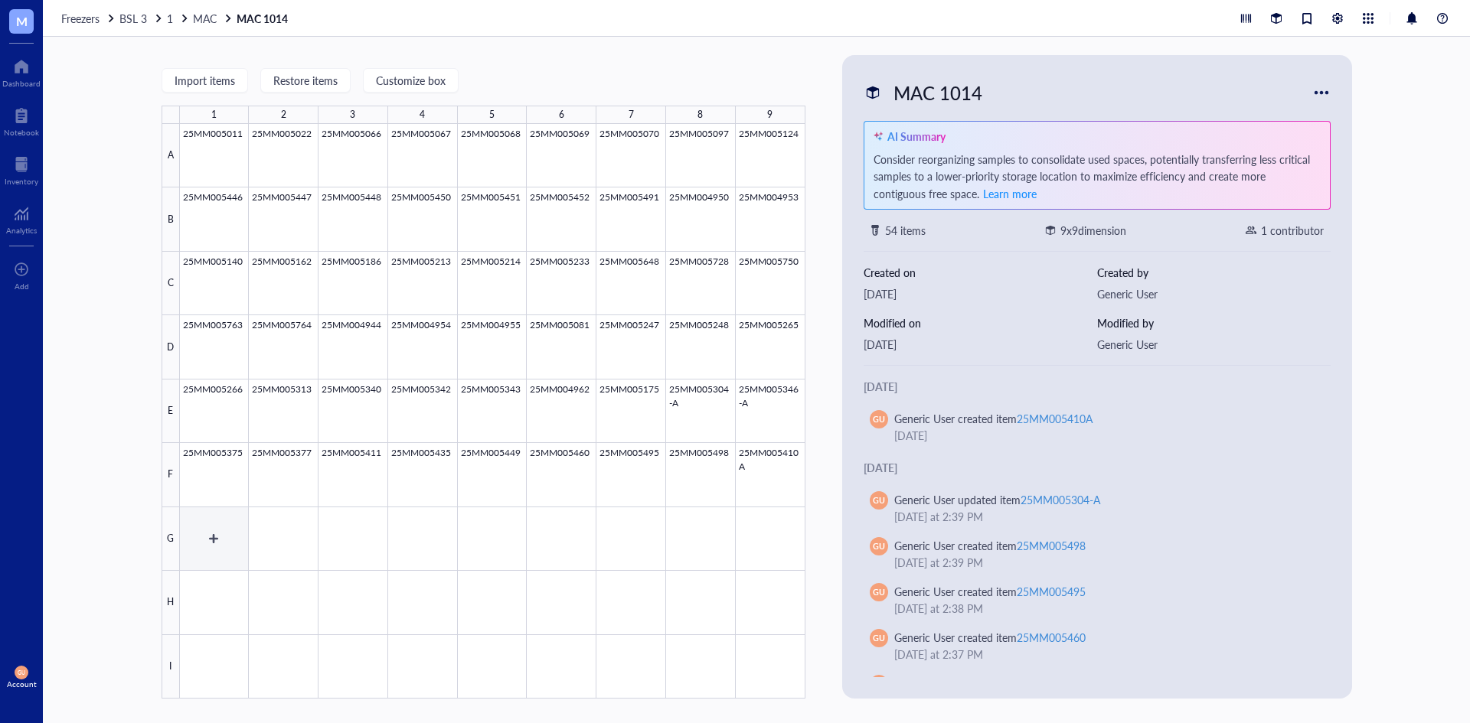
drag, startPoint x: 215, startPoint y: 536, endPoint x: 292, endPoint y: 477, distance: 97.2
click at [217, 535] on div at bounding box center [492, 411] width 625 height 575
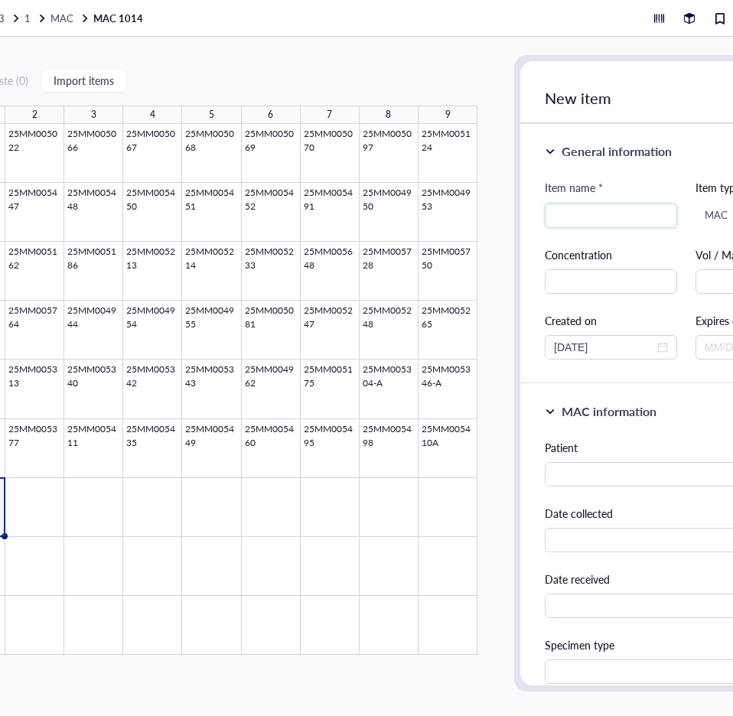
scroll to position [0, 144]
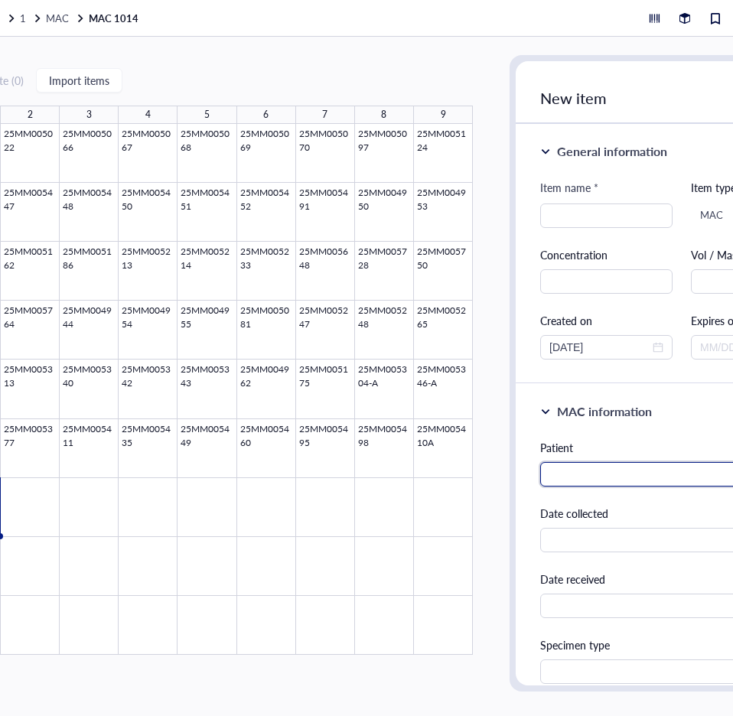
click at [584, 470] on input "text" at bounding box center [681, 474] width 283 height 24
paste input "[PERSON_NAME]"
type input "[PERSON_NAME]"
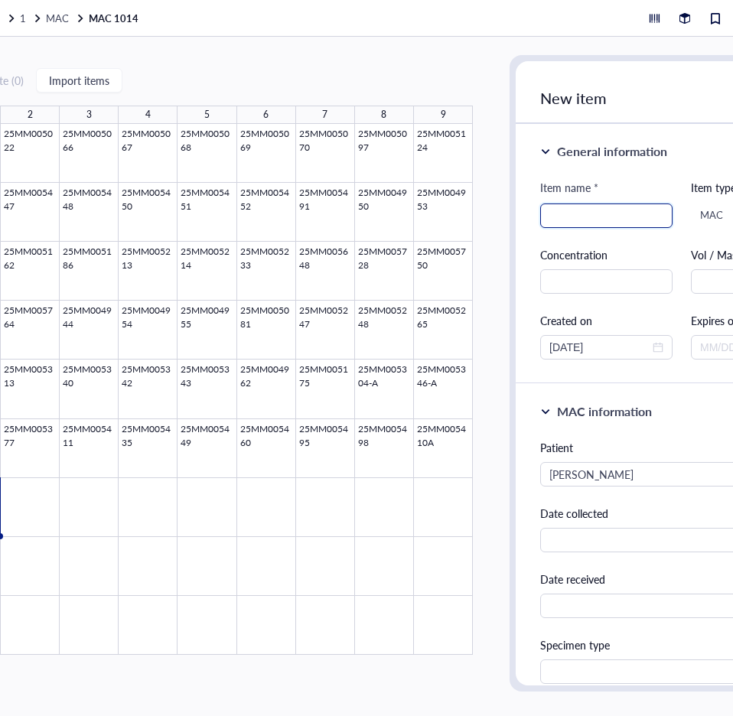
drag, startPoint x: 609, startPoint y: 211, endPoint x: 604, endPoint y: 220, distance: 9.6
click at [608, 212] on input "search" at bounding box center [607, 215] width 114 height 23
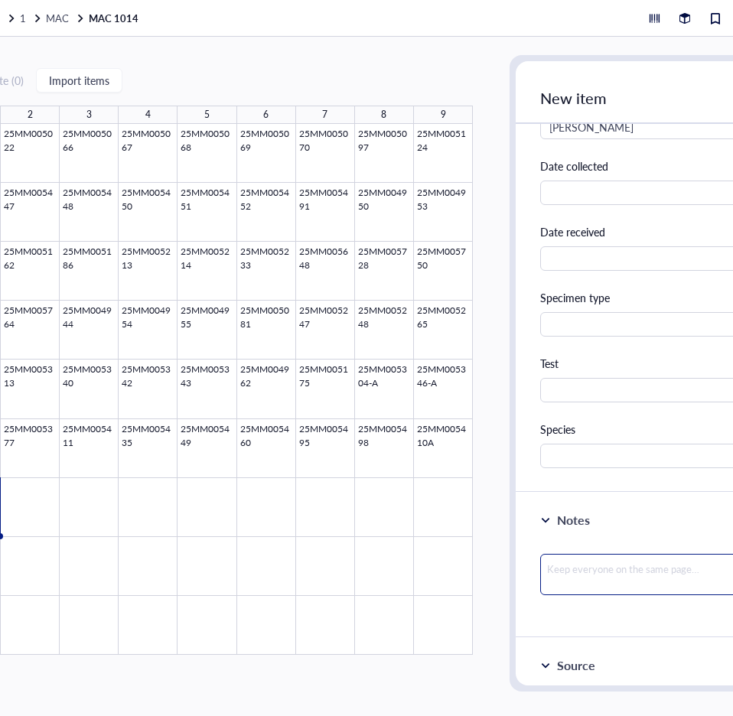
scroll to position [383, 0]
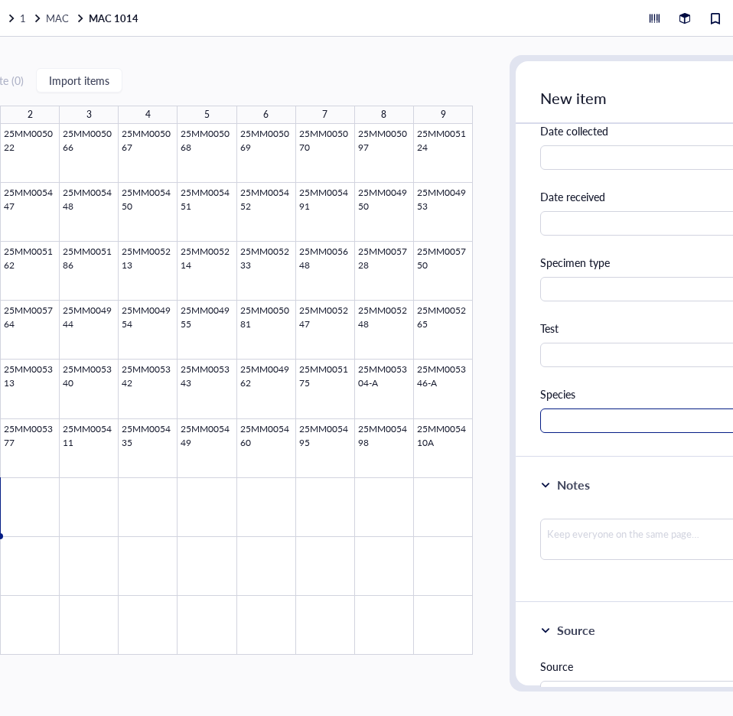
type input "25MM005194"
click at [608, 416] on input "text" at bounding box center [681, 421] width 283 height 24
type input "MAC"
drag, startPoint x: 607, startPoint y: 713, endPoint x: 570, endPoint y: 714, distance: 37.5
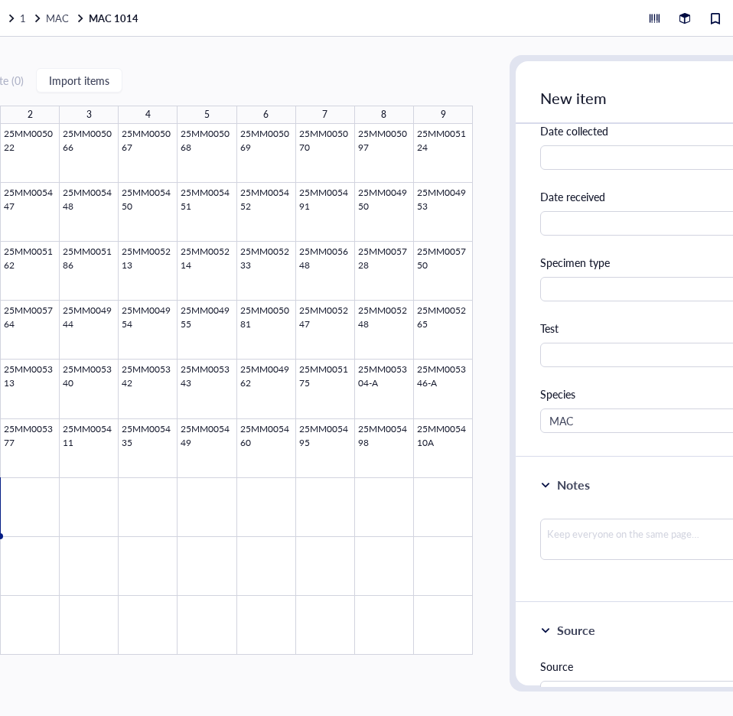
click at [532, 707] on div "0 selected: Paste ( 0 ) Import items 1 2 3 4 5 6 7 8 9 A B C D E F G H I 25MM00…" at bounding box center [389, 377] width 980 height 680
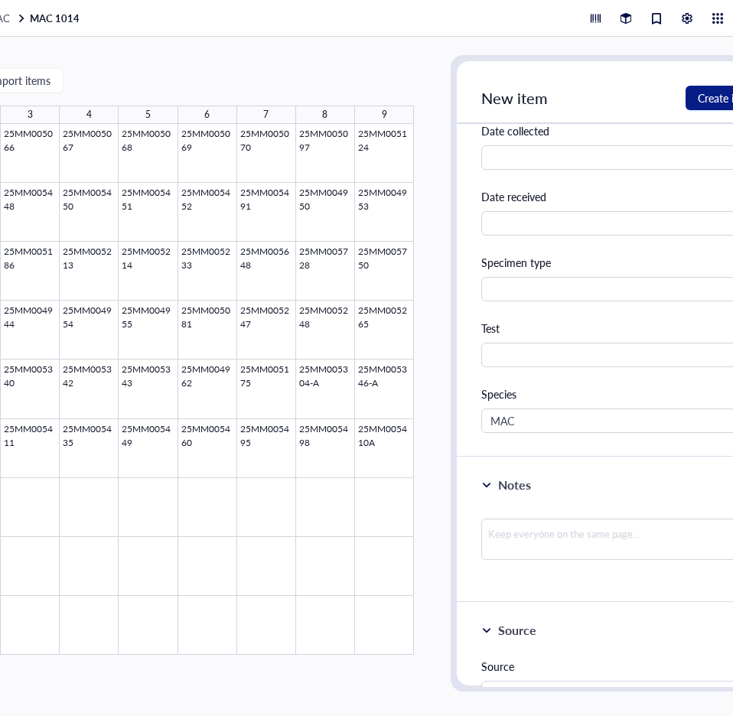
scroll to position [0, 246]
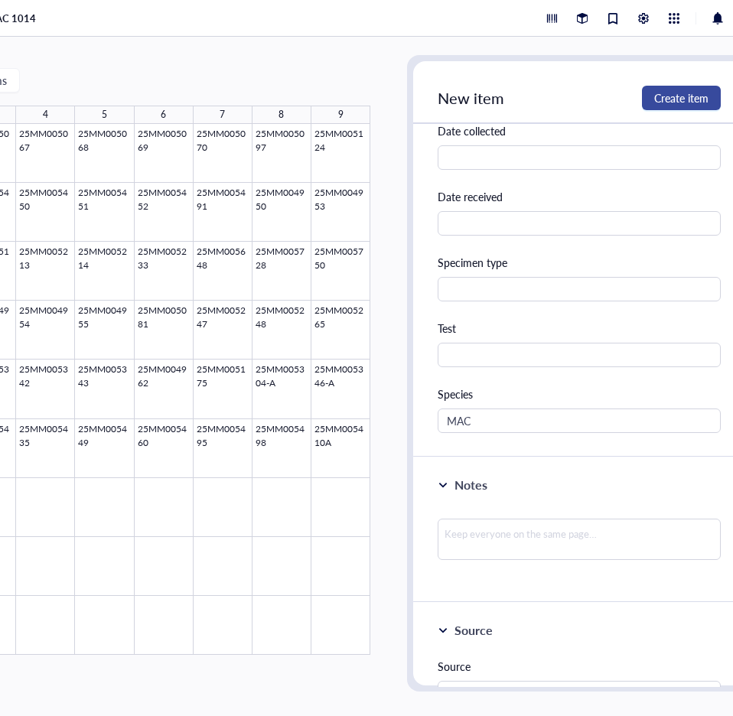
click at [689, 93] on span "Create item" at bounding box center [681, 98] width 54 height 12
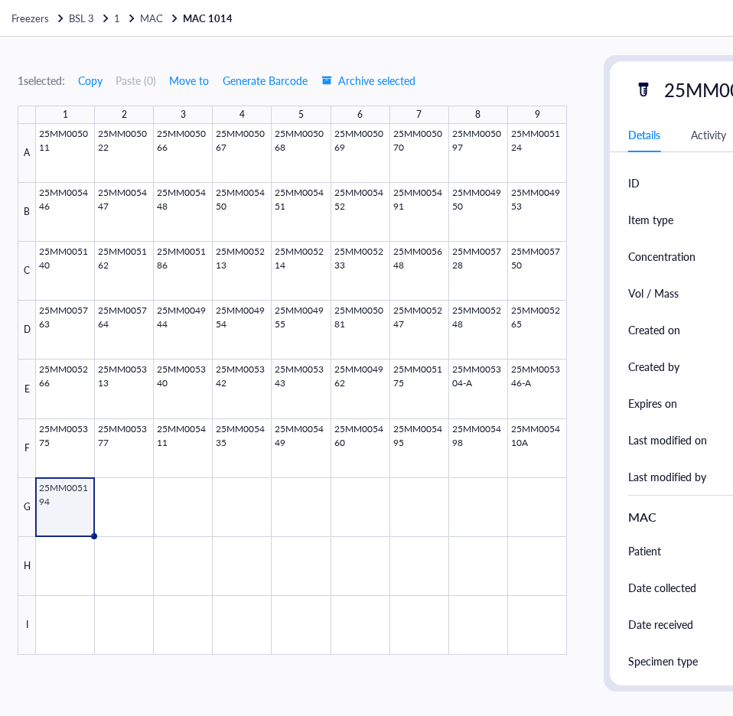
scroll to position [0, 91]
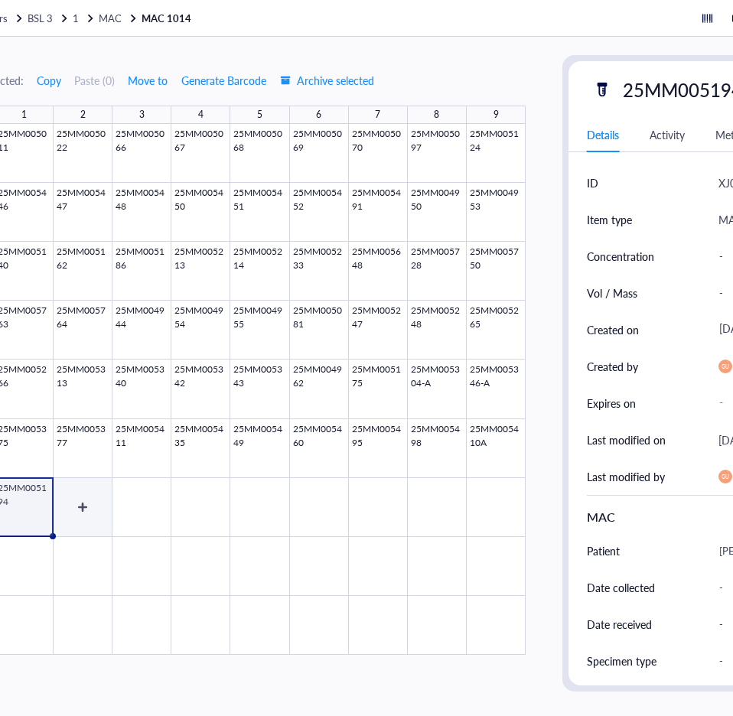
click at [80, 501] on div at bounding box center [260, 389] width 531 height 531
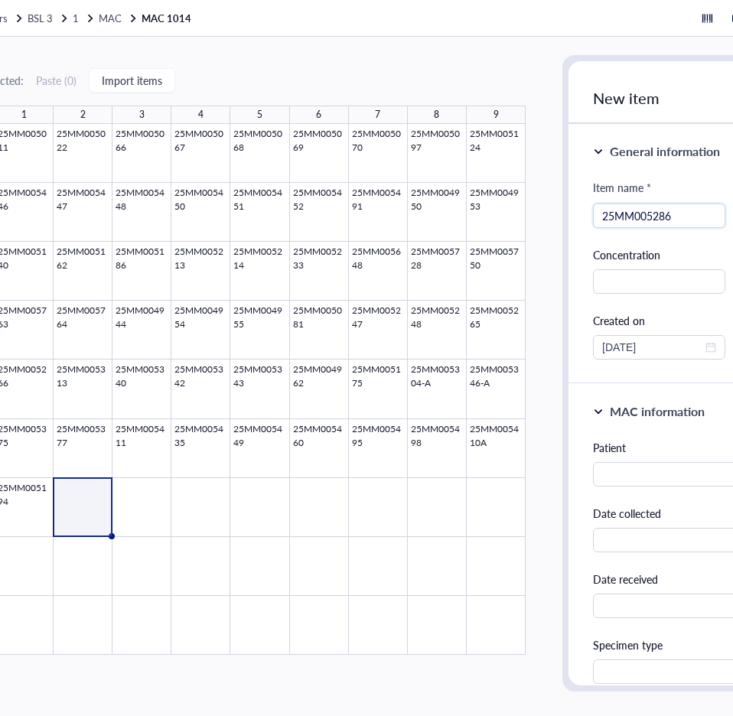
type input "25MM005286"
click at [663, 466] on input "text" at bounding box center [734, 474] width 283 height 24
paste input "[PERSON_NAME]"
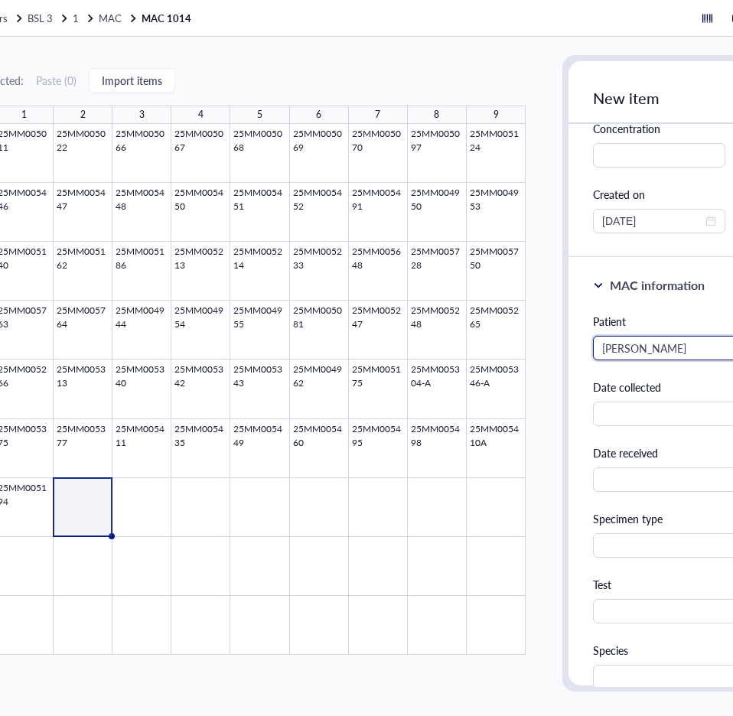
scroll to position [383, 0]
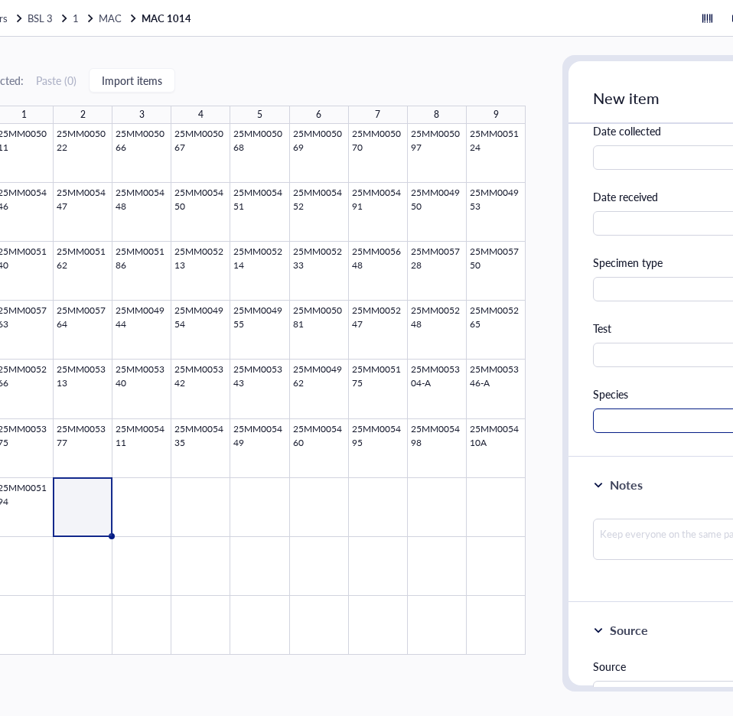
type input "[PERSON_NAME]"
click at [641, 409] on input "text" at bounding box center [734, 421] width 283 height 24
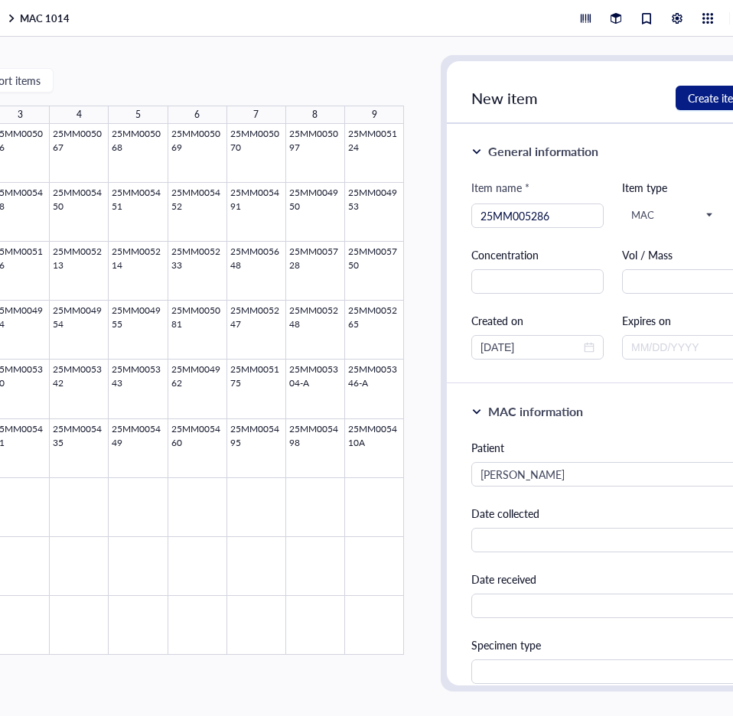
scroll to position [0, 214]
type input "MAC"
click at [697, 92] on span "Create item" at bounding box center [714, 98] width 54 height 12
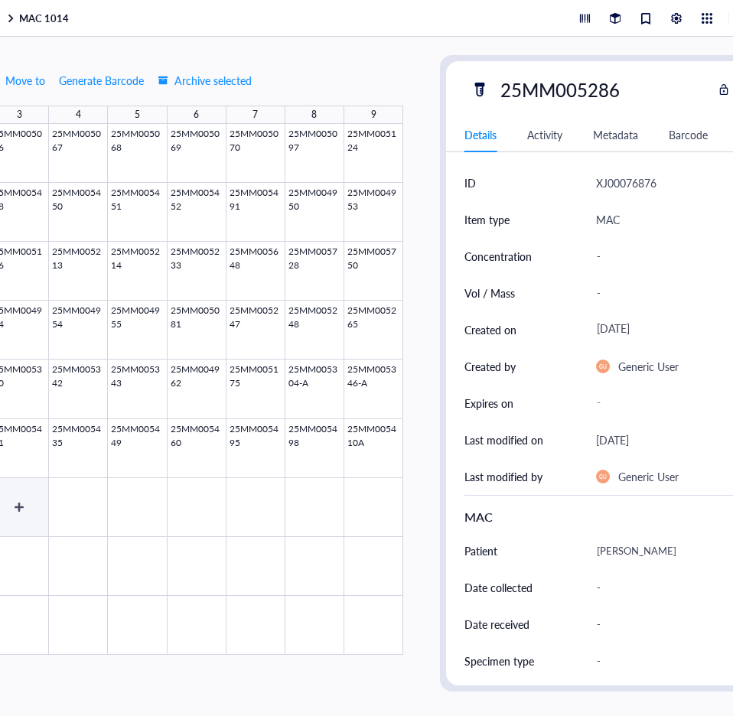
drag, startPoint x: 41, startPoint y: 493, endPoint x: 140, endPoint y: 452, distance: 107.5
click at [40, 493] on div at bounding box center [137, 389] width 531 height 531
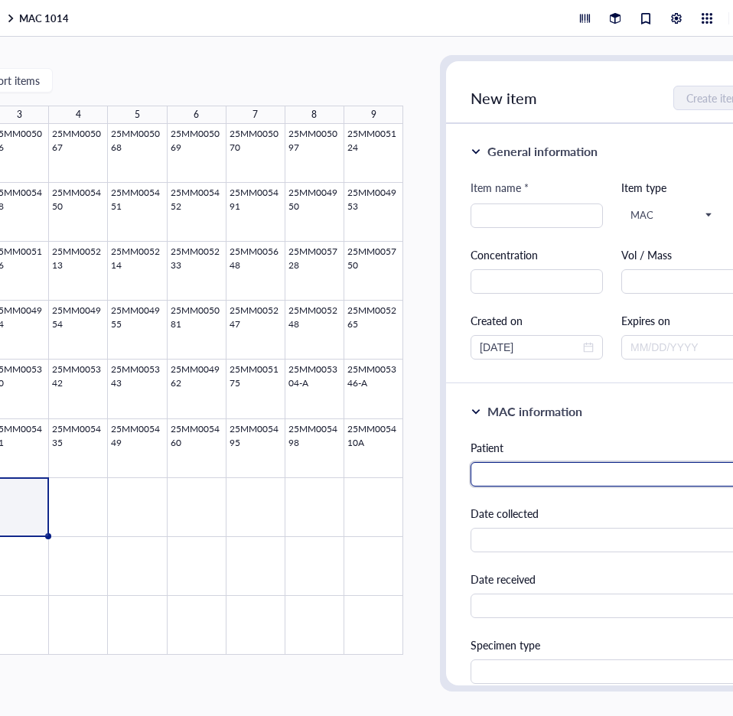
click at [530, 466] on input "text" at bounding box center [612, 474] width 283 height 24
paste input "[PERSON_NAME]"
type input "[PERSON_NAME]"
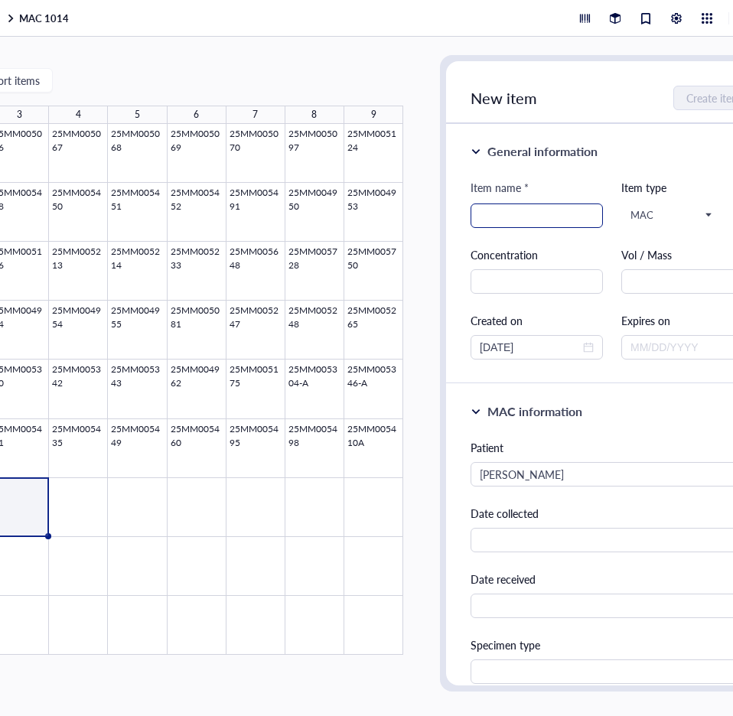
click at [537, 204] on input "search" at bounding box center [537, 215] width 114 height 23
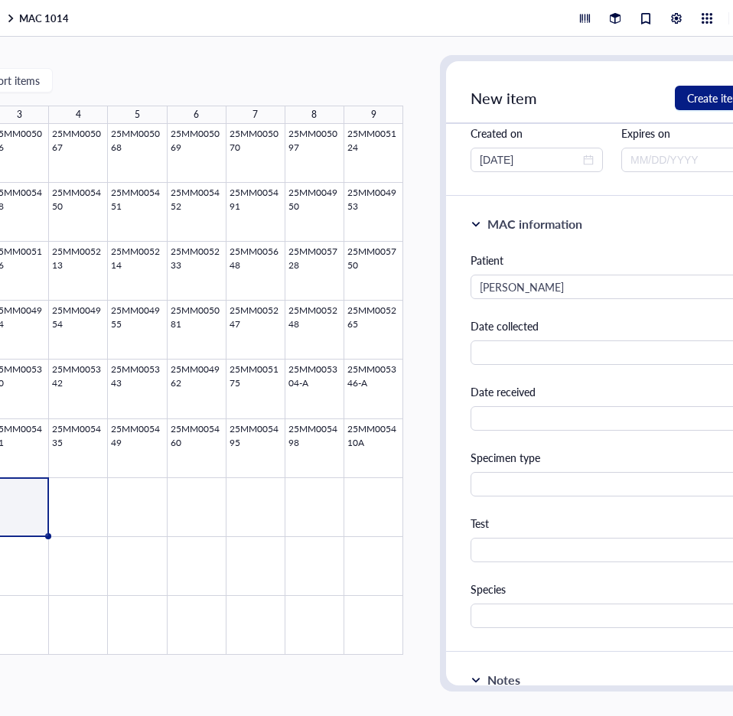
scroll to position [383, 0]
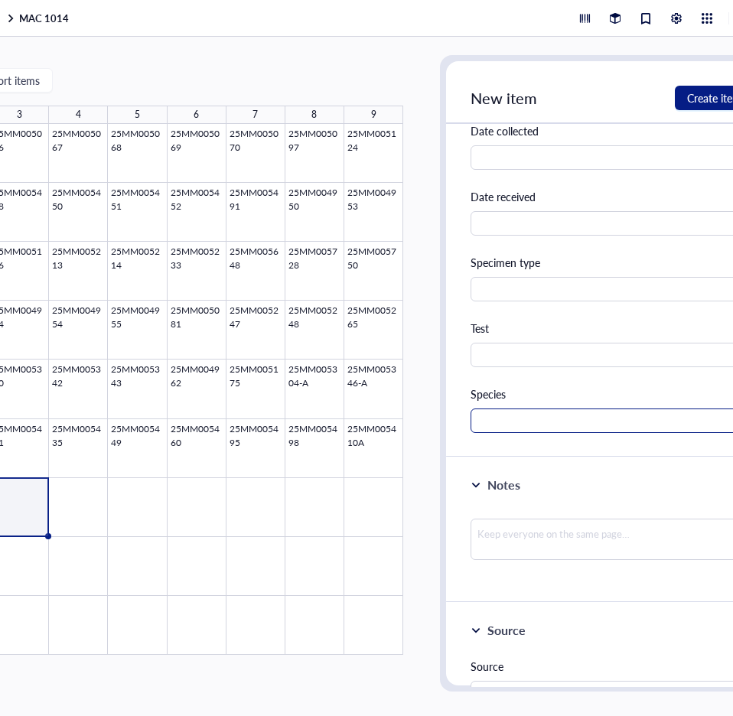
type input "25MM005517"
click at [542, 415] on input "text" at bounding box center [612, 421] width 283 height 24
type input "MAC"
click at [701, 92] on span "Create item" at bounding box center [714, 98] width 54 height 12
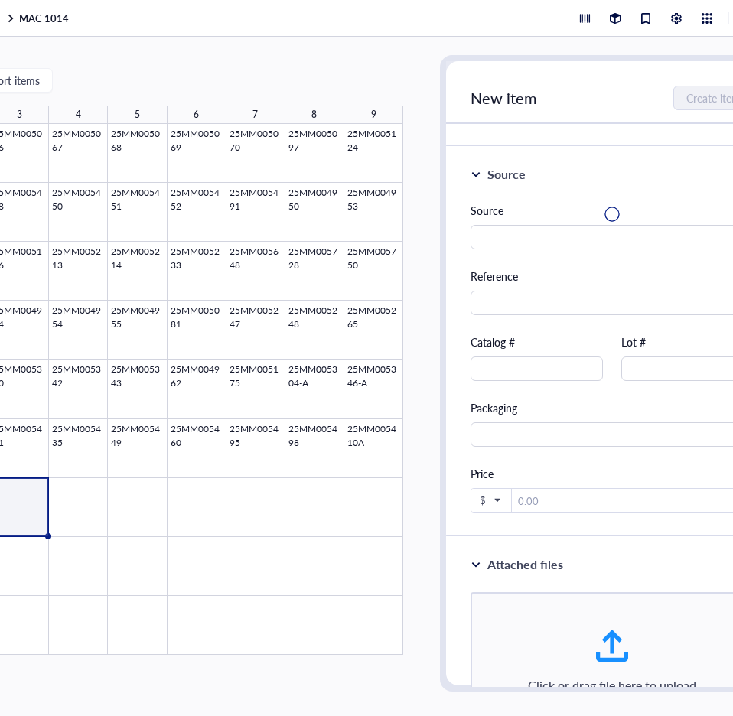
scroll to position [0, 0]
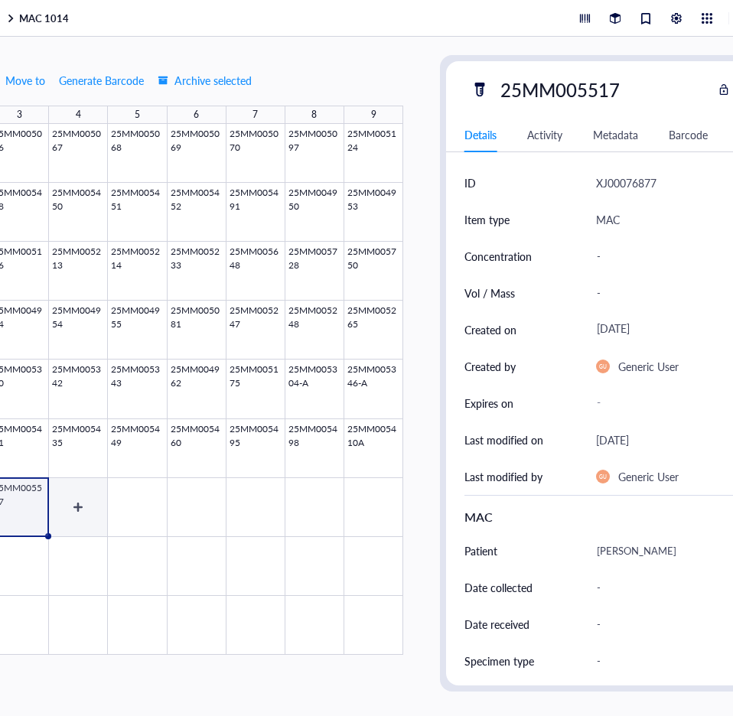
click at [88, 503] on div at bounding box center [137, 389] width 531 height 531
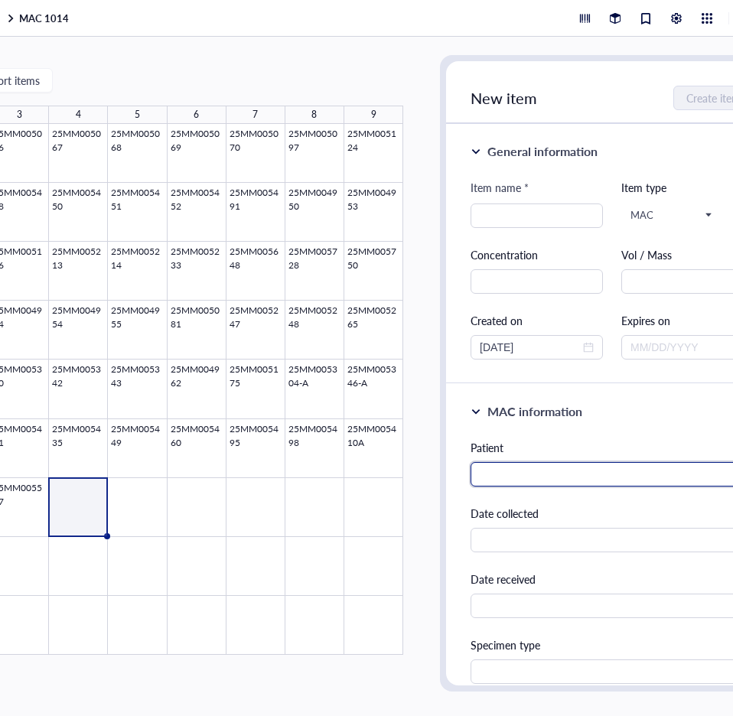
click at [537, 463] on input "text" at bounding box center [612, 474] width 283 height 24
paste input "[PERSON_NAME]"
type input "[PERSON_NAME]"
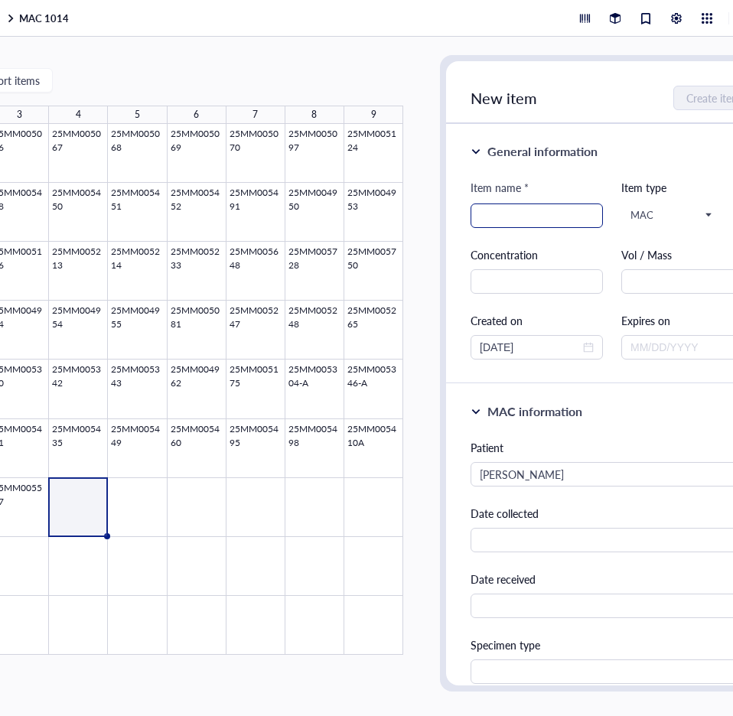
click at [514, 207] on input "search" at bounding box center [537, 215] width 114 height 23
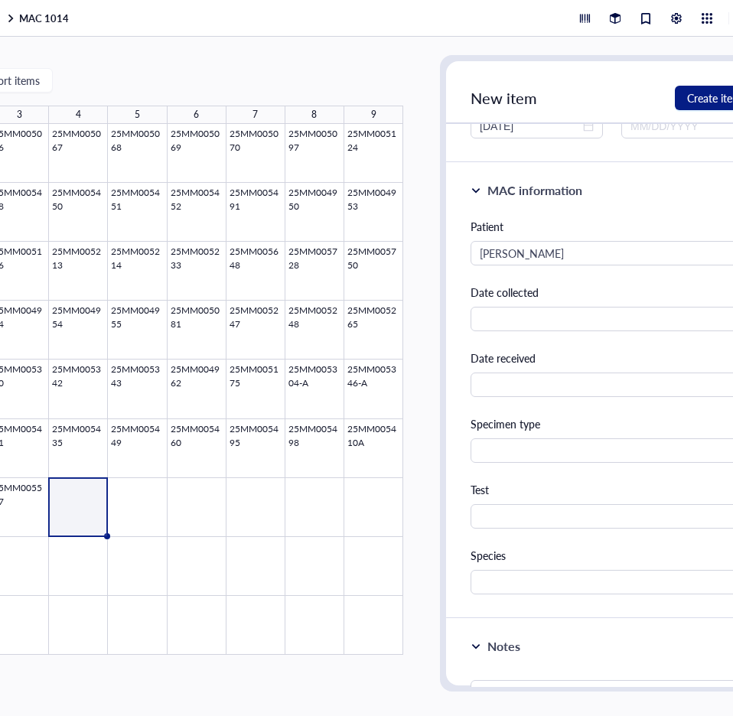
scroll to position [230, 0]
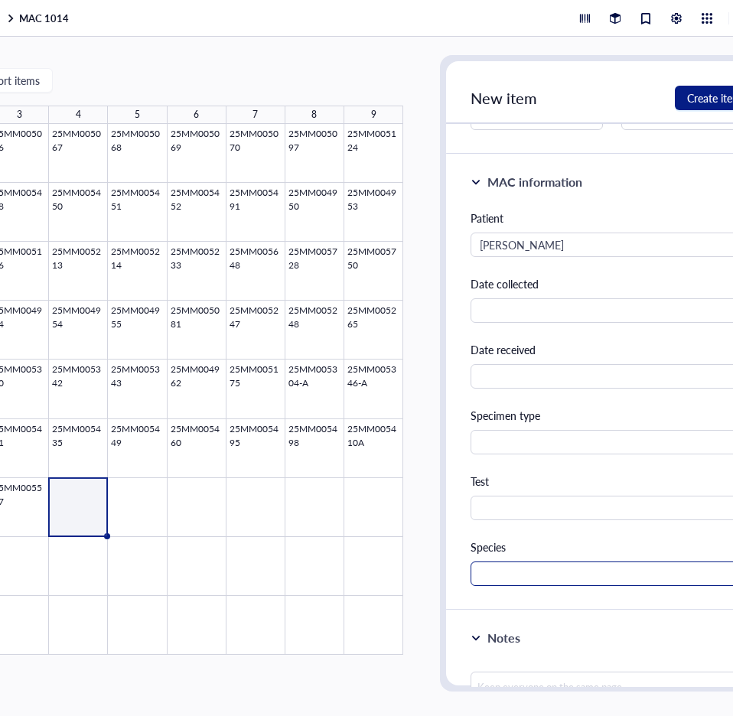
type input "25MM005518"
click at [535, 566] on input "text" at bounding box center [612, 574] width 283 height 24
type input "MAC"
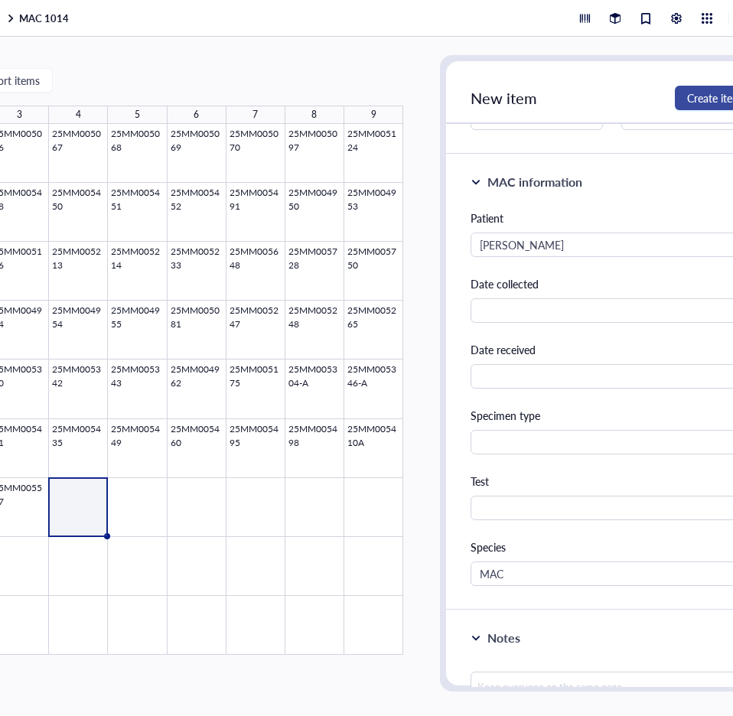
click at [690, 92] on span "Create item" at bounding box center [714, 98] width 54 height 12
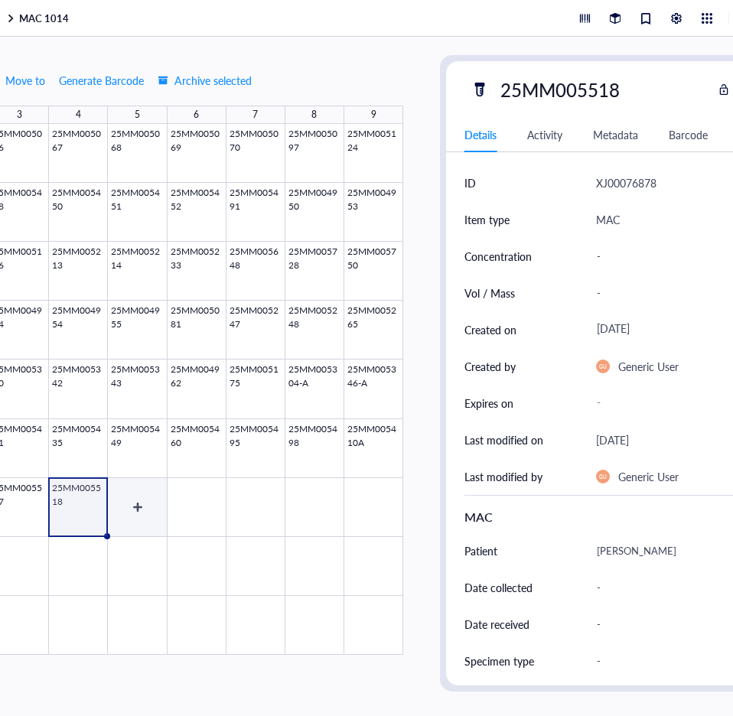
click at [143, 499] on div at bounding box center [137, 389] width 531 height 531
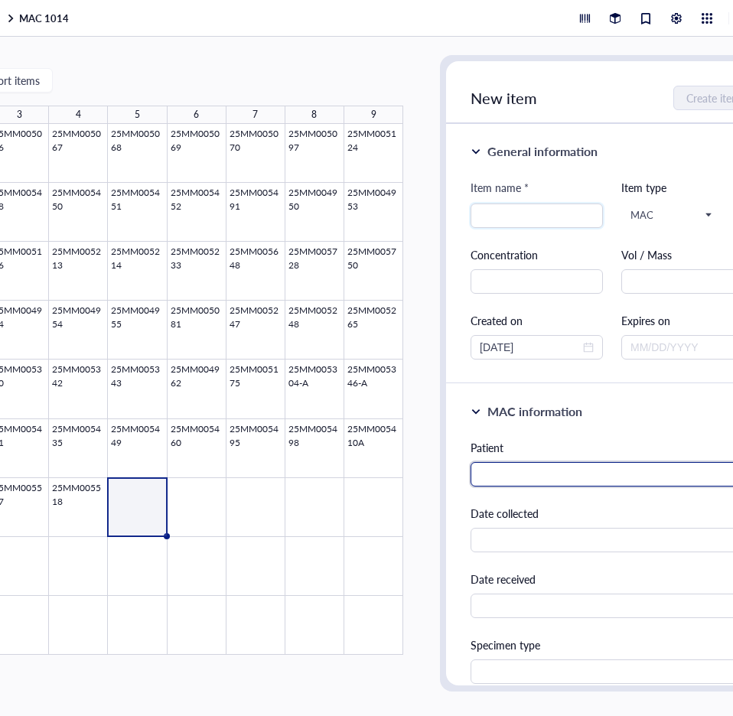
click at [504, 468] on input "text" at bounding box center [612, 474] width 283 height 24
paste input "[PERSON_NAME]"
type input "[PERSON_NAME]"
click at [543, 213] on input "search" at bounding box center [537, 215] width 114 height 23
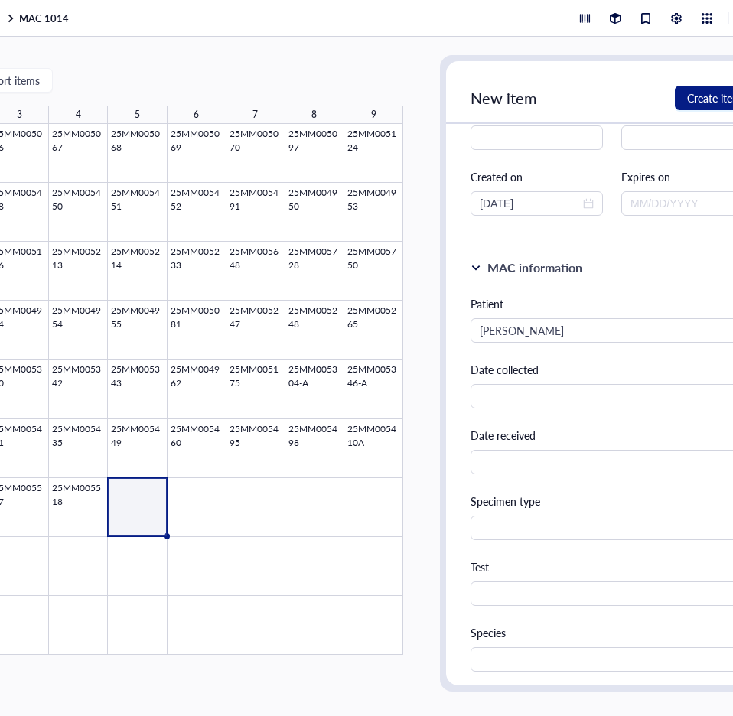
scroll to position [306, 0]
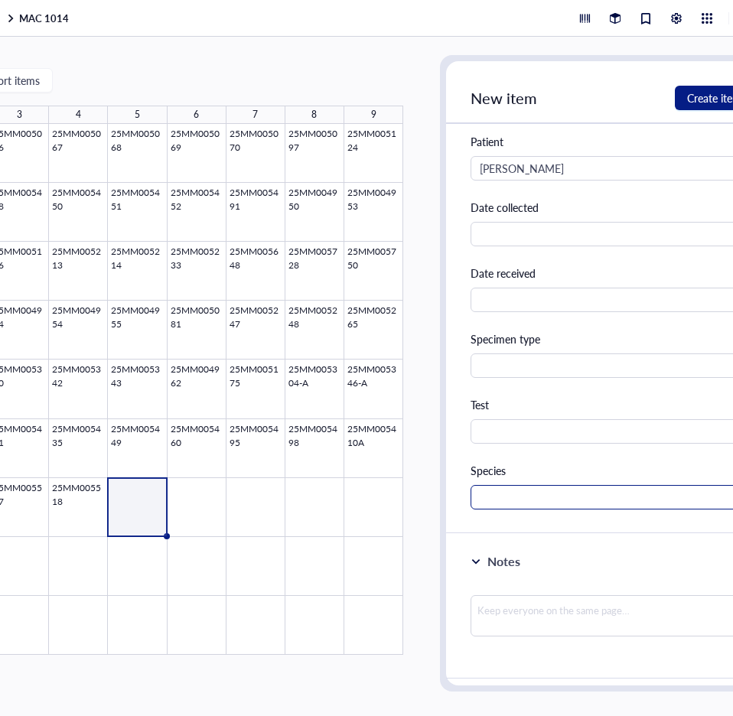
type input "25MM005519"
drag, startPoint x: 521, startPoint y: 501, endPoint x: 513, endPoint y: 476, distance: 26.4
click at [522, 499] on input "text" at bounding box center [612, 497] width 283 height 24
type input "MAC"
click at [709, 94] on span "Create item" at bounding box center [714, 98] width 54 height 12
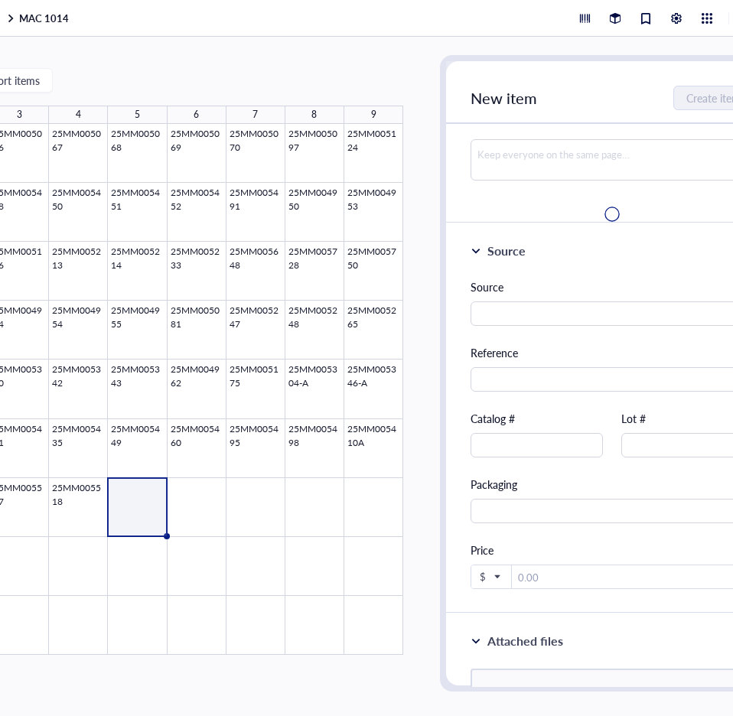
scroll to position [0, 0]
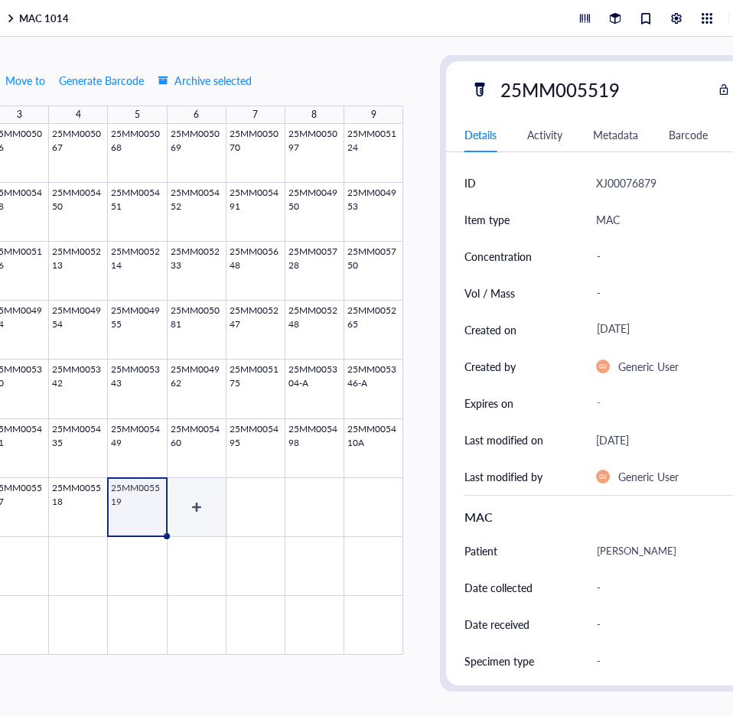
click at [184, 498] on div at bounding box center [137, 389] width 531 height 531
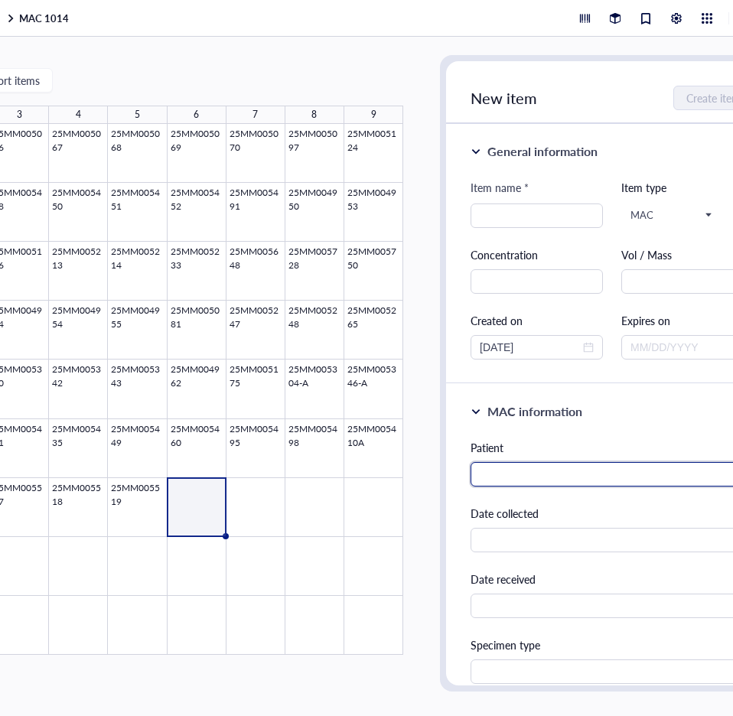
click at [510, 465] on input "text" at bounding box center [612, 474] width 283 height 24
paste input "[PERSON_NAME]"
type input "[PERSON_NAME]"
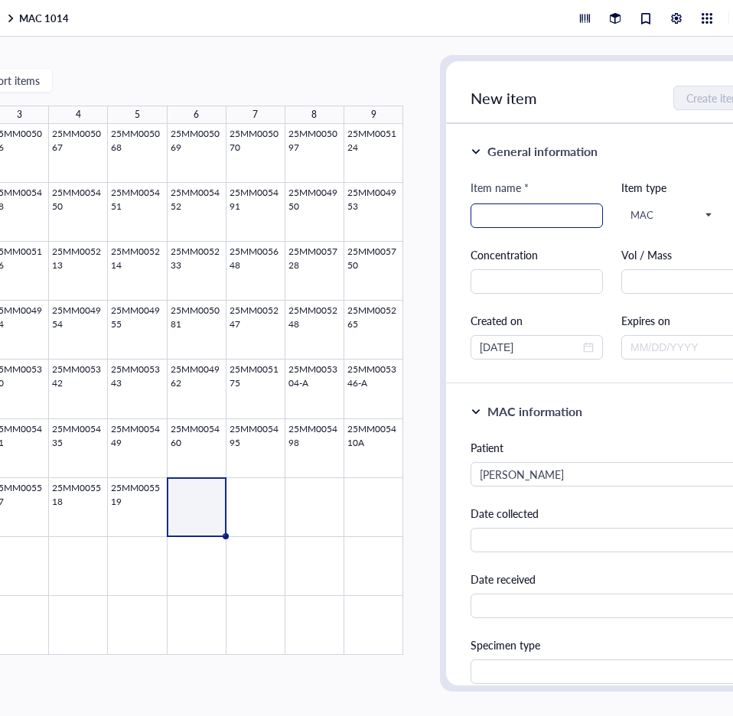
click at [508, 209] on input "search" at bounding box center [537, 215] width 114 height 23
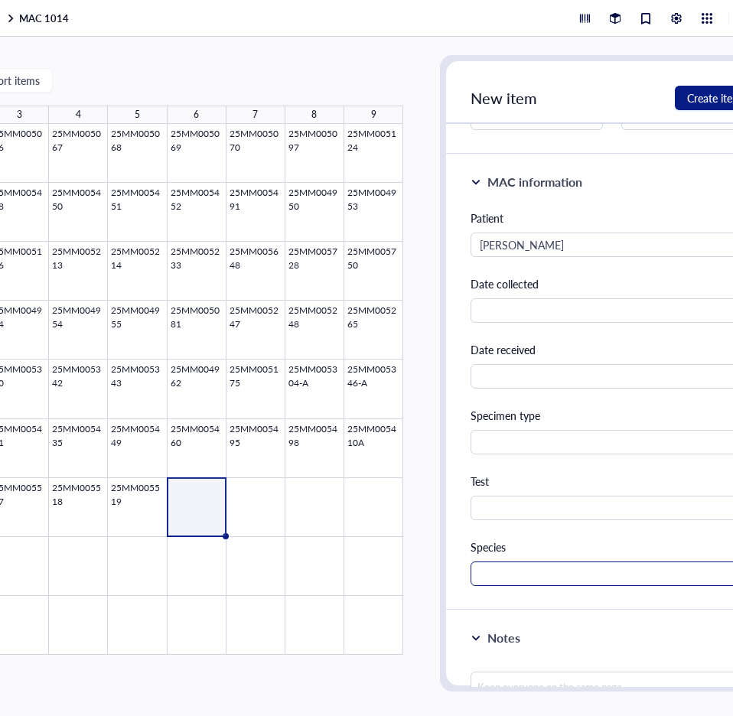
type input "25MM005553"
click at [515, 573] on input "text" at bounding box center [612, 574] width 283 height 24
type input "MAC"
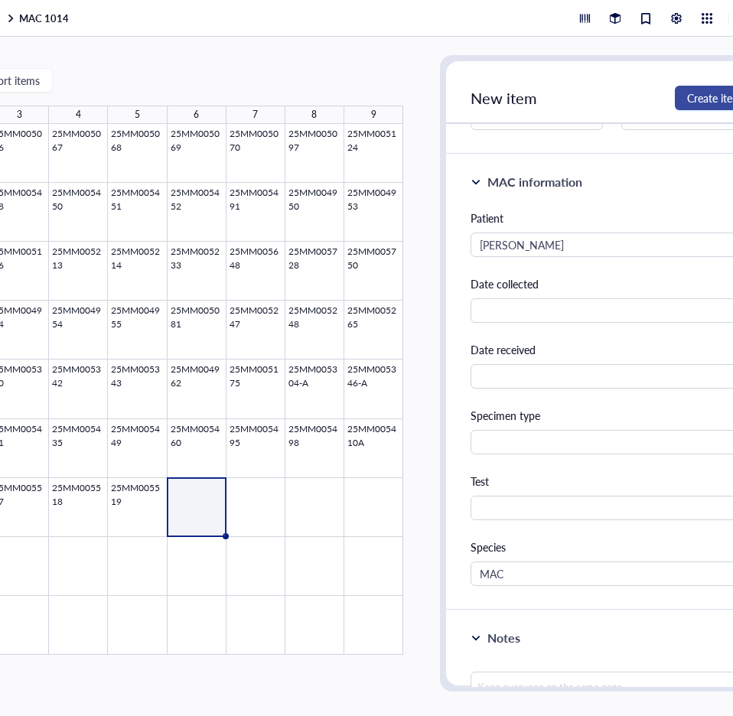
click at [683, 91] on button "Create item" at bounding box center [714, 98] width 79 height 24
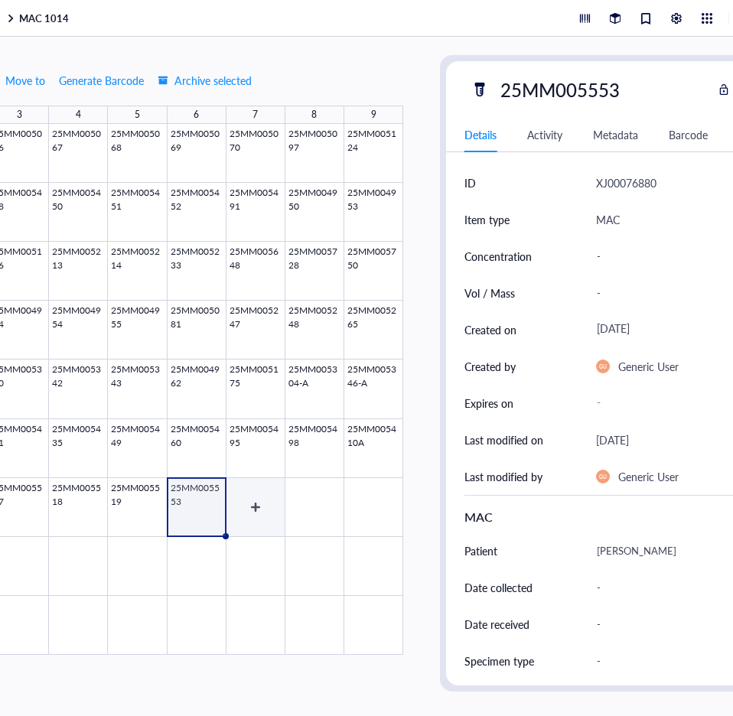
click at [258, 485] on div at bounding box center [137, 389] width 531 height 531
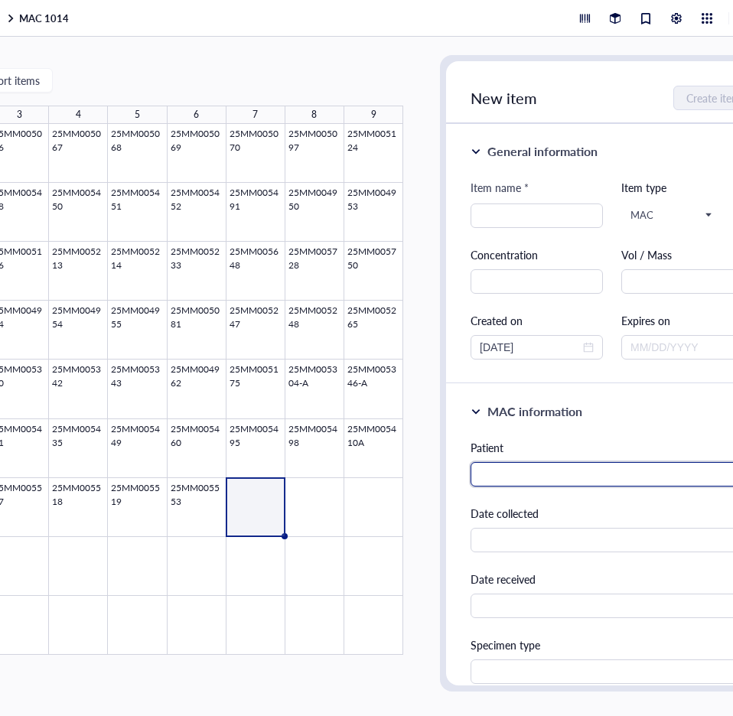
click at [492, 469] on input "text" at bounding box center [612, 474] width 283 height 24
paste input "[PERSON_NAME]"
type input "[PERSON_NAME]"
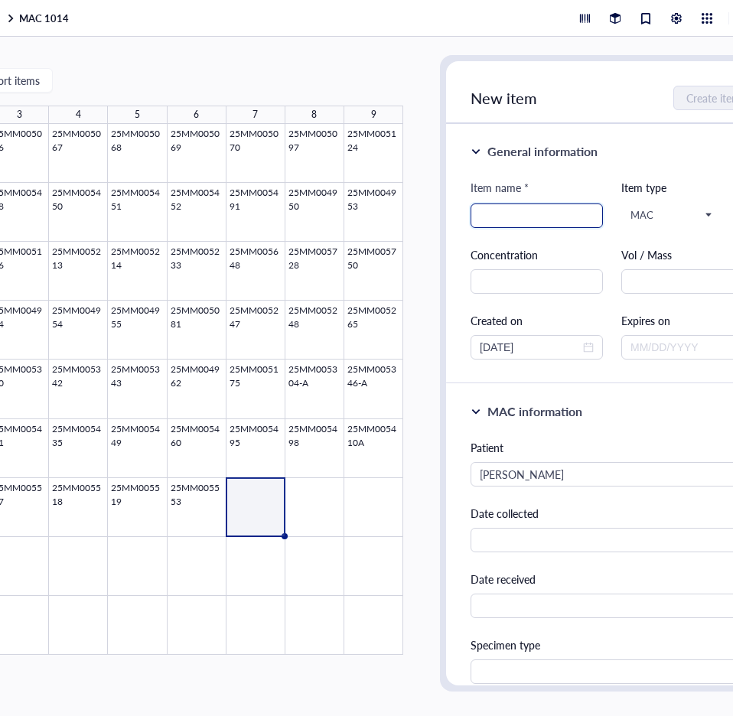
click at [508, 216] on input "search" at bounding box center [537, 215] width 114 height 23
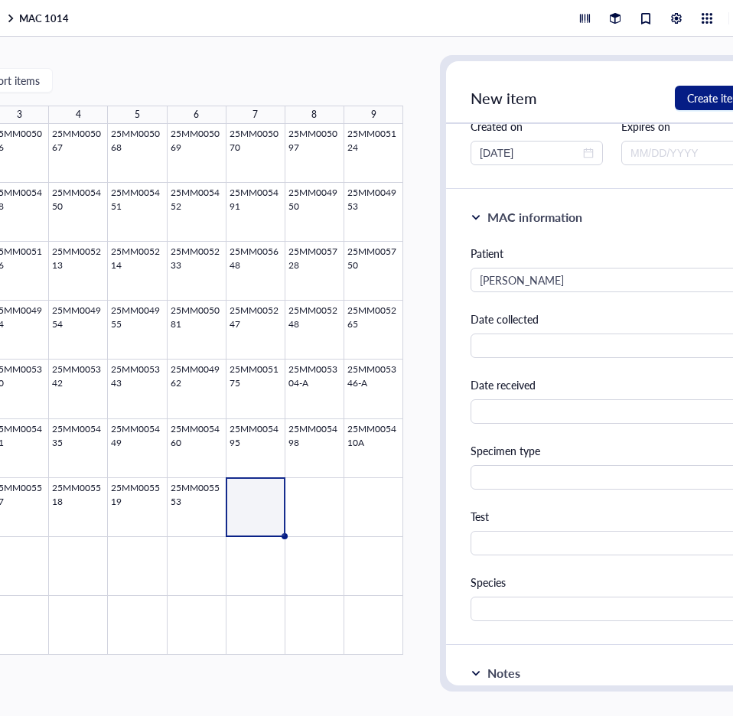
scroll to position [230, 0]
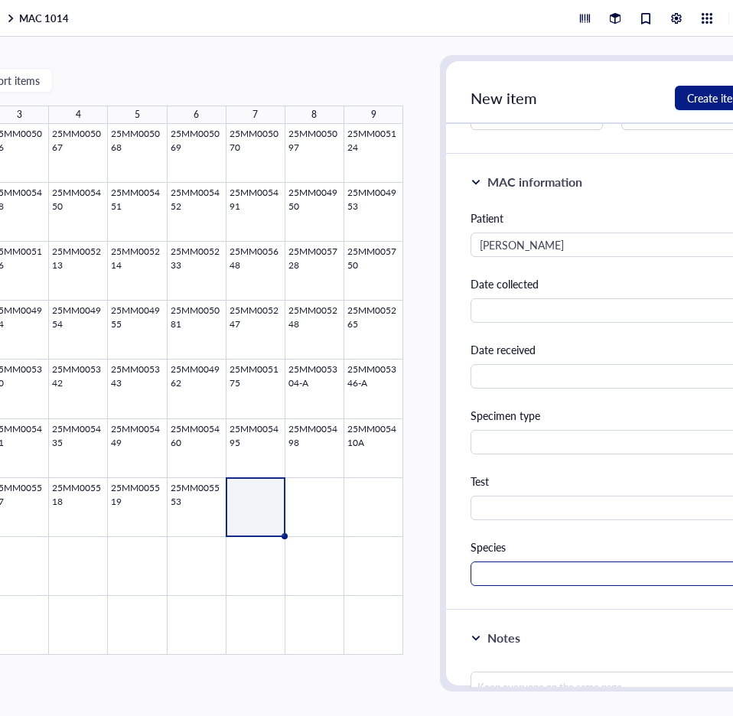
type input "25MM005555"
click at [523, 562] on input "text" at bounding box center [612, 574] width 283 height 24
type input "MAC"
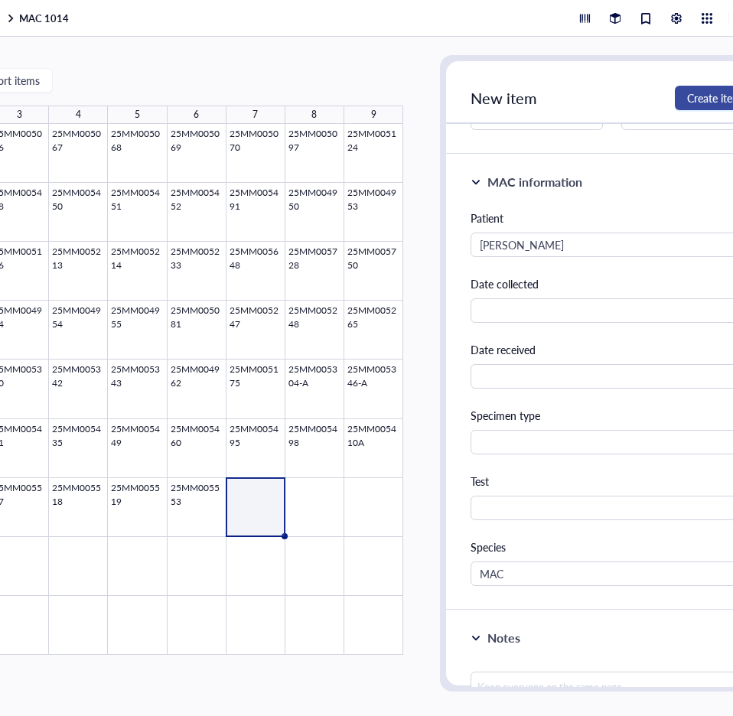
click at [706, 92] on span "Create item" at bounding box center [714, 98] width 54 height 12
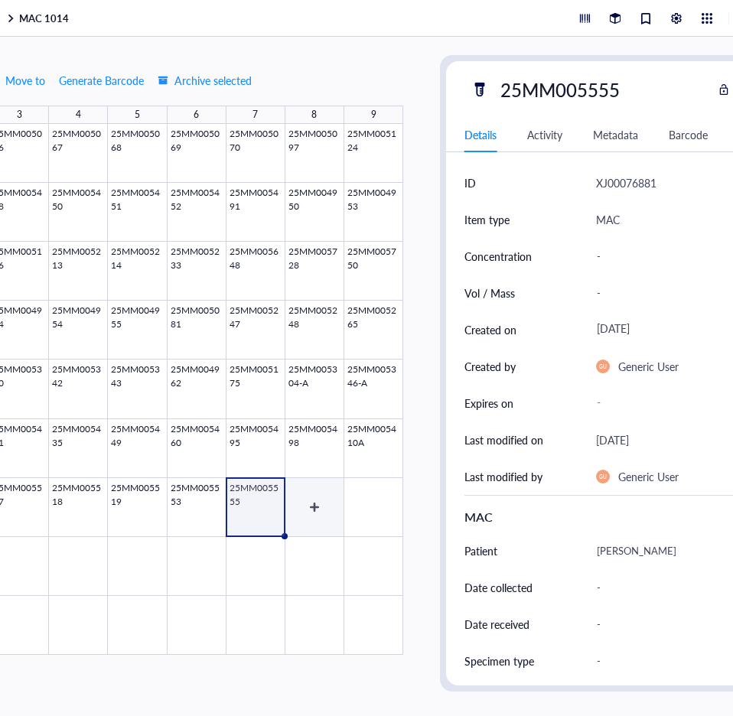
click at [318, 494] on div at bounding box center [137, 389] width 531 height 531
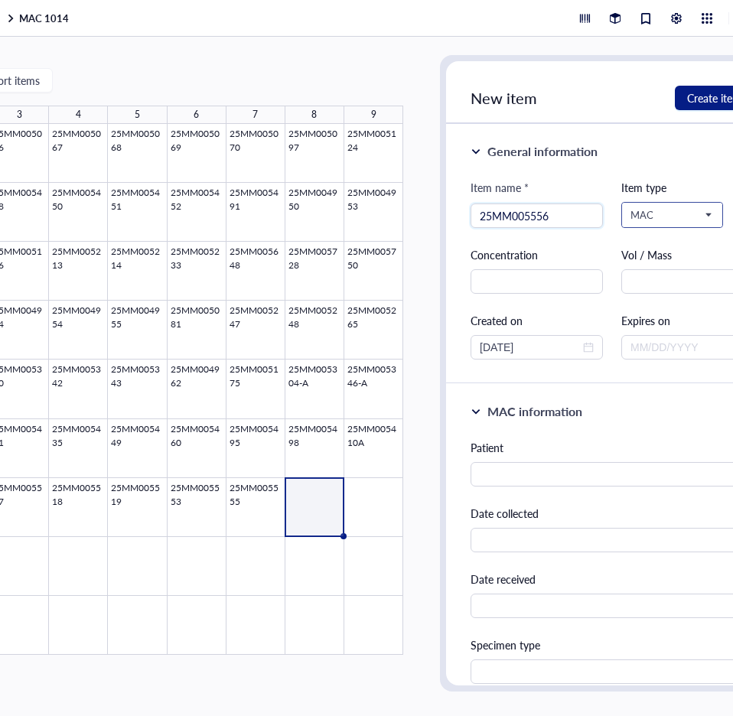
type input "25MM005556"
click at [491, 470] on input "text" at bounding box center [612, 474] width 283 height 24
paste input "[PERSON_NAME]"
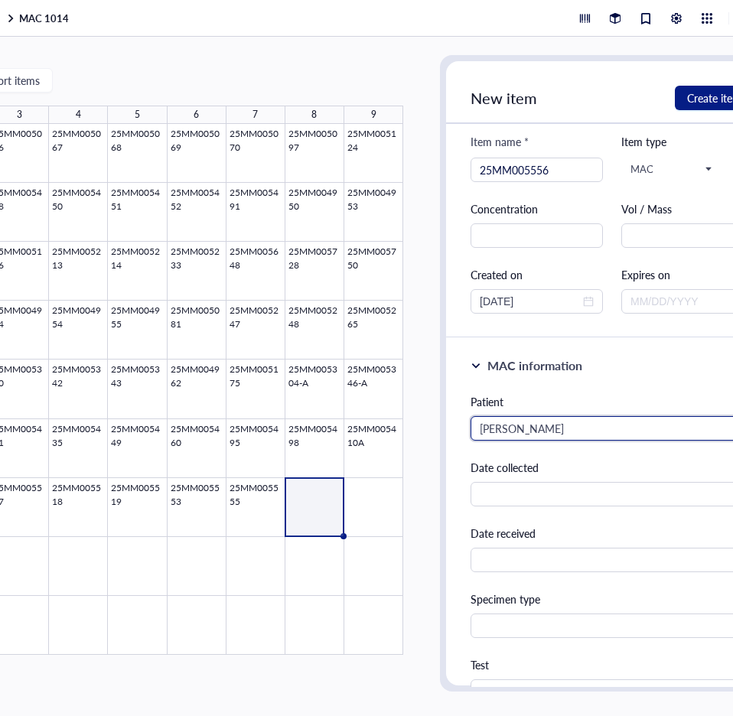
scroll to position [153, 0]
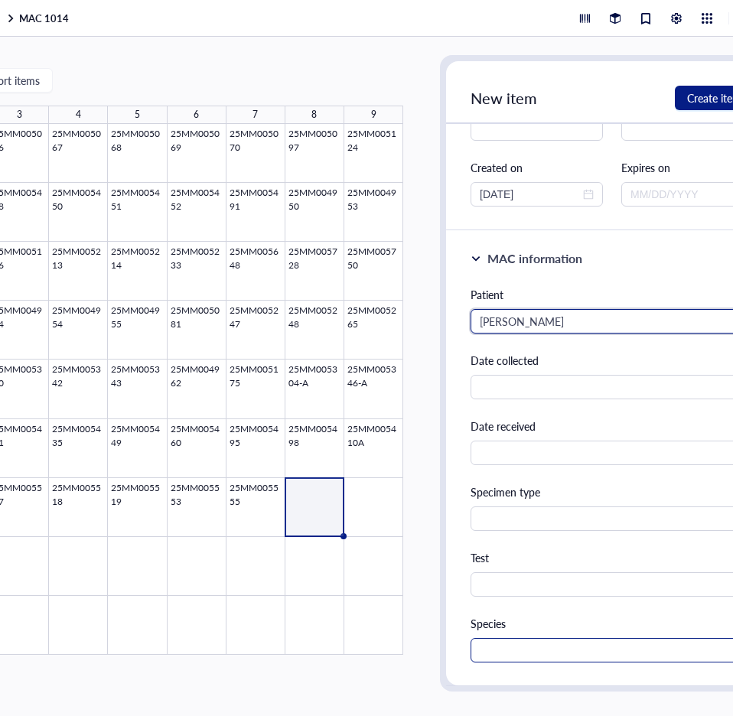
type input "[PERSON_NAME]"
click at [508, 640] on input "text" at bounding box center [612, 650] width 283 height 24
type input "MAC"
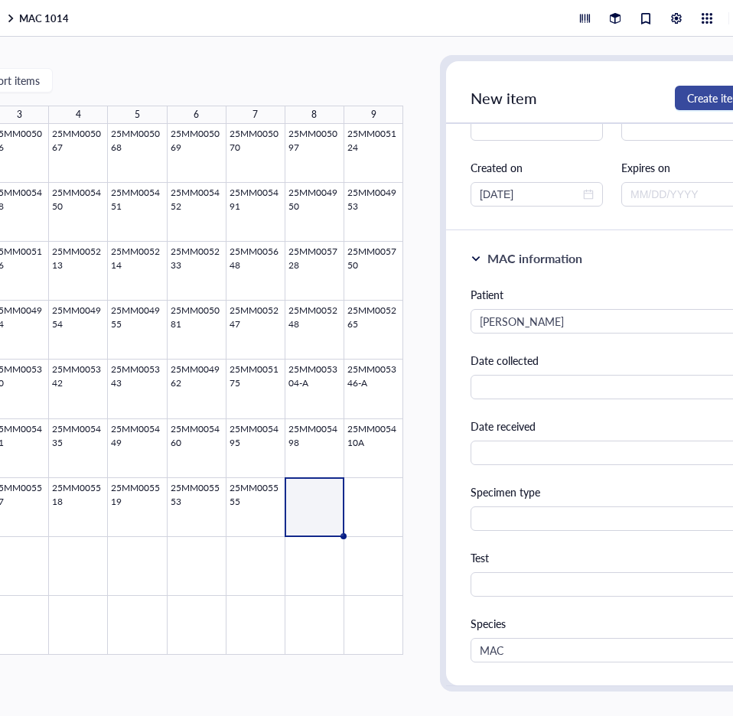
click at [704, 92] on span "Create item" at bounding box center [714, 98] width 54 height 12
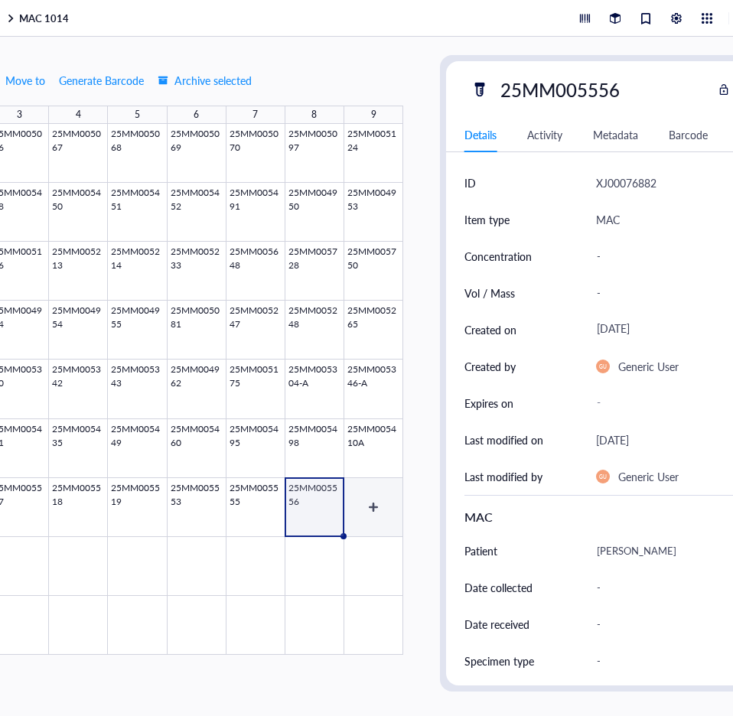
click at [380, 499] on div at bounding box center [137, 389] width 531 height 531
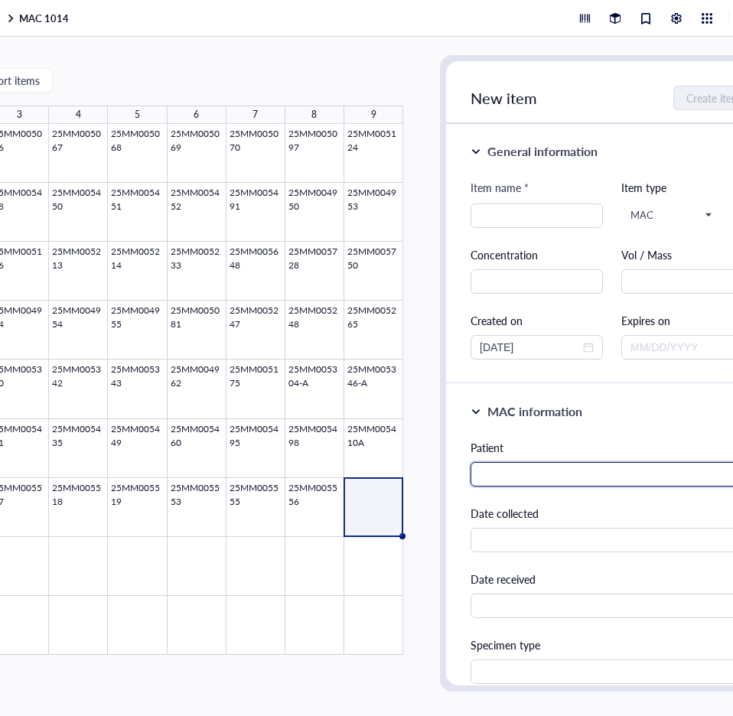
click at [538, 462] on input "text" at bounding box center [612, 474] width 283 height 24
paste input "[PERSON_NAME]"
type input "[PERSON_NAME]"
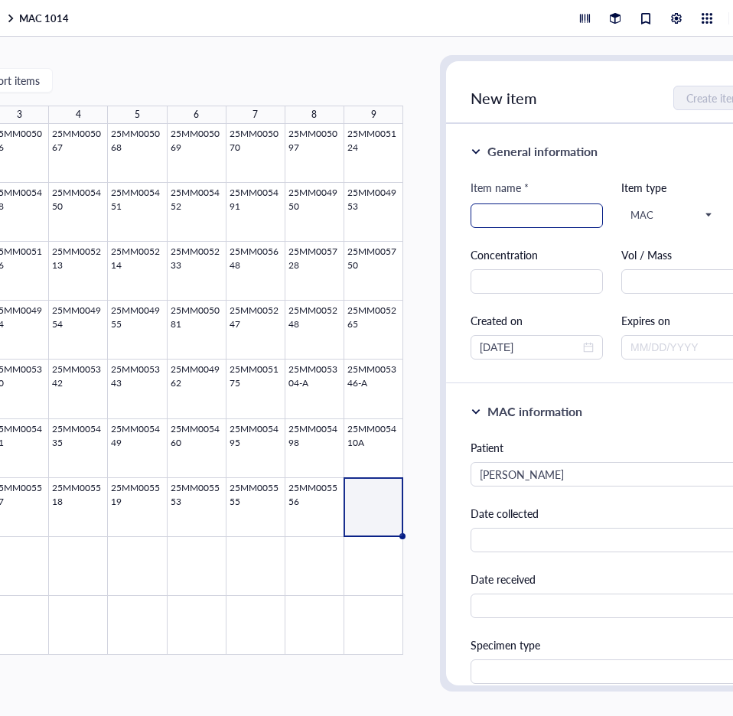
click at [515, 213] on input "search" at bounding box center [537, 215] width 114 height 23
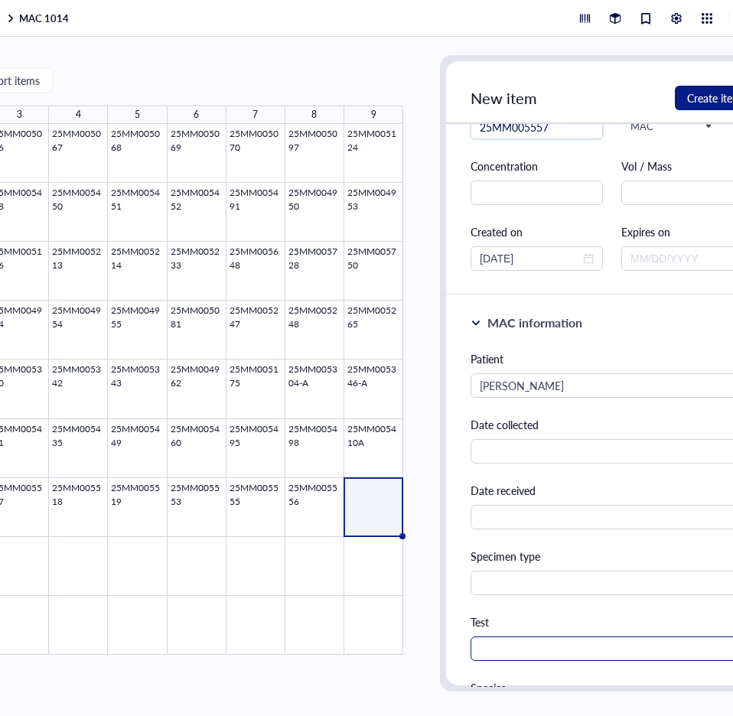
scroll to position [230, 0]
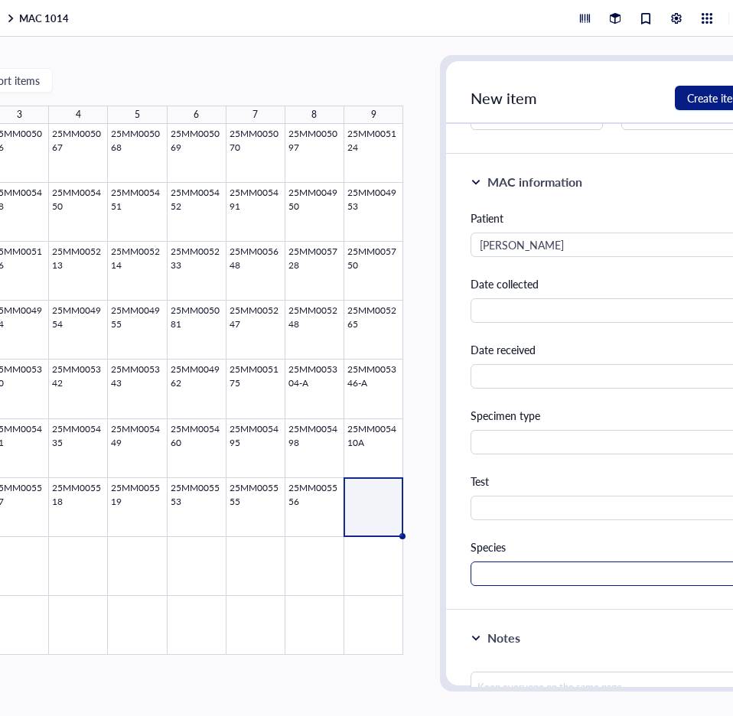
type input "25MM005557"
click at [508, 573] on input "text" at bounding box center [612, 574] width 283 height 24
type input "MAC"
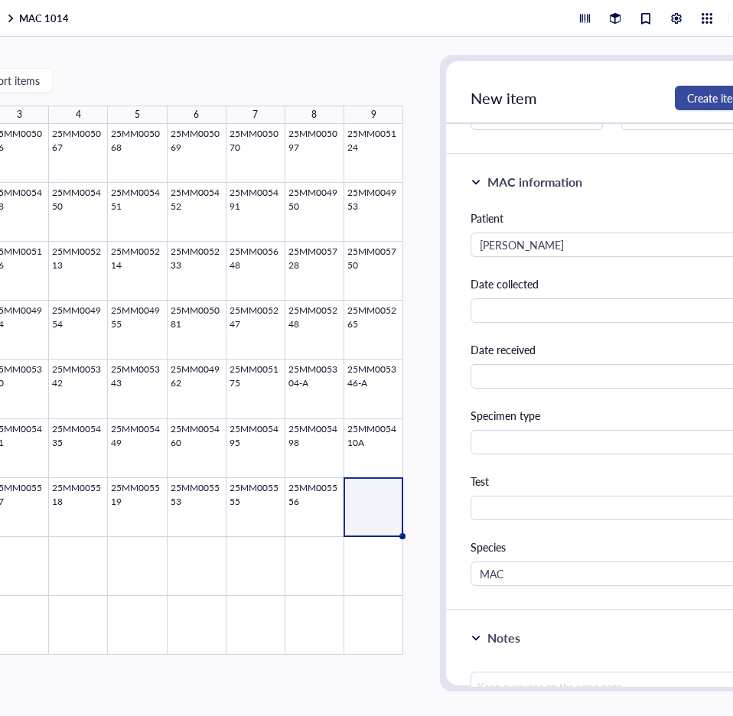
click at [708, 93] on span "Create item" at bounding box center [714, 98] width 54 height 12
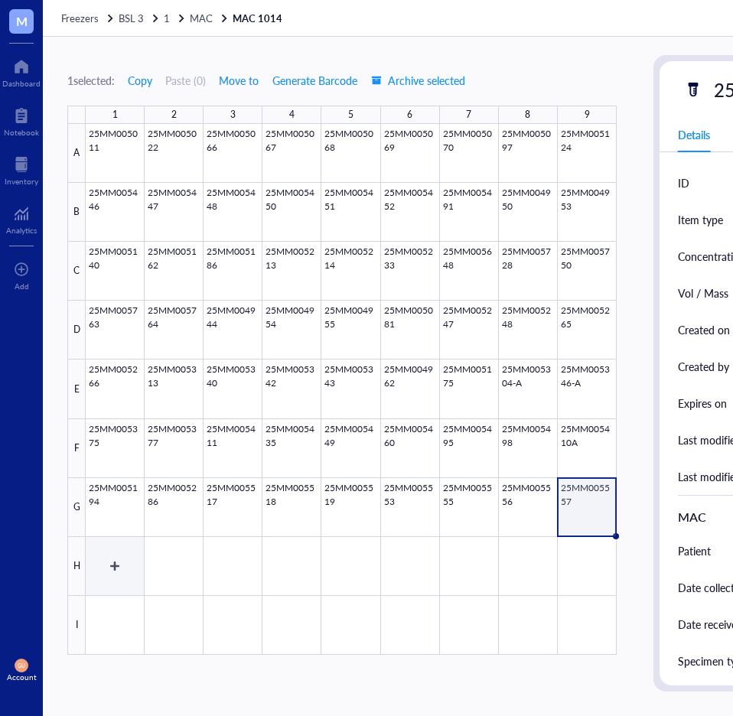
click at [116, 566] on div at bounding box center [351, 389] width 531 height 531
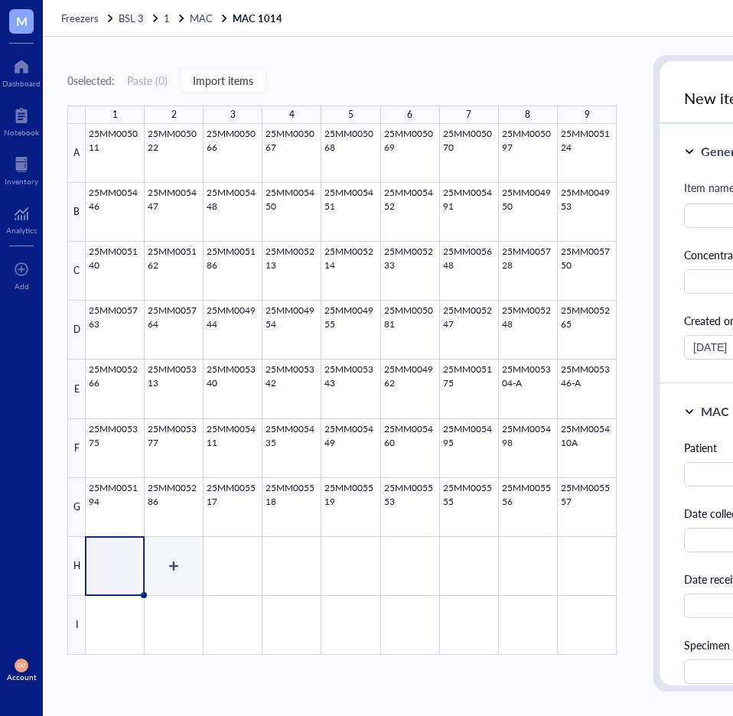
scroll to position [0, 71]
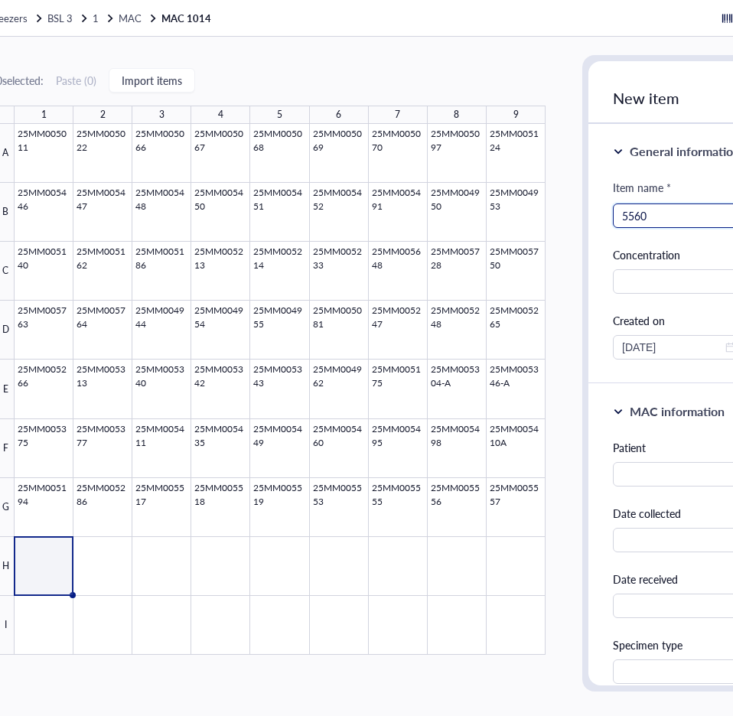
click at [622, 211] on input "5560" at bounding box center [679, 215] width 114 height 23
type input "25MM005560"
paste input "[PERSON_NAME]"
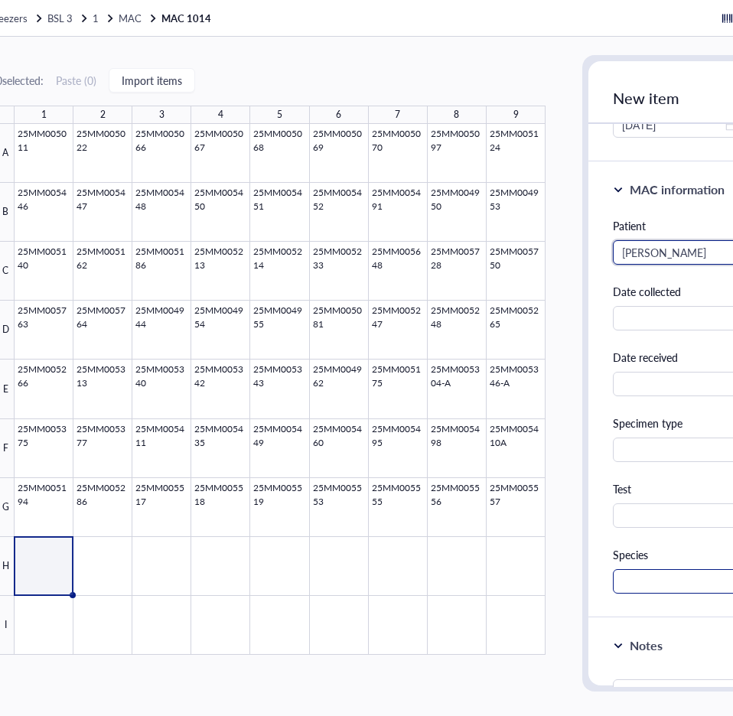
scroll to position [230, 0]
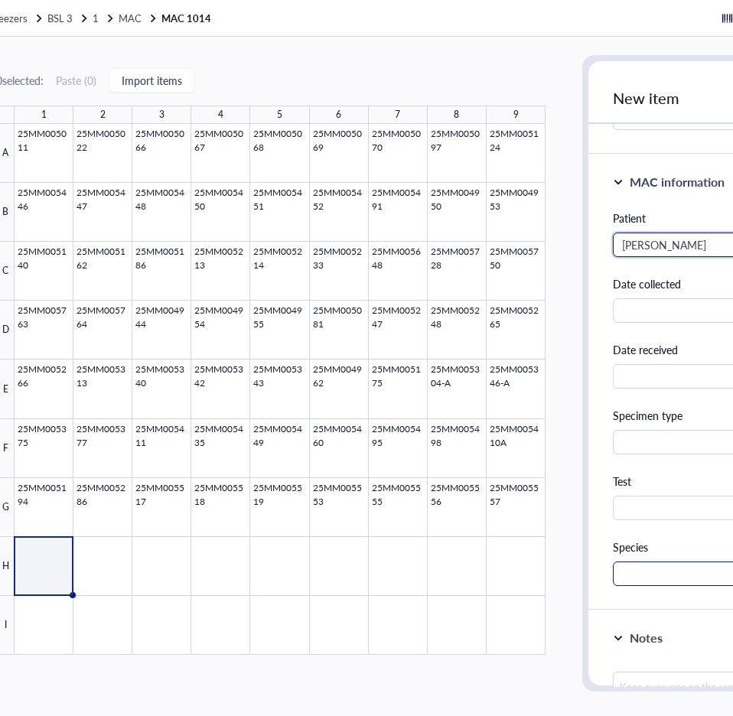
type input "[PERSON_NAME]"
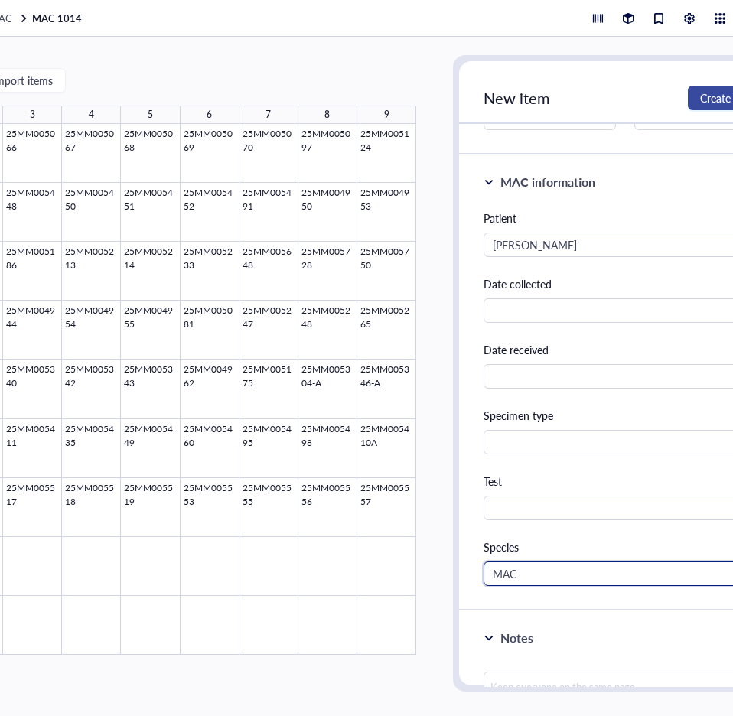
type input "MAC"
click at [716, 92] on span "Create item" at bounding box center [727, 98] width 54 height 12
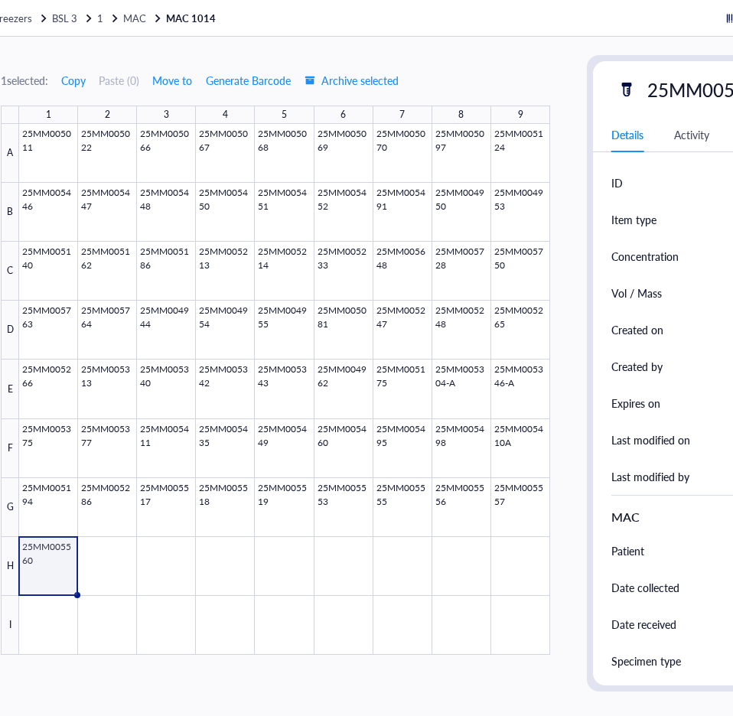
scroll to position [0, 65]
click at [119, 559] on div at bounding box center [286, 389] width 531 height 531
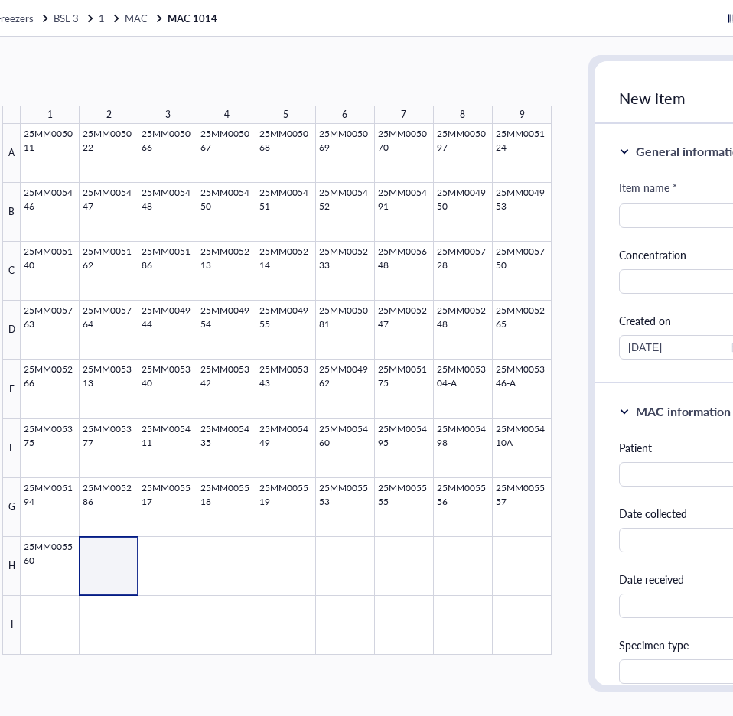
scroll to position [0, 71]
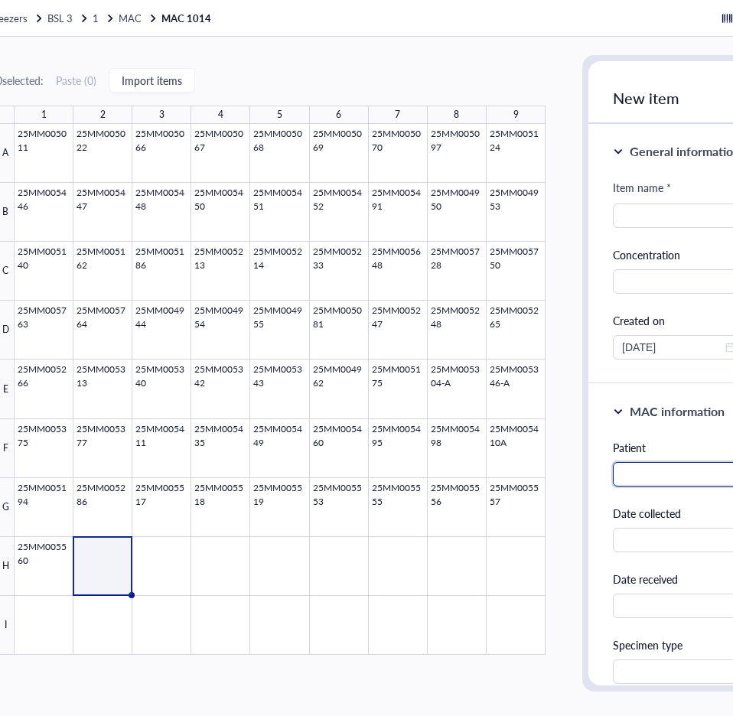
drag, startPoint x: 651, startPoint y: 467, endPoint x: 647, endPoint y: 455, distance: 12.8
paste input "[PERSON_NAME]"
type input "[PERSON_NAME]"
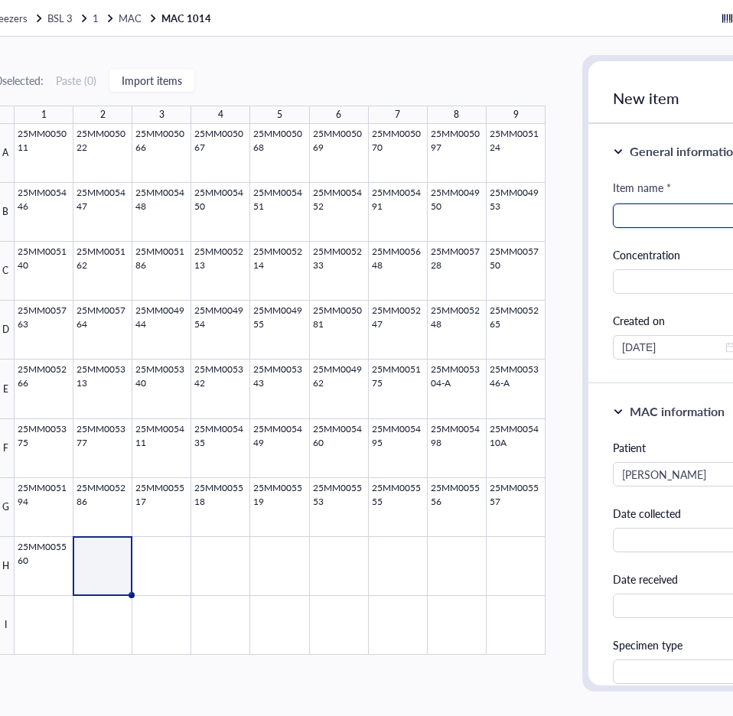
click at [638, 213] on input "search" at bounding box center [679, 215] width 114 height 23
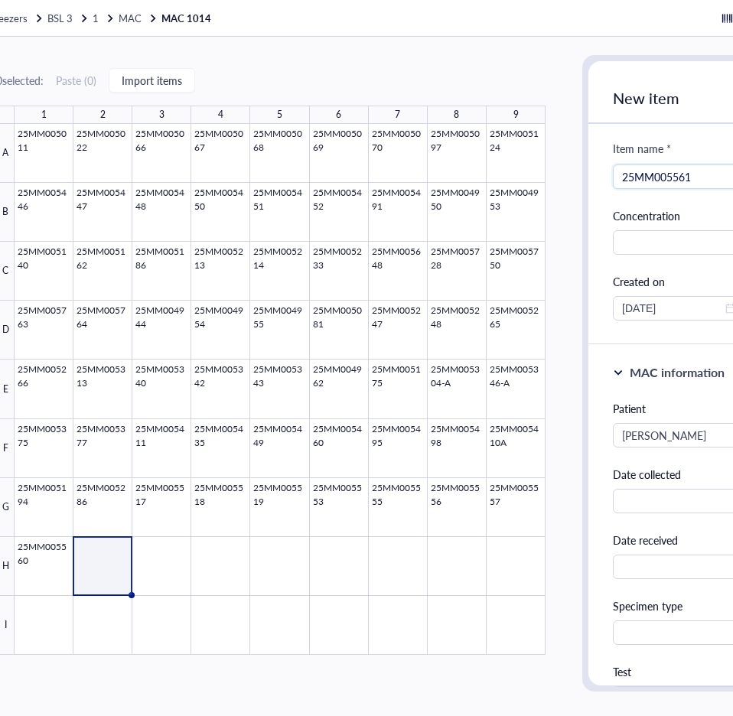
scroll to position [77, 0]
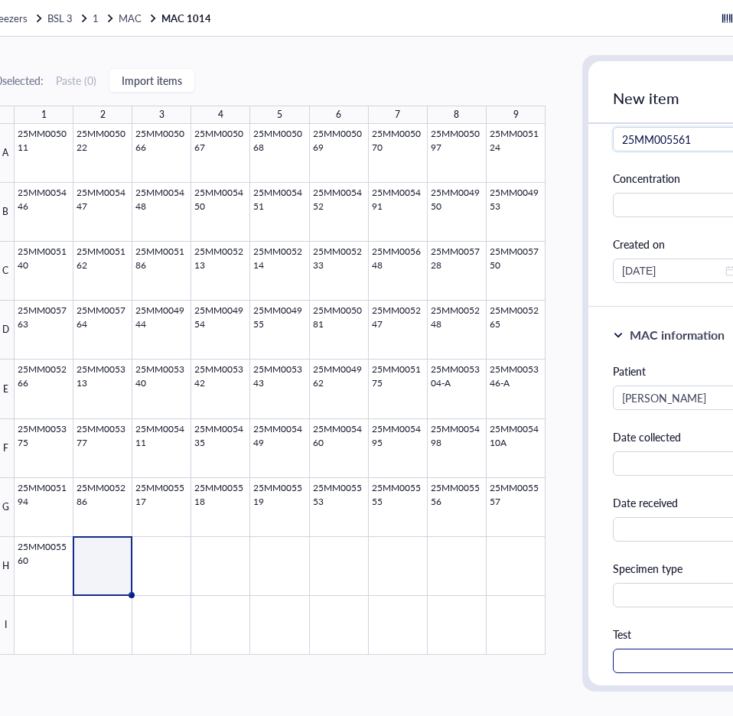
type input "25MM005561"
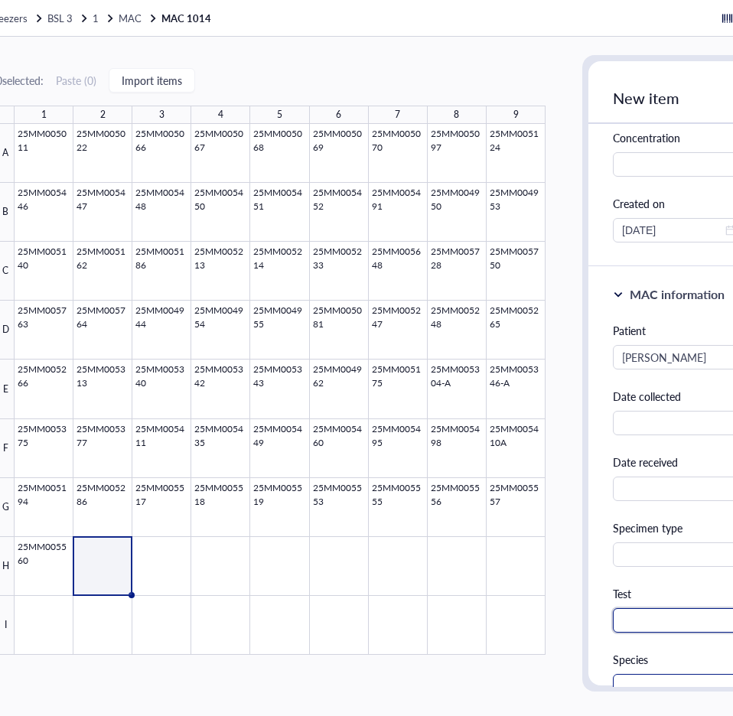
scroll to position [153, 0]
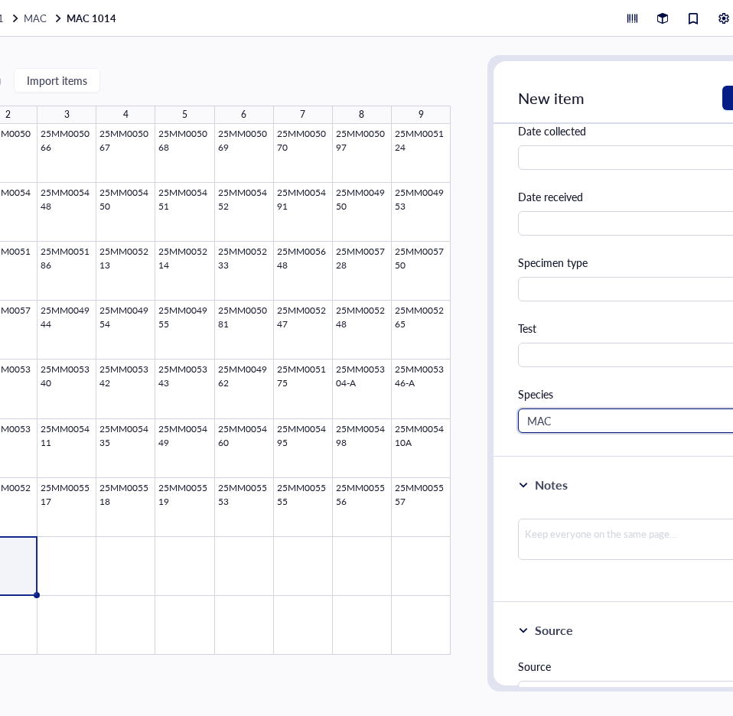
scroll to position [0, 181]
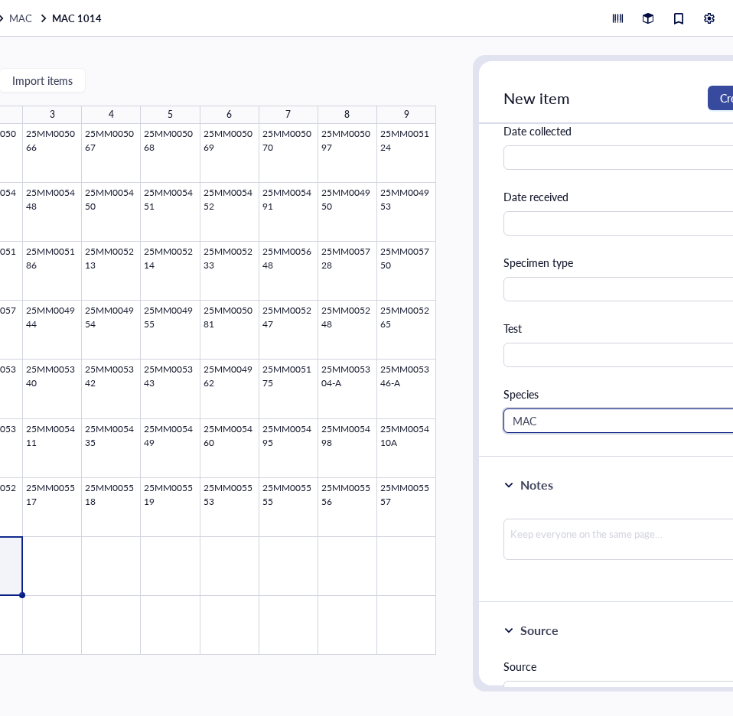
type input "MAC"
click at [716, 90] on button "Create item" at bounding box center [747, 98] width 79 height 24
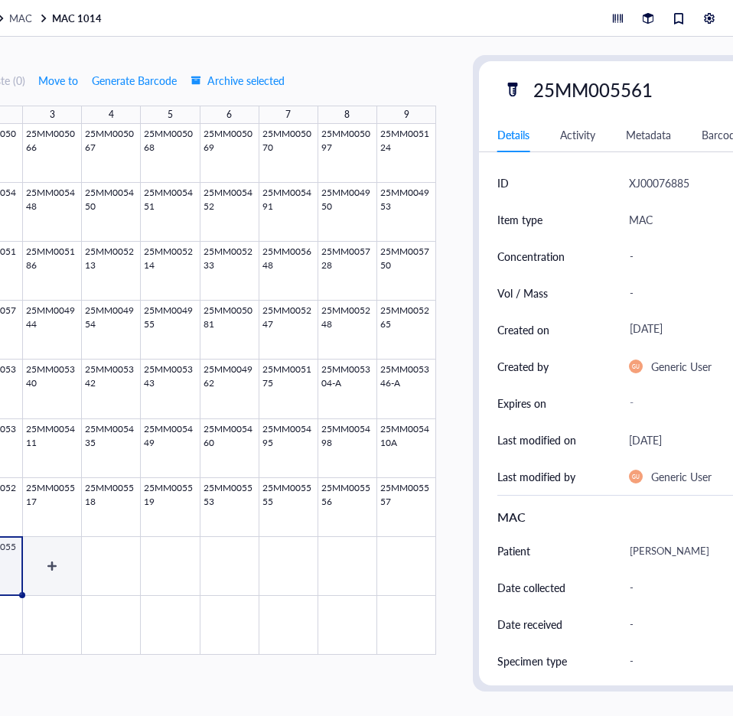
click at [50, 568] on div at bounding box center [170, 389] width 531 height 531
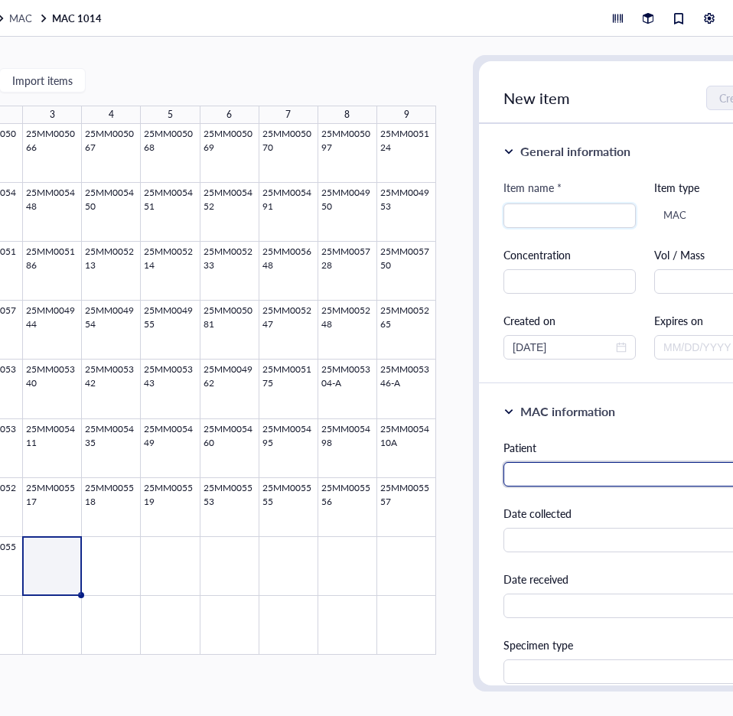
click at [537, 463] on input "text" at bounding box center [645, 474] width 283 height 24
paste input "[PERSON_NAME]"
type input "[PERSON_NAME]"
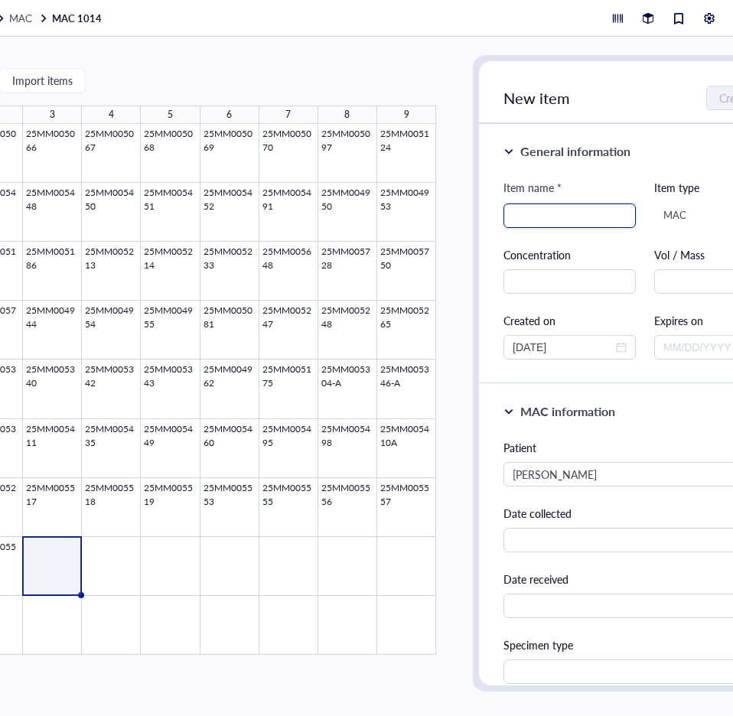
click at [556, 207] on input "search" at bounding box center [570, 215] width 114 height 23
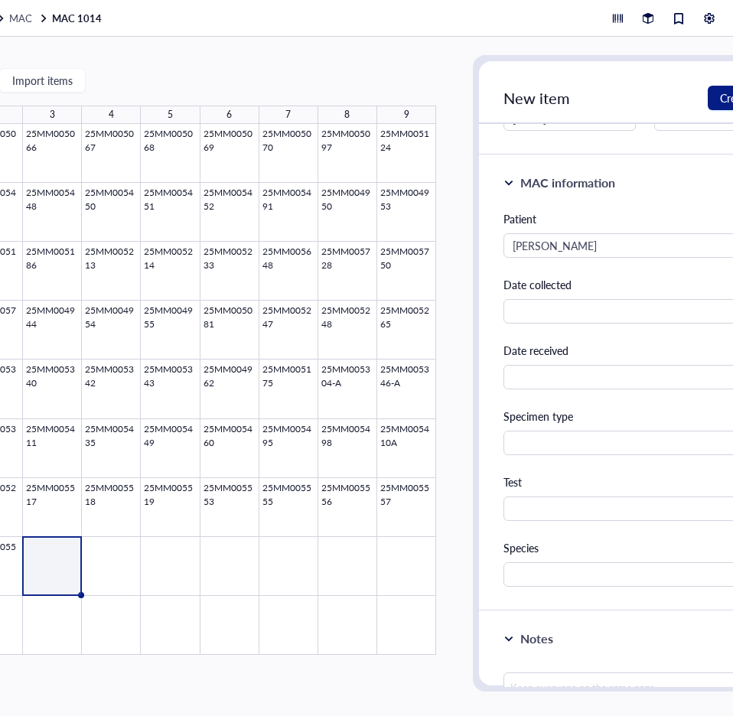
scroll to position [230, 0]
type input "25MM005562"
drag, startPoint x: 543, startPoint y: 572, endPoint x: 541, endPoint y: 555, distance: 17.0
click at [541, 573] on input "text" at bounding box center [645, 574] width 283 height 24
type input "MAC"
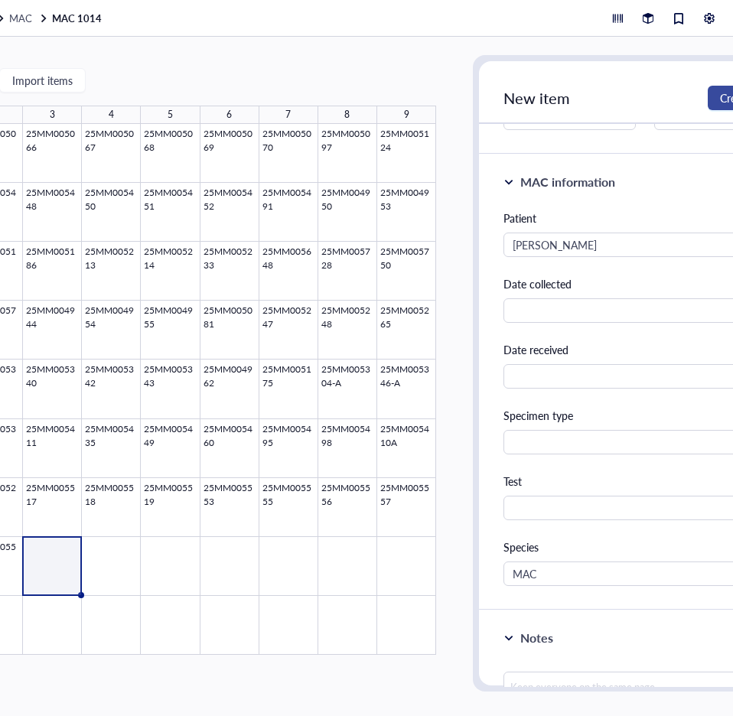
click at [727, 96] on span "Create item" at bounding box center [747, 98] width 54 height 12
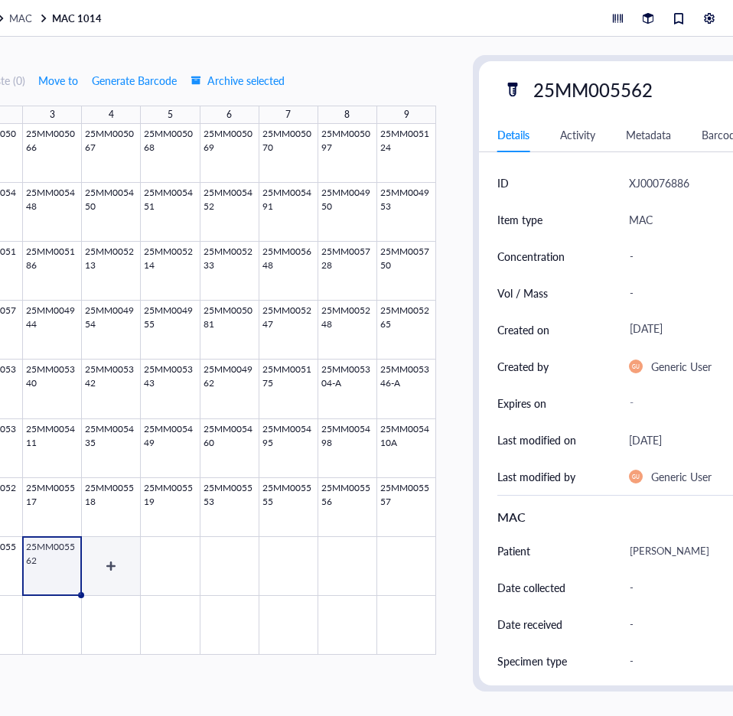
click at [108, 561] on div at bounding box center [170, 389] width 531 height 531
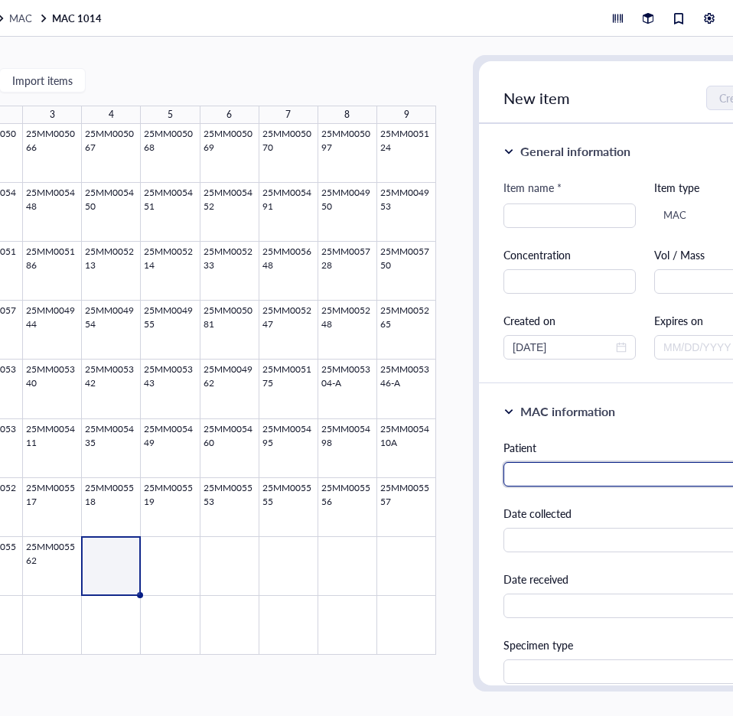
click at [575, 475] on input "text" at bounding box center [645, 474] width 283 height 24
paste input "[PERSON_NAME]"
type input "[PERSON_NAME]"
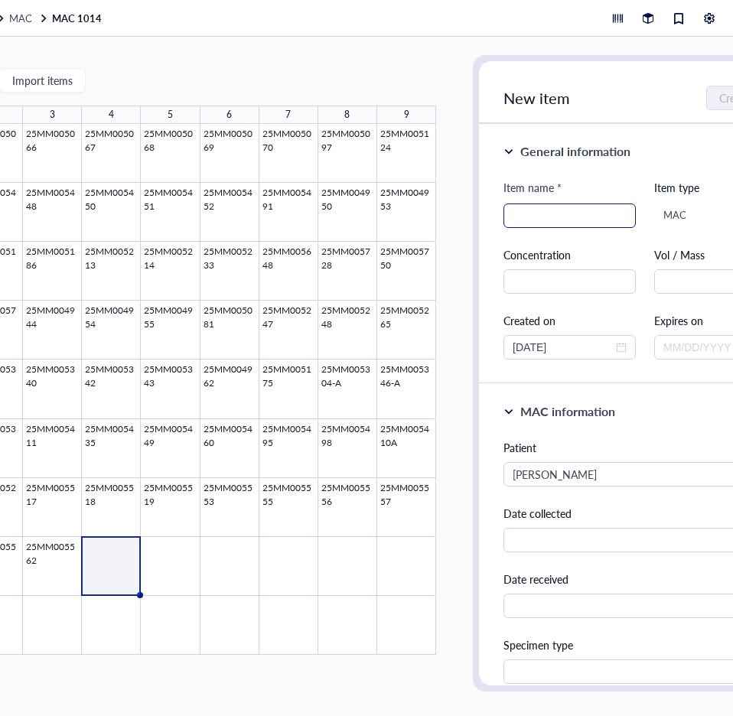
click at [547, 211] on input "search" at bounding box center [570, 215] width 114 height 23
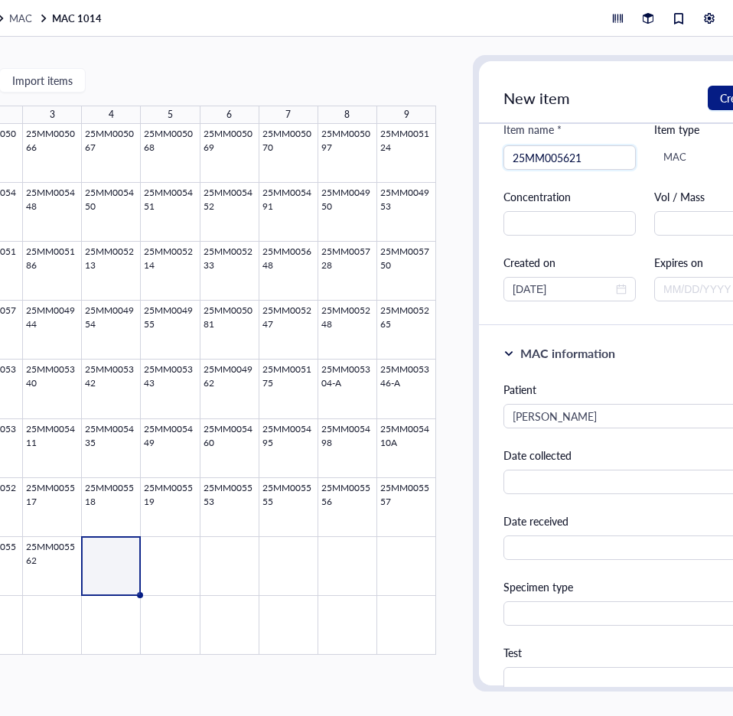
scroll to position [153, 0]
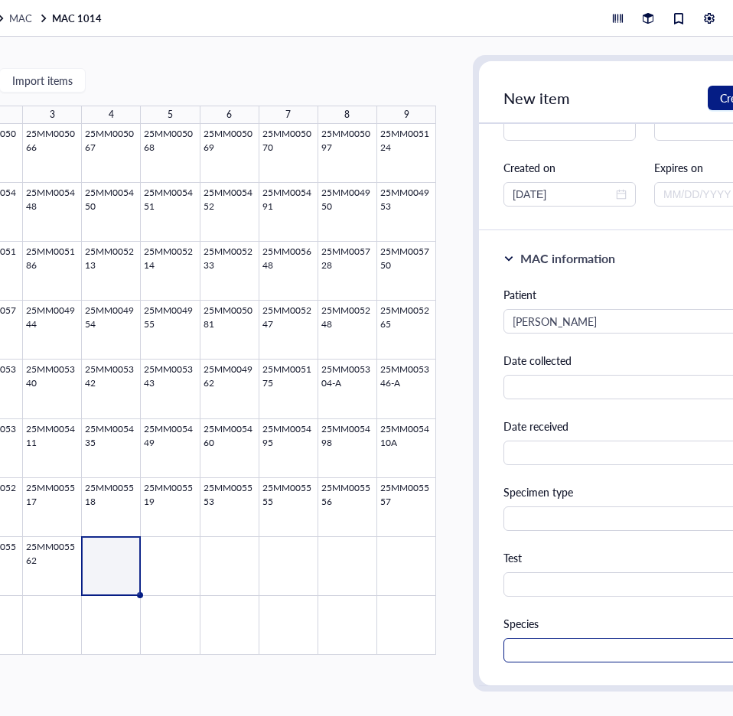
type input "25MM005621"
drag, startPoint x: 552, startPoint y: 653, endPoint x: 535, endPoint y: 632, distance: 27.3
click at [551, 653] on input "text" at bounding box center [645, 650] width 283 height 24
type input "MAC"
click at [722, 92] on span "Create item" at bounding box center [747, 98] width 54 height 12
